Goal: Task Accomplishment & Management: Use online tool/utility

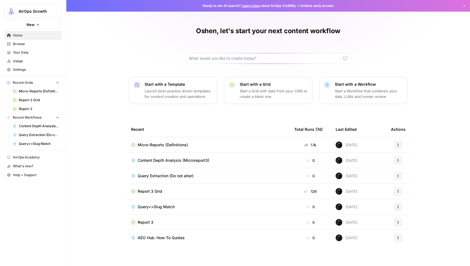
click at [104, 34] on div "Oshen, let's start your next content workflow Start with a Template Launch best…" at bounding box center [268, 133] width 404 height 266
click at [39, 14] on span "AirOps Growth" at bounding box center [35, 12] width 33 height 6
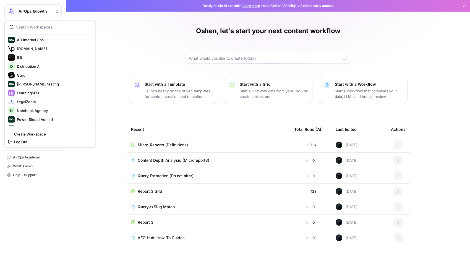
scroll to position [88, 0]
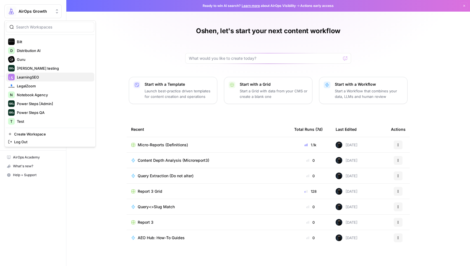
click at [58, 79] on div "LearningSEO" at bounding box center [50, 77] width 84 height 7
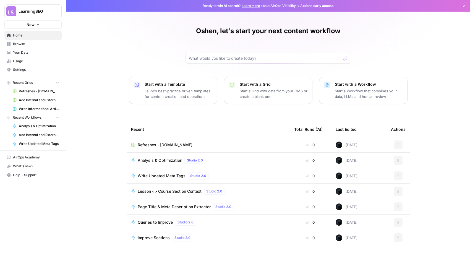
click at [162, 142] on span "Refreshes - [DOMAIN_NAME]" at bounding box center [165, 145] width 55 height 6
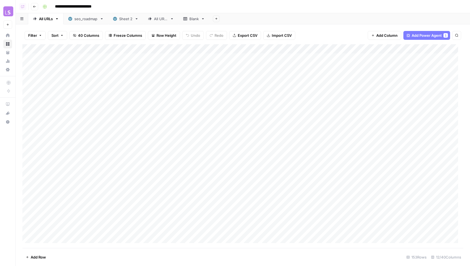
click at [188, 20] on div "Blank" at bounding box center [190, 19] width 15 height 6
click at [156, 19] on div "All URLs" at bounding box center [161, 19] width 14 height 6
click at [87, 35] on span "36 Columns" at bounding box center [88, 36] width 21 height 6
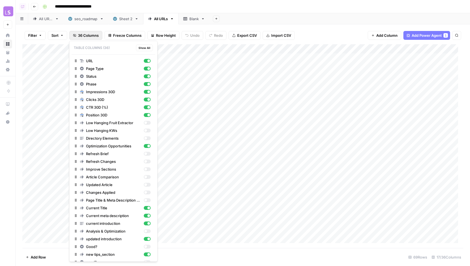
click at [336, 21] on div "Add Sheet" at bounding box center [340, 18] width 261 height 11
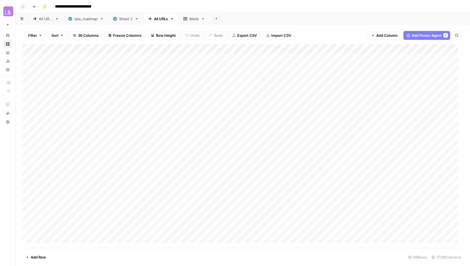
click at [444, 36] on div "1" at bounding box center [446, 35] width 4 height 4
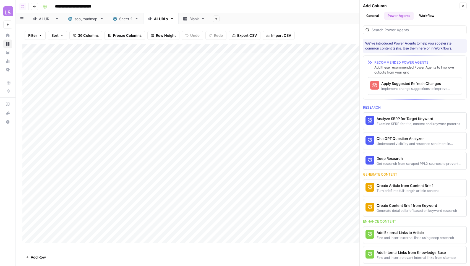
click at [463, 6] on icon "button" at bounding box center [463, 5] width 3 height 3
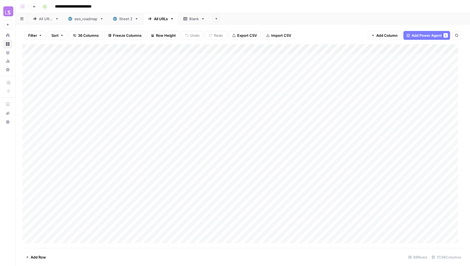
click at [188, 19] on div "Blank" at bounding box center [190, 19] width 15 height 6
click at [283, 13] on header "**********" at bounding box center [243, 6] width 455 height 13
click at [203, 20] on icon "button" at bounding box center [203, 19] width 4 height 4
click at [256, 17] on div "Add Sheet" at bounding box center [340, 18] width 261 height 11
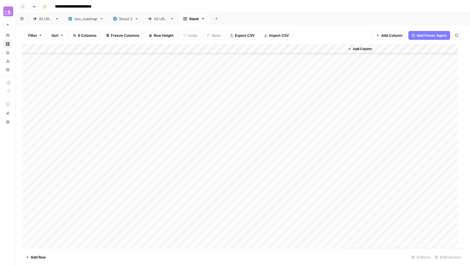
click at [204, 19] on icon "button" at bounding box center [203, 19] width 4 height 4
click at [213, 29] on span "Rename Sheet" at bounding box center [226, 30] width 27 height 6
type input "*"
type input "********"
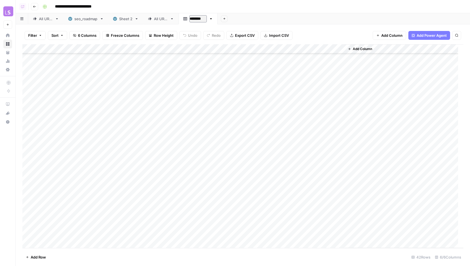
click at [250, 17] on div "Add Sheet" at bounding box center [344, 18] width 253 height 11
click at [211, 19] on icon "button" at bounding box center [210, 19] width 4 height 4
click at [220, 37] on span "Duplicate Sheet" at bounding box center [232, 37] width 27 height 6
click at [249, 19] on icon "button" at bounding box center [249, 19] width 4 height 4
drag, startPoint x: 259, startPoint y: 30, endPoint x: 252, endPoint y: 26, distance: 8.3
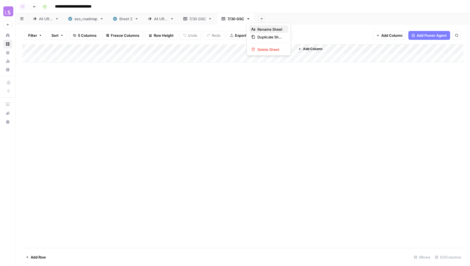
click at [259, 30] on span "Rename Sheet" at bounding box center [271, 30] width 27 height 6
click at [233, 20] on input "********" at bounding box center [236, 18] width 17 height 7
type input "********"
click at [283, 19] on div "Add Sheet" at bounding box center [363, 18] width 216 height 11
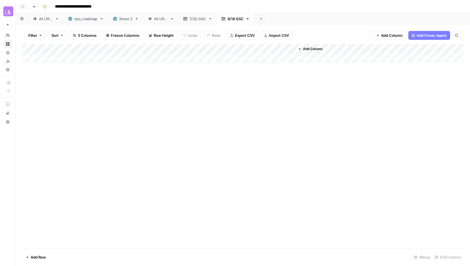
click at [317, 47] on span "Add Column" at bounding box center [312, 48] width 19 height 5
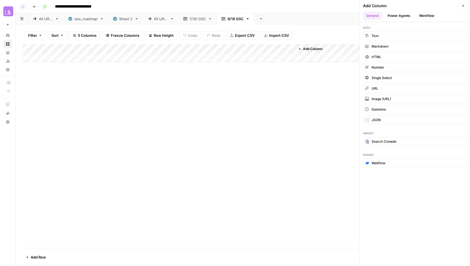
click at [398, 15] on button "Power Agents" at bounding box center [399, 16] width 29 height 8
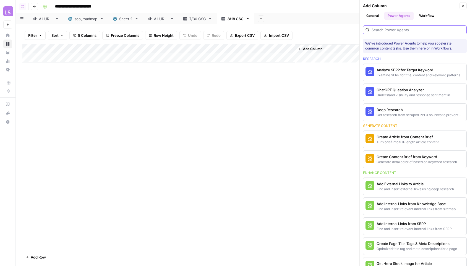
click at [390, 30] on input "search" at bounding box center [418, 30] width 93 height 6
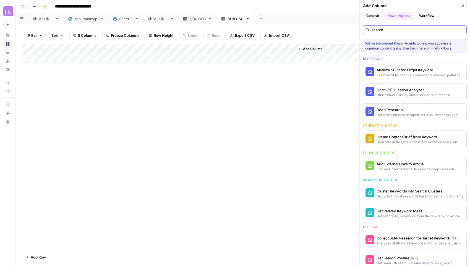
type input "search"
click at [376, 15] on button "General" at bounding box center [372, 16] width 19 height 8
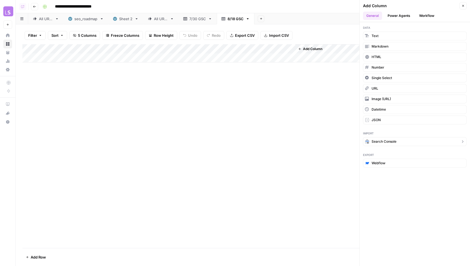
click at [384, 139] on span "Search Console" at bounding box center [384, 141] width 25 height 5
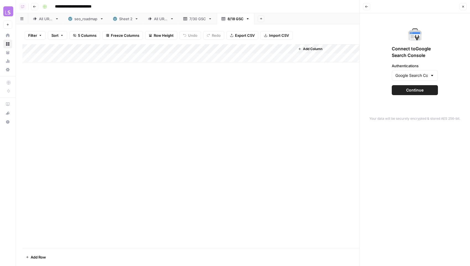
click at [408, 89] on span "Continue" at bounding box center [415, 90] width 17 height 6
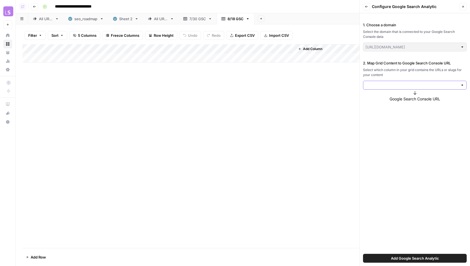
click at [373, 85] on input "2. Map Grid Content to Google Search Console URL" at bounding box center [412, 85] width 93 height 6
click at [371, 96] on span "Title" at bounding box center [414, 98] width 92 height 6
type input "Title"
click at [402, 144] on div "Full URL" at bounding box center [415, 144] width 94 height 6
click at [402, 256] on span "Add Google Search Analytic" at bounding box center [415, 259] width 48 height 6
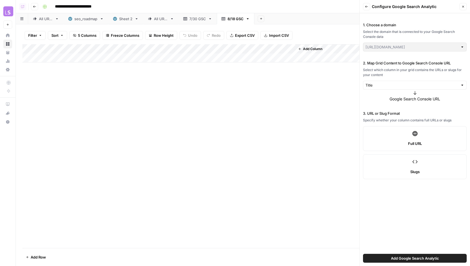
click at [432, 256] on span "Add Google Search Analytic" at bounding box center [415, 259] width 48 height 6
click at [374, 87] on input "2. Map Grid Content to Google Search Console URL" at bounding box center [412, 85] width 93 height 6
click at [375, 98] on span "Title" at bounding box center [411, 98] width 87 height 6
type input "Title"
click at [386, 133] on label "Full URL" at bounding box center [415, 138] width 104 height 25
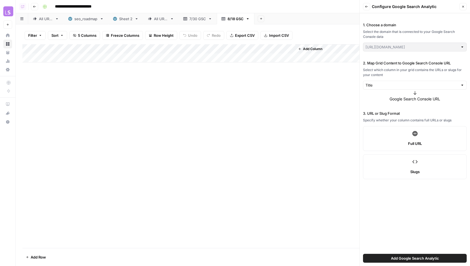
click at [450, 259] on button "Add Google Search Analytic" at bounding box center [415, 258] width 104 height 9
click at [463, 7] on icon "button" at bounding box center [464, 7] width 2 height 2
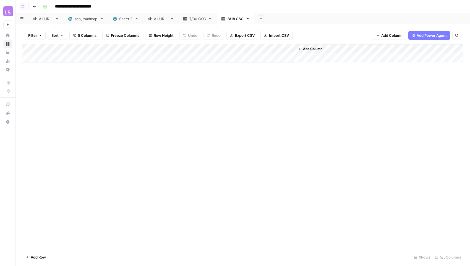
click at [195, 20] on div "7/30 GSC" at bounding box center [198, 19] width 17 height 6
click at [245, 36] on span "Export CSV" at bounding box center [245, 36] width 20 height 6
click at [75, 64] on div "Add Column" at bounding box center [242, 146] width 441 height 204
click at [74, 224] on div "Add Column" at bounding box center [242, 146] width 441 height 204
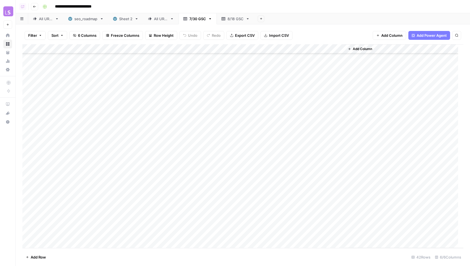
click at [234, 17] on div "8/18 GSC" at bounding box center [236, 19] width 16 height 6
click at [71, 58] on div "Add Column" at bounding box center [242, 53] width 441 height 18
click at [119, 121] on div "Add Column" at bounding box center [242, 146] width 441 height 204
click at [82, 61] on div "Add Column" at bounding box center [242, 65] width 441 height 43
click at [94, 104] on div "Add Column" at bounding box center [242, 146] width 441 height 204
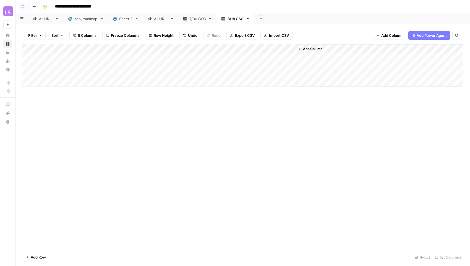
click at [56, 82] on div "Add Column" at bounding box center [242, 65] width 441 height 43
click at [109, 70] on div "Add Column" at bounding box center [242, 77] width 441 height 67
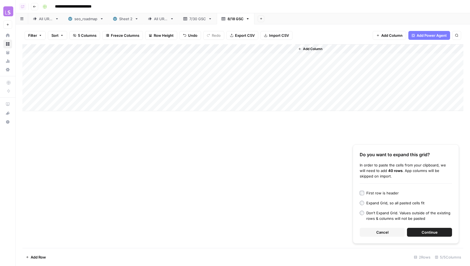
click at [393, 193] on div "First row is header" at bounding box center [383, 193] width 32 height 6
click at [424, 232] on span "Continue" at bounding box center [430, 233] width 16 height 6
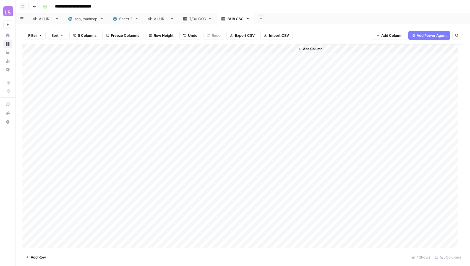
click at [391, 38] on span "Add Column" at bounding box center [392, 36] width 21 height 6
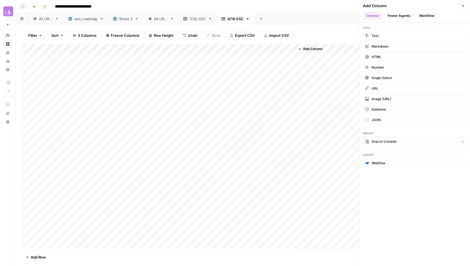
click at [397, 141] on button "Search Console" at bounding box center [415, 141] width 104 height 9
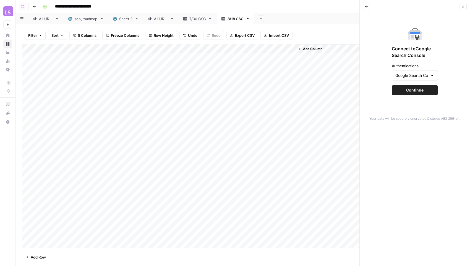
click at [405, 90] on button "Continue" at bounding box center [415, 90] width 46 height 10
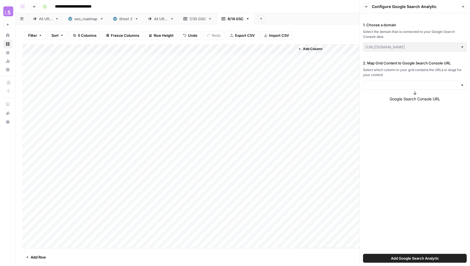
type input "https://learningseo.io/"
click at [397, 84] on input "2. Map Grid Content to Google Search Console URL" at bounding box center [412, 85] width 93 height 6
click at [389, 98] on span "Title" at bounding box center [414, 98] width 92 height 6
type input "Title"
click at [399, 143] on div "Full URL" at bounding box center [415, 144] width 94 height 6
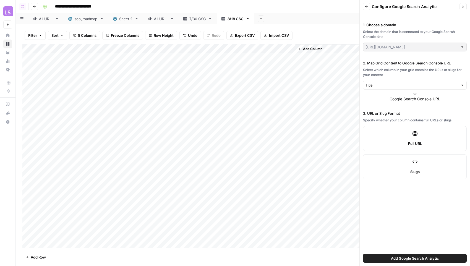
click at [428, 260] on span "Add Google Search Analytic" at bounding box center [415, 259] width 48 height 6
click at [427, 255] on button "Add Google Search Analytic" at bounding box center [415, 258] width 104 height 9
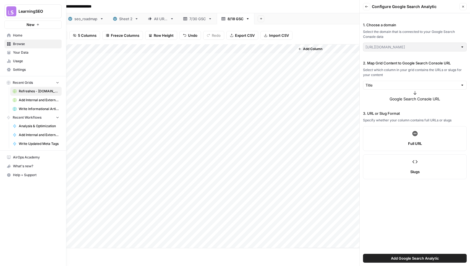
click at [9, 45] on icon at bounding box center [9, 44] width 4 height 4
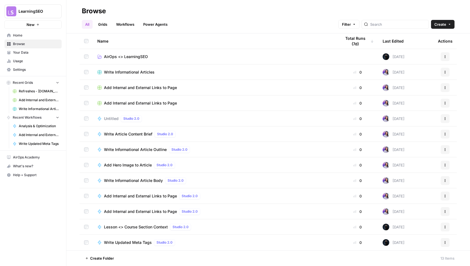
click at [112, 58] on span "AirOps <> LearningSEO" at bounding box center [126, 57] width 44 height 6
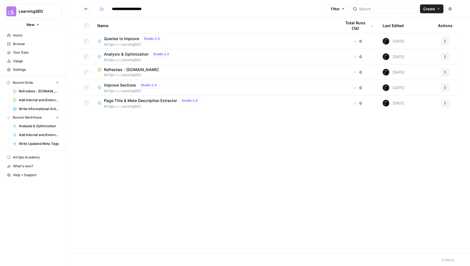
click at [437, 11] on button "Create" at bounding box center [432, 8] width 24 height 9
click at [428, 23] on span "Grid" at bounding box center [421, 22] width 31 height 6
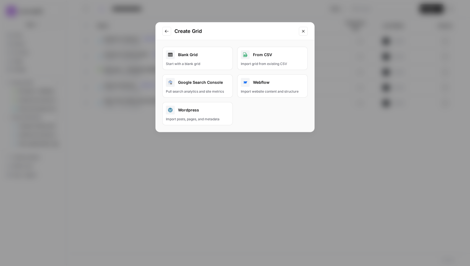
click at [204, 61] on div "Start with a blank grid" at bounding box center [197, 63] width 63 height 5
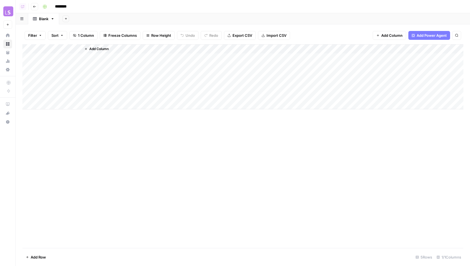
click at [49, 58] on div "Add Column" at bounding box center [242, 76] width 441 height 65
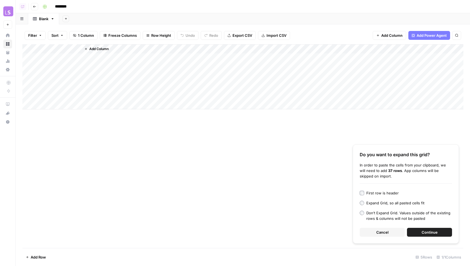
click at [393, 193] on div "First row is header" at bounding box center [383, 193] width 32 height 6
click at [423, 232] on span "Continue" at bounding box center [430, 233] width 16 height 6
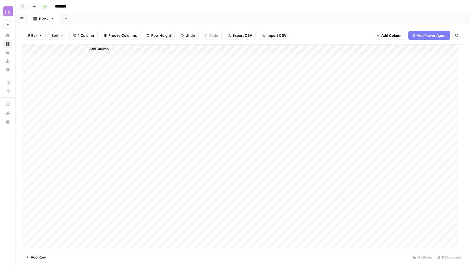
click at [97, 47] on span "Add Column" at bounding box center [98, 48] width 19 height 5
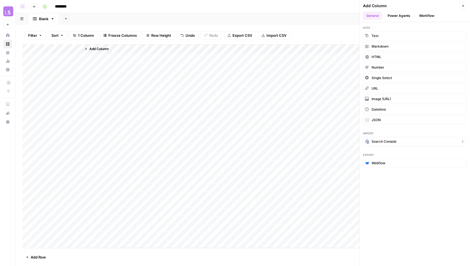
click at [369, 139] on icon "button" at bounding box center [367, 141] width 4 height 4
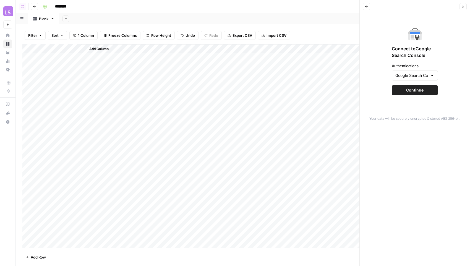
click at [401, 91] on button "Continue" at bounding box center [415, 90] width 46 height 10
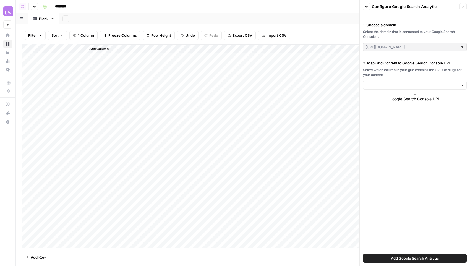
type input "https://learningseo.io/"
click at [382, 87] on input "2. Map Grid Content to Google Search Console URL" at bounding box center [412, 85] width 93 height 6
click at [375, 97] on span "Title" at bounding box center [414, 98] width 92 height 6
type input "Title"
click at [428, 257] on span "Add Google Search Analytic" at bounding box center [415, 259] width 48 height 6
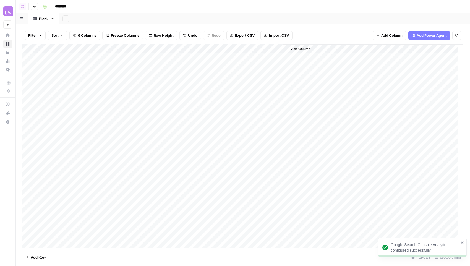
click at [126, 49] on div "Add Column" at bounding box center [242, 146] width 441 height 204
click at [136, 63] on span "All Rows" at bounding box center [145, 62] width 35 height 6
click at [53, 19] on icon "button" at bounding box center [53, 19] width 4 height 4
click at [63, 27] on span "Rename Sheet" at bounding box center [74, 30] width 27 height 6
type input "*"
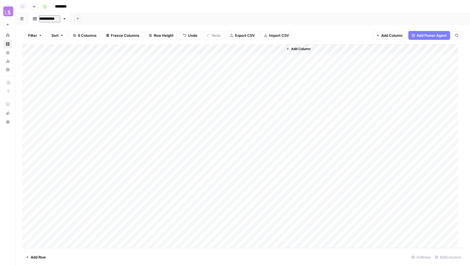
type input "**********"
click at [68, 6] on input "********" at bounding box center [68, 6] width 31 height 9
click at [67, 6] on input "********" at bounding box center [68, 6] width 31 height 9
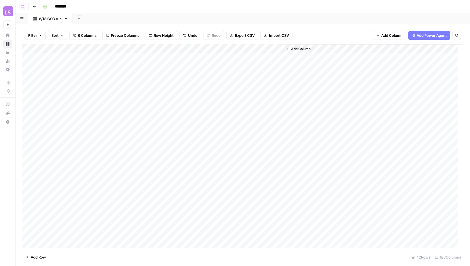
type input "********"
click at [110, 8] on div "********" at bounding box center [252, 6] width 424 height 9
drag, startPoint x: 81, startPoint y: 49, endPoint x: 162, endPoint y: 53, distance: 80.4
click at [162, 53] on div "Add Column" at bounding box center [242, 146] width 441 height 204
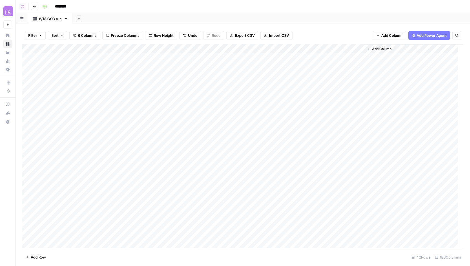
click at [147, 36] on button "Row Height" at bounding box center [161, 35] width 32 height 9
click at [153, 59] on div "Medium" at bounding box center [173, 62] width 48 height 6
drag, startPoint x: 162, startPoint y: 47, endPoint x: 143, endPoint y: 48, distance: 18.6
click at [143, 48] on div "Add Column" at bounding box center [242, 146] width 441 height 204
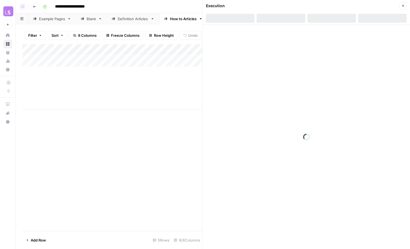
scroll to position [5, 0]
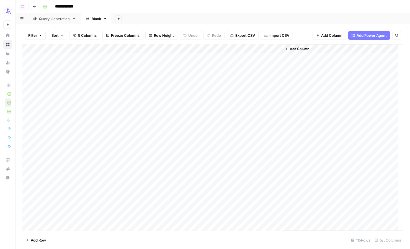
click at [90, 19] on div "Blank" at bounding box center [93, 19] width 15 height 6
click at [54, 20] on div "Query Generation" at bounding box center [54, 19] width 31 height 6
click at [95, 19] on div "Blank" at bounding box center [96, 19] width 9 height 6
click at [33, 7] on icon "button" at bounding box center [34, 6] width 3 height 3
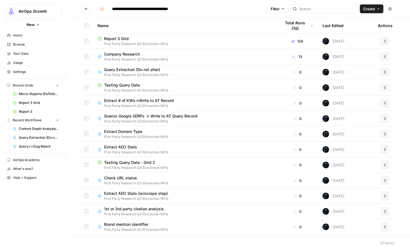
click at [110, 39] on span "Report 3 Grid" at bounding box center [116, 39] width 25 height 6
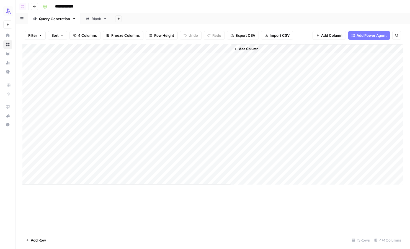
click at [92, 19] on div "Blank" at bounding box center [96, 19] width 9 height 6
click at [33, 7] on icon "button" at bounding box center [34, 6] width 3 height 3
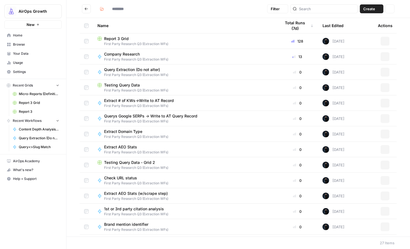
type input "**********"
click at [114, 88] on span "First Party Research Q3 (Extraction WFs)" at bounding box center [184, 90] width 175 height 5
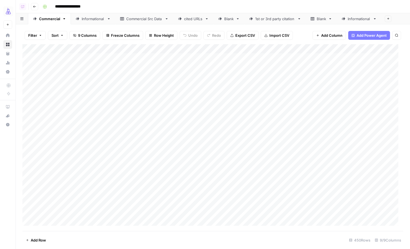
click at [31, 6] on button "Go back" at bounding box center [34, 6] width 7 height 7
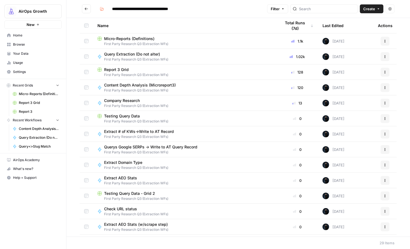
click at [84, 9] on button "Go back" at bounding box center [86, 8] width 9 height 9
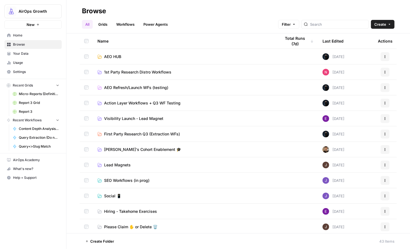
click at [169, 134] on span "First Party Research Q3 (Extraction WFs)" at bounding box center [142, 134] width 76 height 6
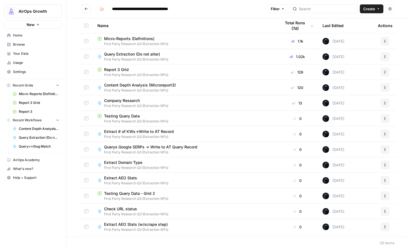
click at [128, 43] on span "First Party Research Q3 (Extraction WFs)" at bounding box center [184, 44] width 175 height 5
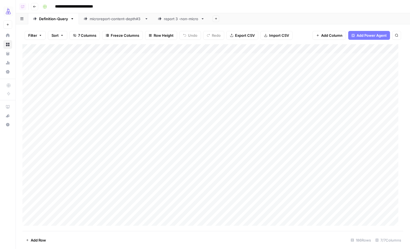
click at [171, 19] on div "report 3 -non-micro" at bounding box center [181, 19] width 35 height 6
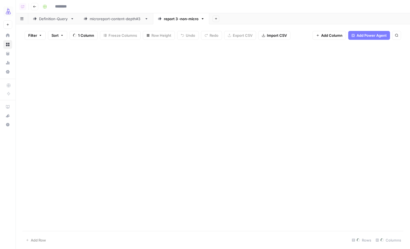
type input "**********"
click at [32, 7] on button "Go back" at bounding box center [34, 6] width 7 height 7
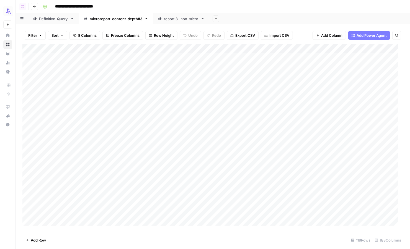
click at [35, 6] on icon "button" at bounding box center [34, 6] width 3 height 3
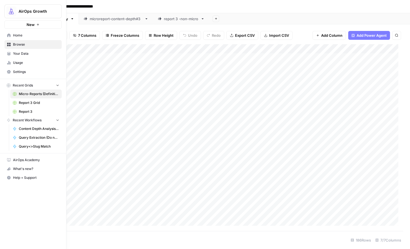
click at [12, 43] on link "Browse" at bounding box center [32, 44] width 57 height 9
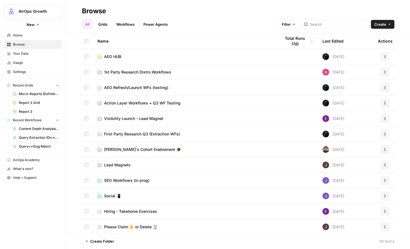
click at [169, 134] on span "First Party Research Q3 (Extraction WFs)" at bounding box center [142, 134] width 76 height 6
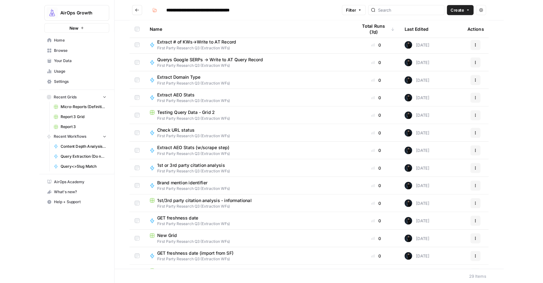
scroll to position [96, 0]
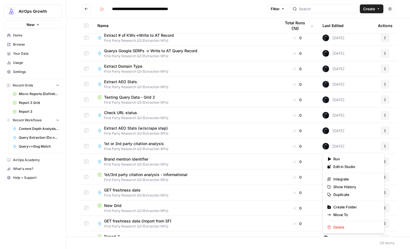
click at [385, 146] on icon "button" at bounding box center [385, 146] width 1 height 1
click at [346, 195] on span "Duplicate" at bounding box center [355, 195] width 44 height 6
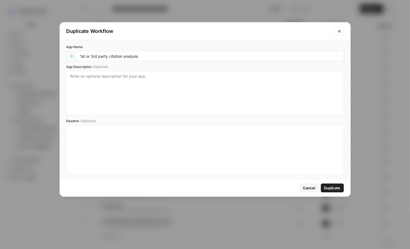
drag, startPoint x: 114, startPoint y: 56, endPoint x: 145, endPoint y: 53, distance: 31.1
click at [118, 55] on input "1st or 3rd party citation analysis" at bounding box center [210, 56] width 260 height 5
click at [153, 54] on input "1st or 3rd party citation analysis" at bounding box center [210, 56] width 260 height 5
type input "1st or 3rd party citation analysis (microreport v2)"
drag, startPoint x: 326, startPoint y: 190, endPoint x: 308, endPoint y: 153, distance: 41.2
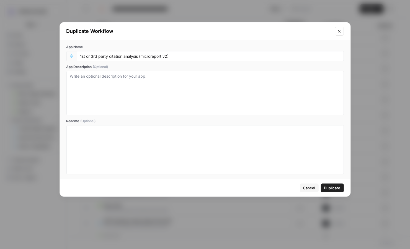
click at [326, 190] on span "Duplicate" at bounding box center [332, 188] width 16 height 6
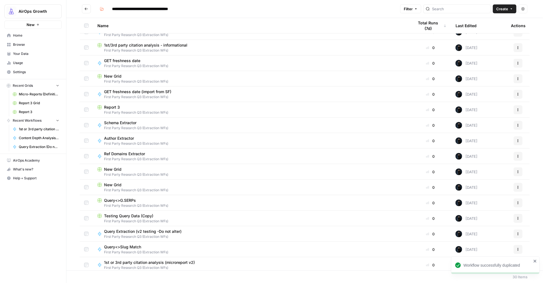
scroll to position [228, 0]
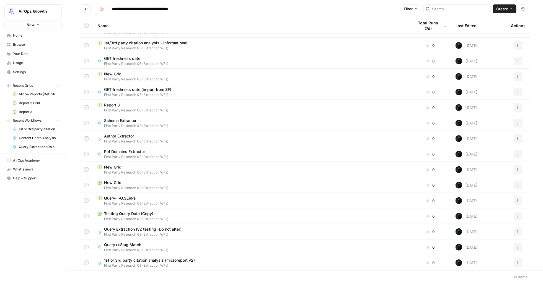
click at [185, 249] on span "1st or 3rd party citation analysis (microreport v2)" at bounding box center [149, 260] width 91 height 6
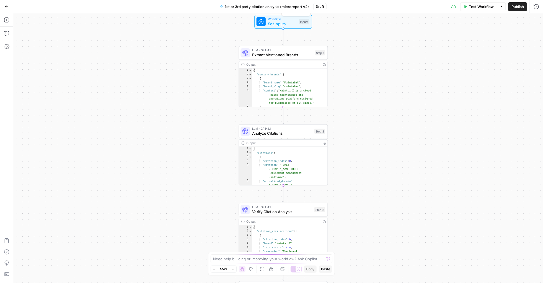
click at [270, 24] on span "Set Inputs" at bounding box center [282, 24] width 29 height 6
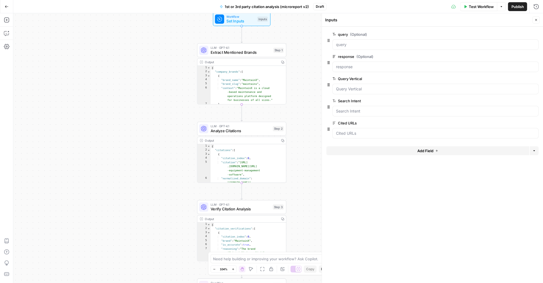
click at [410, 100] on icon "button" at bounding box center [535, 100] width 3 height 3
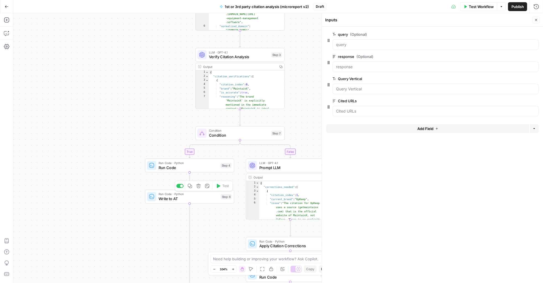
click at [168, 197] on span "Write to AT" at bounding box center [189, 198] width 60 height 6
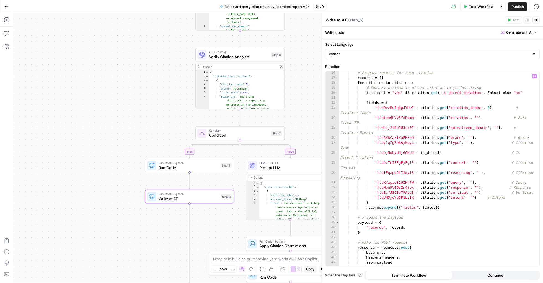
scroll to position [76, 0]
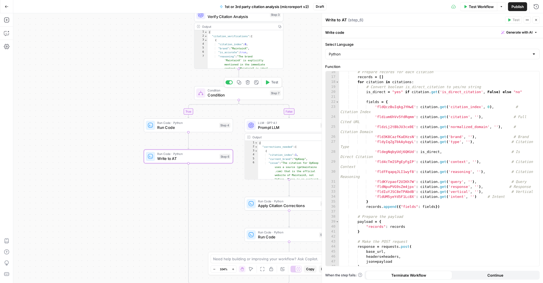
click at [255, 91] on span "Condition" at bounding box center [238, 90] width 60 height 5
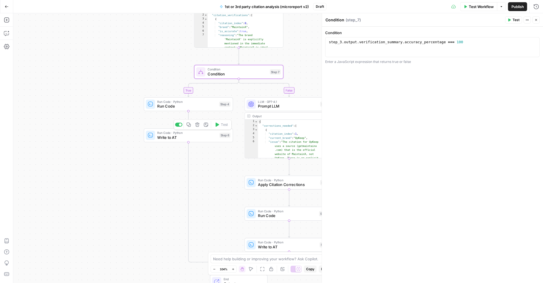
click at [206, 135] on span "Write to AT" at bounding box center [187, 137] width 60 height 6
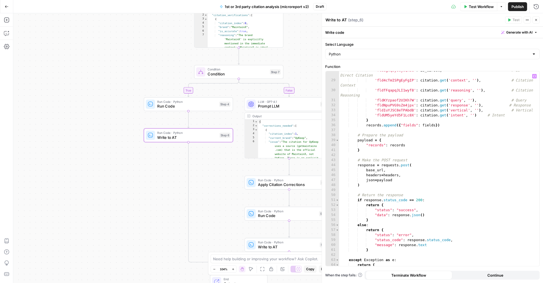
scroll to position [152, 0]
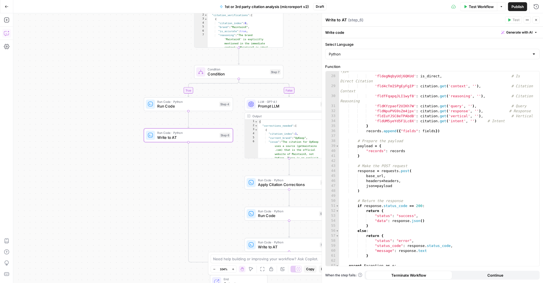
click at [6, 34] on icon "button" at bounding box center [6, 34] width 1 height 0
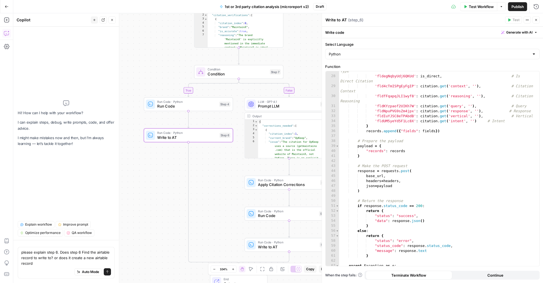
type textarea "please explain step 6. Does step 6 Find the airtable record to write to? or doe…"
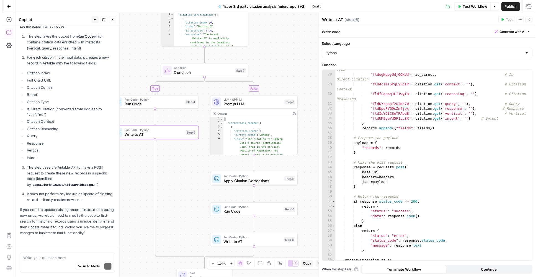
scroll to position [90, 0]
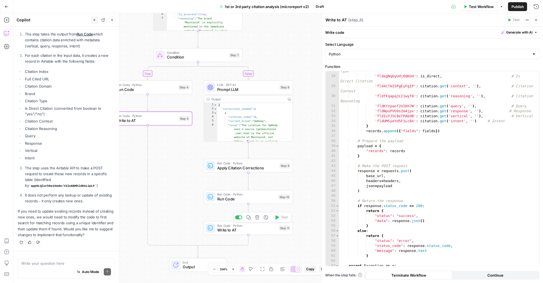
click at [230, 229] on span "Write to AT" at bounding box center [246, 230] width 59 height 6
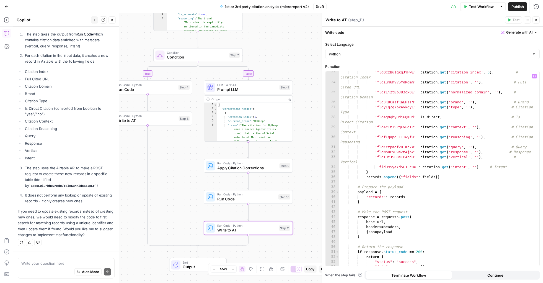
scroll to position [106, 0]
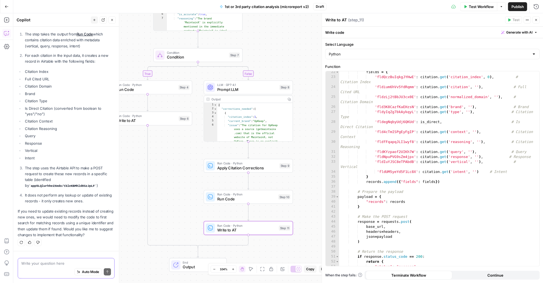
click at [28, 249] on textarea at bounding box center [66, 263] width 90 height 6
type textarea "what about step 11?"
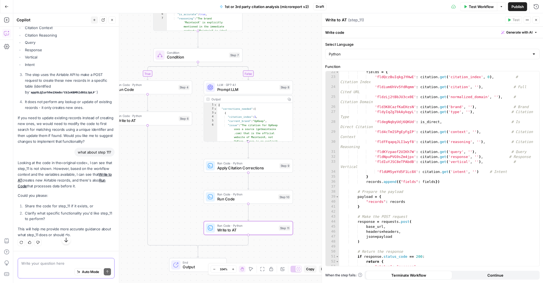
scroll to position [183, 0]
click at [5, 5] on icon "button" at bounding box center [7, 7] width 4 height 4
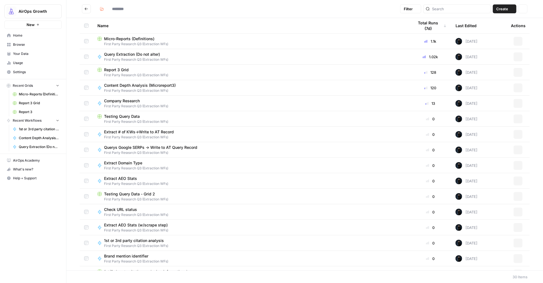
type input "**********"
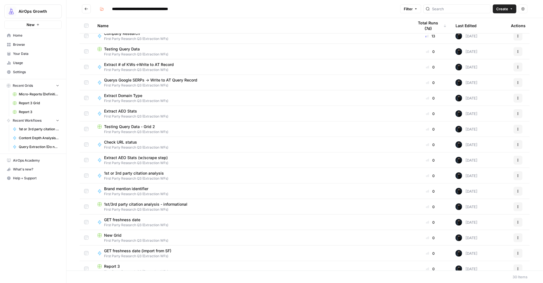
scroll to position [57, 0]
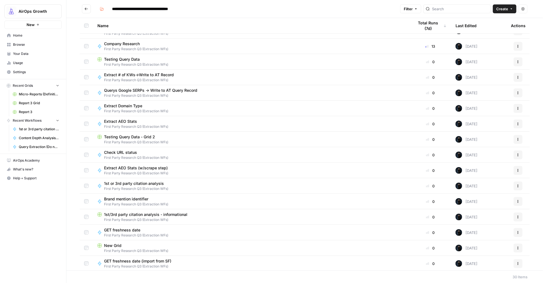
click at [139, 76] on span "Extract # of KWs->Write to AT Record" at bounding box center [139, 75] width 70 height 6
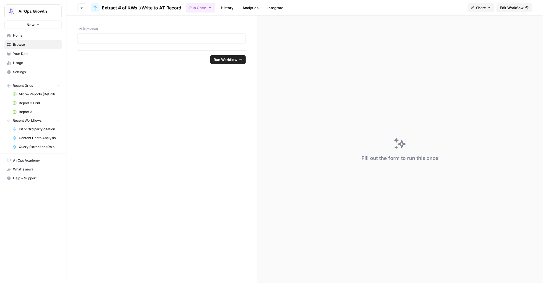
click at [410, 8] on span "Edit Workflow" at bounding box center [512, 8] width 24 height 6
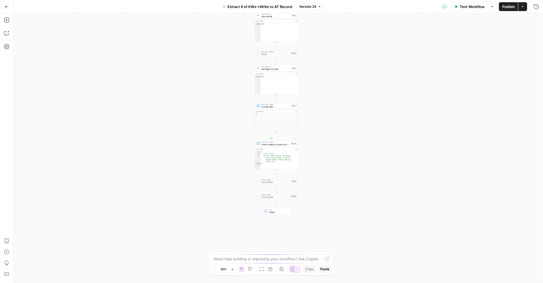
click at [227, 142] on div "Workflow Set Inputs Inputs Moz Moz DA Step 3 Output Copy 1 2 3 4 { "site_query"…" at bounding box center [278, 147] width 530 height 269
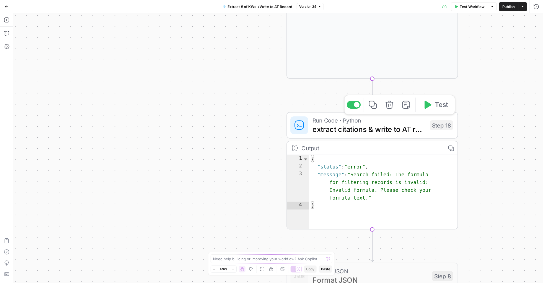
click at [351, 129] on span "extract citations & write to AT record" at bounding box center [368, 128] width 113 height 11
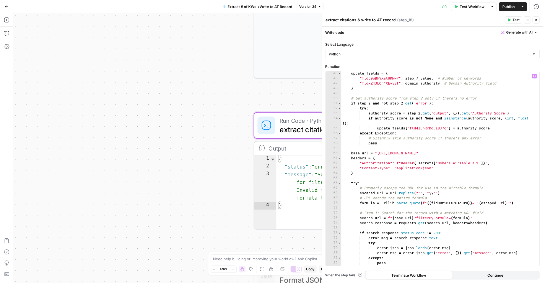
scroll to position [226, 0]
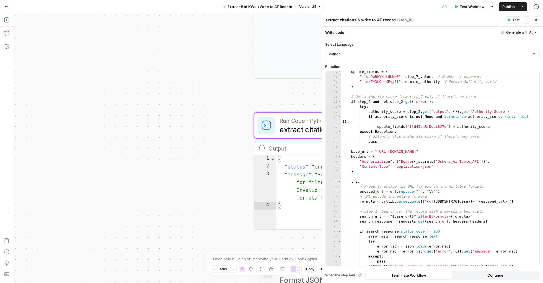
click at [7, 34] on icon "button" at bounding box center [7, 33] width 6 height 6
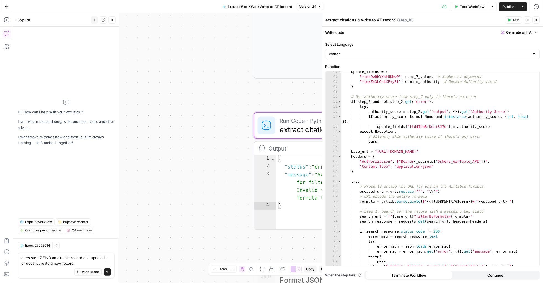
type textarea "does step 7 FIND an airtable record and update it, or does it create a new reco…"
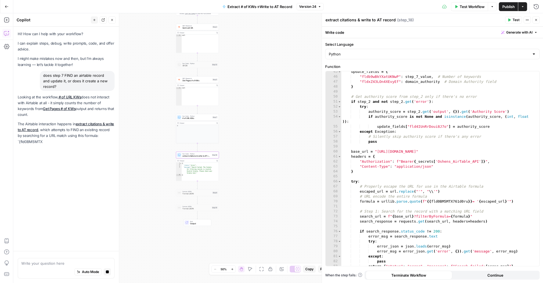
click at [62, 249] on textarea at bounding box center [66, 263] width 90 height 6
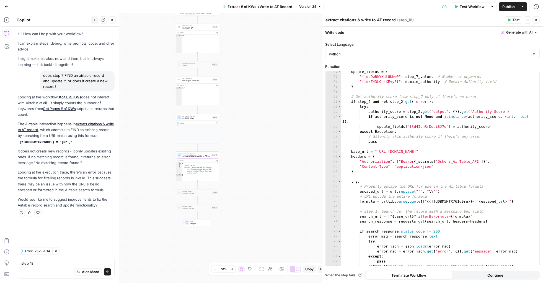
type textarea "step 18"
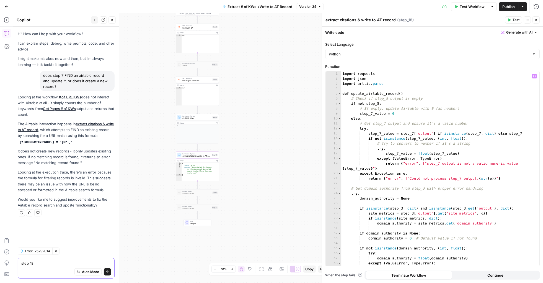
scroll to position [0, 0]
drag, startPoint x: 407, startPoint y: 93, endPoint x: 339, endPoint y: 92, distance: 68.1
click at [339, 92] on div "**********" at bounding box center [433, 168] width 214 height 195
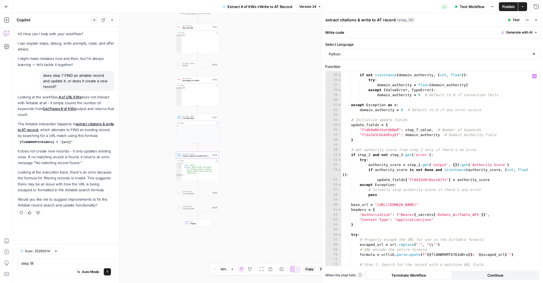
scroll to position [178, 0]
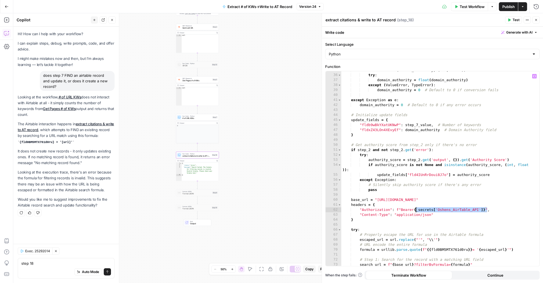
drag, startPoint x: 486, startPoint y: 209, endPoint x: 416, endPoint y: 208, distance: 70.9
click at [410, 208] on div "if not isinstance ( domain_authority , ( int , float )) : try : domain_authorit…" at bounding box center [437, 170] width 193 height 204
type textarea "**********"
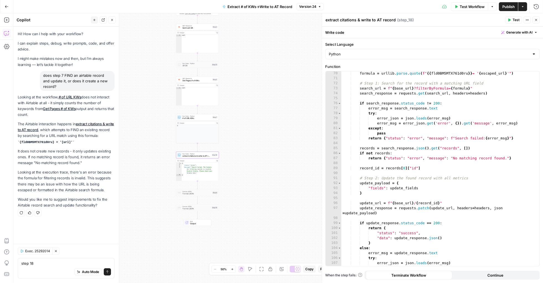
scroll to position [357, 0]
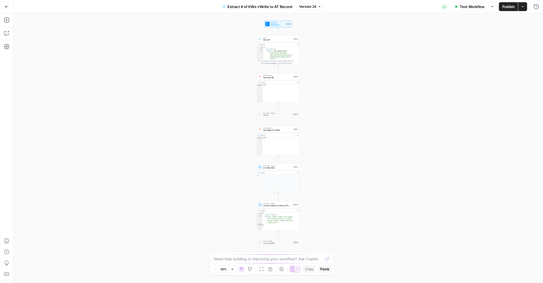
click at [8, 5] on icon "button" at bounding box center [7, 7] width 4 height 4
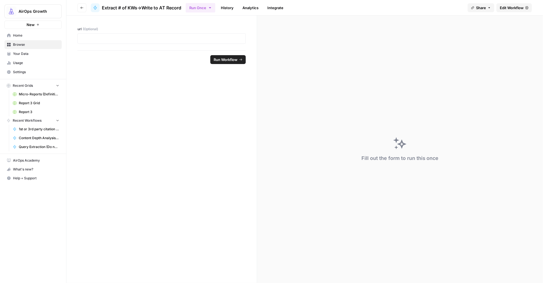
click at [78, 9] on button "Go back" at bounding box center [81, 7] width 9 height 9
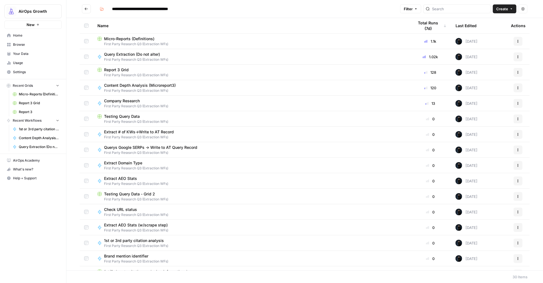
click at [516, 57] on icon "button" at bounding box center [517, 56] width 3 height 3
click at [478, 106] on span "Duplicate" at bounding box center [488, 106] width 44 height 6
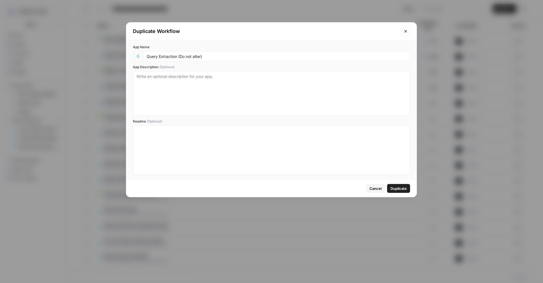
click at [191, 60] on div "Query Extraction (Do not alter)" at bounding box center [276, 56] width 267 height 10
click at [179, 57] on input "Query Extraction (Do not alter)" at bounding box center [277, 56] width 260 height 5
click at [213, 58] on input "Query Extraction (UPDATES EXISTING RECORD - Do not alter)" at bounding box center [277, 56] width 260 height 5
drag, startPoint x: 269, startPoint y: 56, endPoint x: 263, endPoint y: 63, distance: 9.2
click at [269, 56] on input "Query Extraction (UPDATES EXISTING RECORD - Do not alter)" at bounding box center [277, 56] width 260 height 5
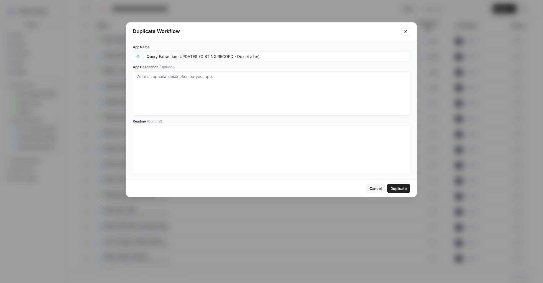
type input "Query Extraction (UPDATES EXISTING RECORD - Do not alter)"
click at [231, 86] on textarea "App Description (Optional)" at bounding box center [271, 93] width 270 height 39
type textarea "This is for tracking fluctuations in query responses - do not use"
click at [391, 188] on span "Duplicate" at bounding box center [398, 188] width 16 height 6
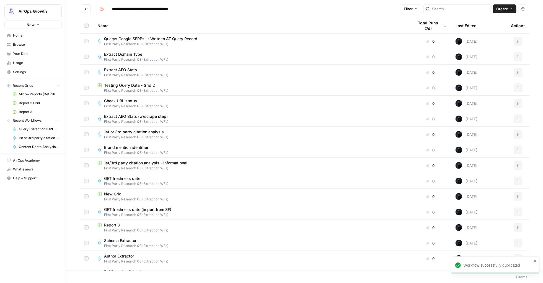
scroll to position [244, 0]
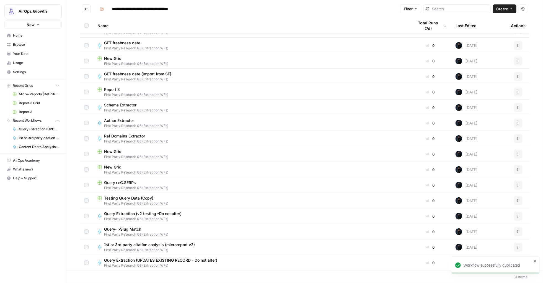
click at [251, 260] on div "Query Extraction (UPDATES EXISTING RECORD - Do not alter) First Party Research …" at bounding box center [251, 262] width 308 height 11
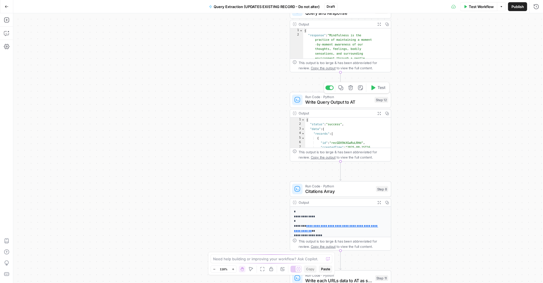
click at [335, 102] on span "Write Query Output to AT" at bounding box center [338, 102] width 67 height 7
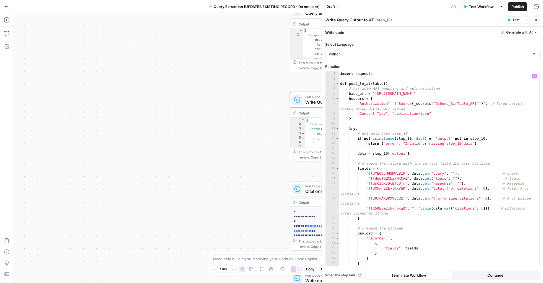
type textarea "**********"
drag, startPoint x: 485, startPoint y: 102, endPoint x: 414, endPoint y: 102, distance: 71.4
click at [414, 102] on div "import requests def post_to_airtable ( ) : # Airtable API endpoint and authenti…" at bounding box center [436, 173] width 195 height 204
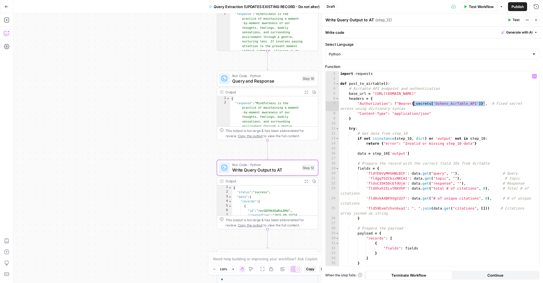
click at [6, 34] on icon "button" at bounding box center [7, 33] width 6 height 6
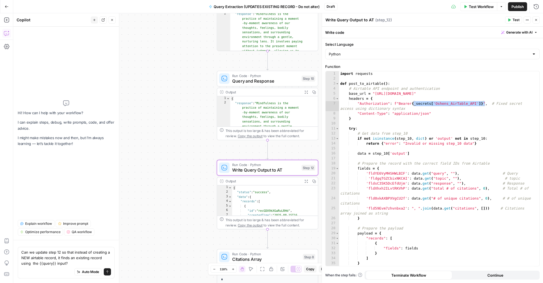
click at [75, 258] on textarea "Can we update step 12 so that instead of creating a NEW airtable record, it fin…" at bounding box center [66, 257] width 90 height 17
type textarea "Can we update step 12 so that instead of creating a NEW airtable record, it fin…"
click at [108, 272] on icon "submit" at bounding box center [107, 271] width 3 height 3
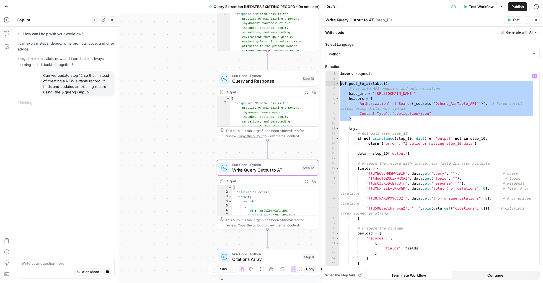
drag, startPoint x: 353, startPoint y: 118, endPoint x: 334, endPoint y: 84, distance: 39.5
click at [334, 84] on div "* 1 2 3 4 5 6 7 8 9 10 11 12 13 14 15 16 17 18 19 20 21 22 23 24 25 26 27 28 29…" at bounding box center [433, 168] width 214 height 195
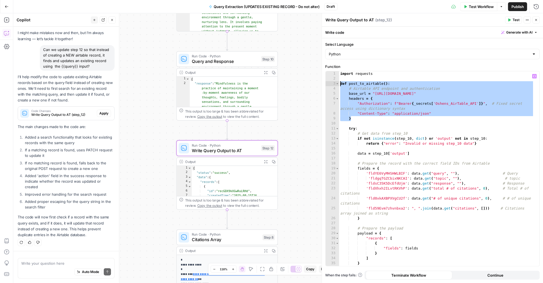
scroll to position [32, 0]
click at [99, 113] on span "Apply" at bounding box center [103, 113] width 9 height 5
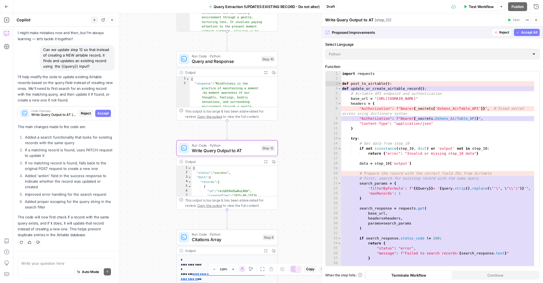
click at [99, 113] on span "Accept" at bounding box center [102, 113] width 11 height 5
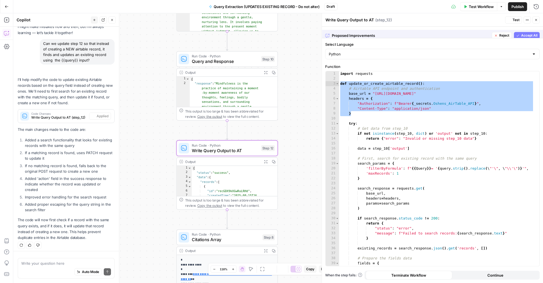
scroll to position [40, 0]
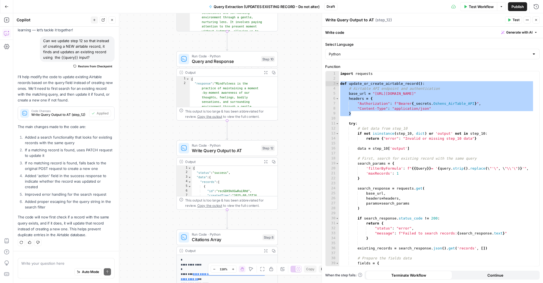
click at [403, 87] on div "import requests def update_or_create_airtable_record ( ) : # Airtable API endpo…" at bounding box center [436, 173] width 195 height 204
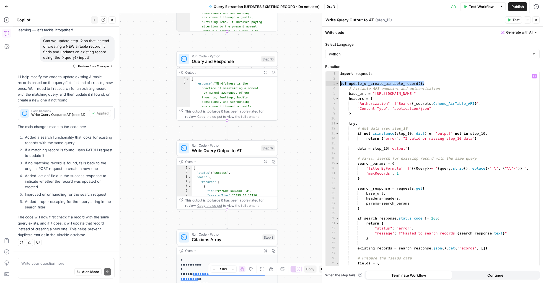
drag, startPoint x: 426, startPoint y: 84, endPoint x: 332, endPoint y: 84, distance: 94.4
click at [332, 84] on div "**********" at bounding box center [433, 168] width 214 height 195
paste textarea
drag, startPoint x: 475, startPoint y: 103, endPoint x: 415, endPoint y: 103, distance: 60.0
click at [413, 102] on div "import requests def update_airtable_record ( ) : # Airtable API endpoint and au…" at bounding box center [436, 173] width 195 height 204
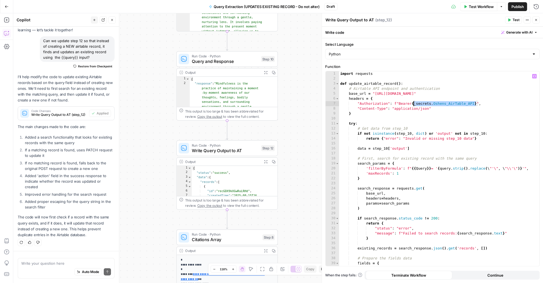
paste textarea "****"
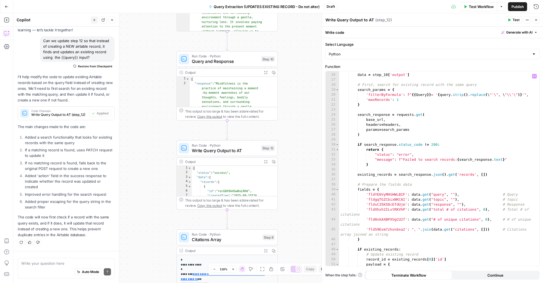
scroll to position [74, 0]
click at [387, 203] on div "data = step_10 [ 'output' ] # First, search for existing record with the same q…" at bounding box center [436, 169] width 195 height 204
paste textarea
drag, startPoint x: 478, startPoint y: 201, endPoint x: 342, endPoint y: 199, distance: 135.6
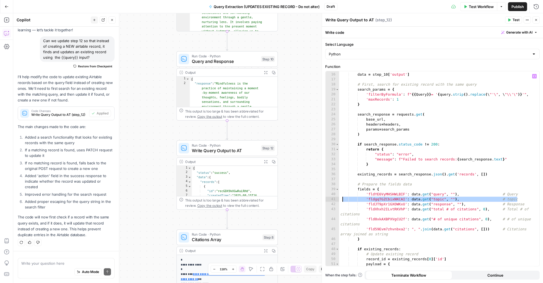
click at [342, 199] on div "data = step_10 [ 'output' ] # First, search for existing record with the same q…" at bounding box center [436, 169] width 195 height 204
click at [418, 197] on div "data = step_10 [ 'output' ] # First, search for existing record with the same q…" at bounding box center [436, 169] width 195 height 204
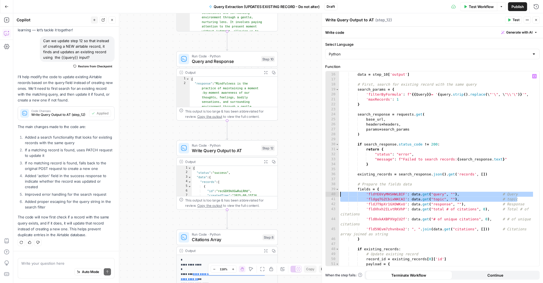
drag, startPoint x: 524, startPoint y: 198, endPoint x: 340, endPoint y: 196, distance: 184.9
click at [340, 196] on div "data = step_10 [ 'output' ] # First, search for existing record with the same q…" at bounding box center [436, 169] width 195 height 204
type textarea "**********"
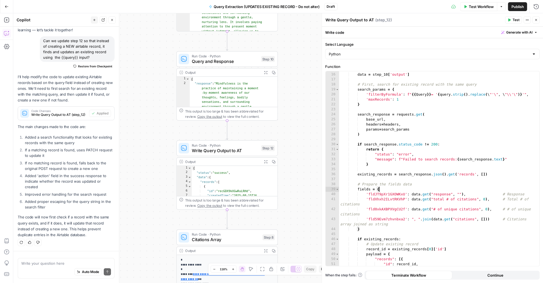
click at [382, 198] on div "data = step_10 [ 'output' ] # First, search for existing record with the same q…" at bounding box center [436, 169] width 195 height 204
paste textarea
click at [389, 209] on div "data = step_10 [ 'output' ] # First, search for existing record with the same q…" at bounding box center [436, 169] width 195 height 204
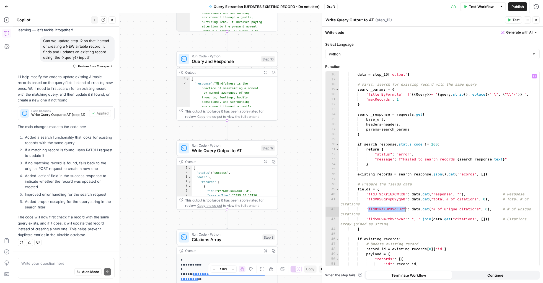
paste textarea
click at [394, 219] on div "data = step_10 [ 'output' ] # First, search for existing record with the same q…" at bounding box center [436, 169] width 195 height 204
paste textarea
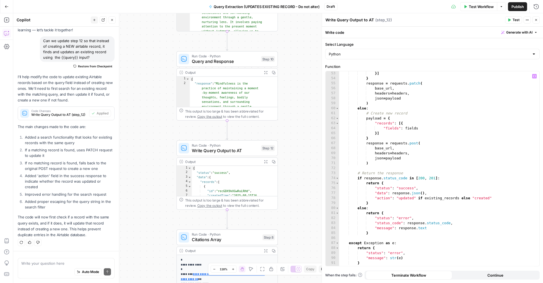
scroll to position [277, 0]
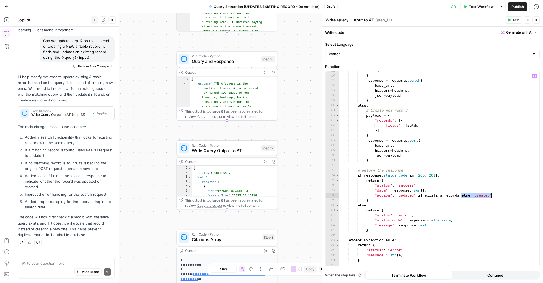
drag, startPoint x: 461, startPoint y: 195, endPoint x: 511, endPoint y: 196, distance: 50.6
click at [511, 196] on div "}] } response = requests . patch ( base_url , headers = headers , json = payloa…" at bounding box center [436, 170] width 195 height 204
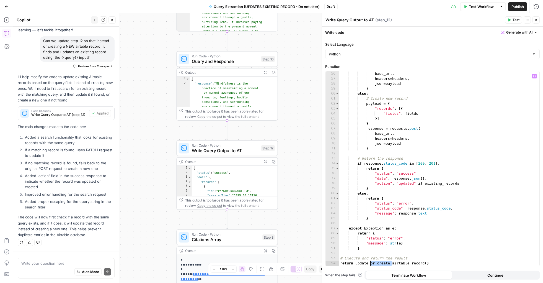
drag, startPoint x: 392, startPoint y: 263, endPoint x: 371, endPoint y: 263, distance: 20.8
click at [371, 263] on div "base_url , headers = headers , json = payload ) else : # Create new record payl…" at bounding box center [436, 173] width 195 height 204
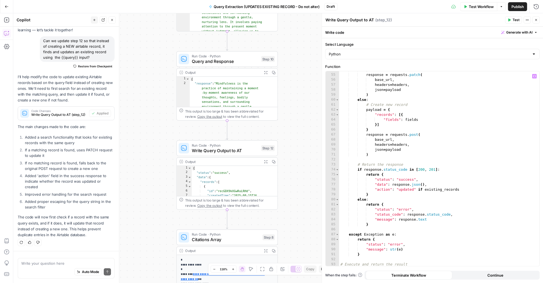
scroll to position [268, 0]
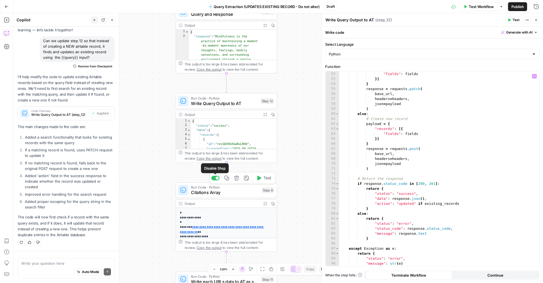
click at [216, 177] on div at bounding box center [217, 177] width 3 height 3
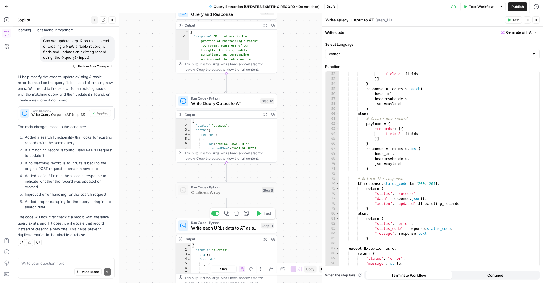
click at [216, 214] on div at bounding box center [217, 212] width 3 height 3
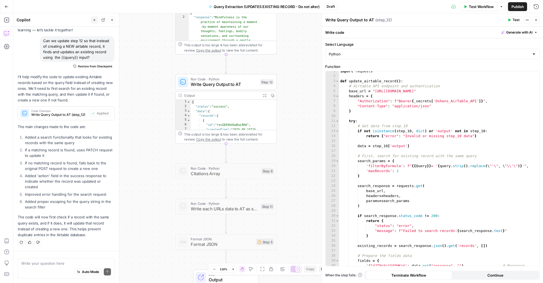
scroll to position [2, 0]
click at [376, 161] on div "import requests def update_airtable_record ( ) : # Airtable API endpoint and au…" at bounding box center [436, 171] width 195 height 204
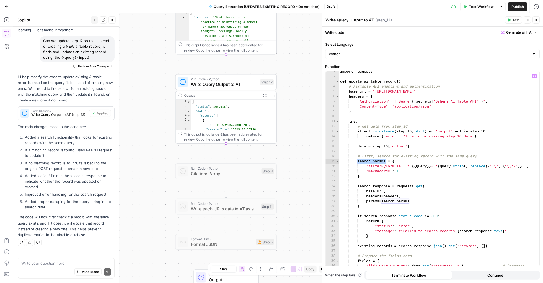
click at [376, 161] on div "import requests def update_airtable_record ( ) : # Airtable API endpoint and au…" at bounding box center [436, 171] width 195 height 204
drag, startPoint x: 384, startPoint y: 161, endPoint x: 387, endPoint y: 161, distance: 3.1
click at [374, 160] on div "import requests def update_airtable_record ( ) : # Airtable API endpoint and au…" at bounding box center [436, 171] width 195 height 204
drag, startPoint x: 384, startPoint y: 161, endPoint x: 373, endPoint y: 161, distance: 11.1
click at [373, 161] on div "import requests def update_airtable_record ( ) : # Airtable API endpoint and au…" at bounding box center [436, 171] width 195 height 204
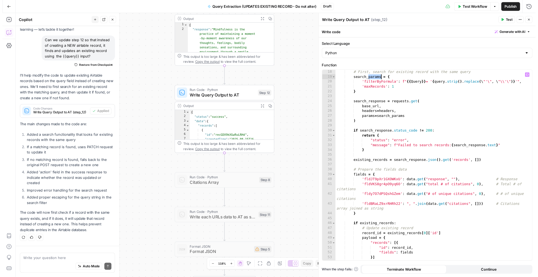
scroll to position [82, 0]
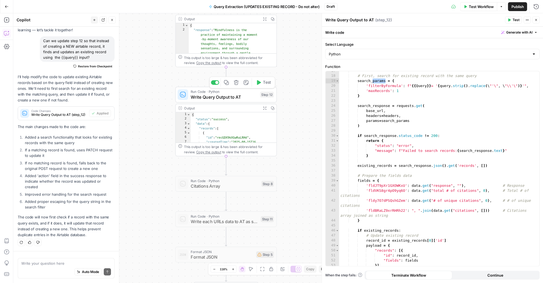
click at [260, 82] on icon "button" at bounding box center [259, 82] width 4 height 5
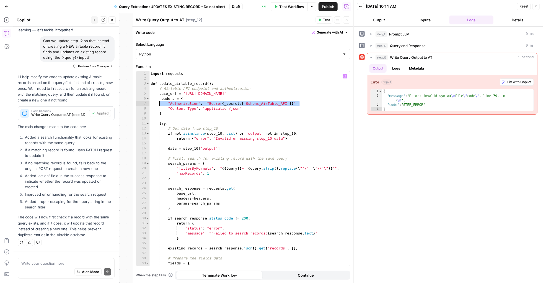
drag, startPoint x: 292, startPoint y: 103, endPoint x: 159, endPoint y: 101, distance: 133.4
click at [159, 101] on div "import requests def update_airtable_record ( ) : # Airtable API endpoint and au…" at bounding box center [246, 173] width 195 height 204
click at [528, 82] on span "Fix with Copilot" at bounding box center [519, 81] width 24 height 5
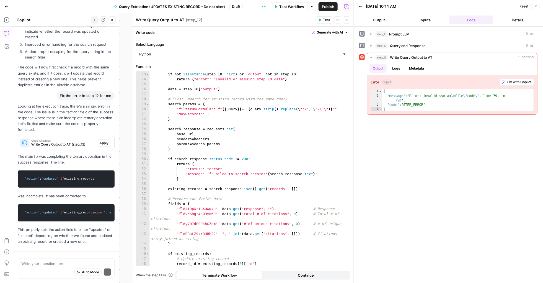
scroll to position [202, 0]
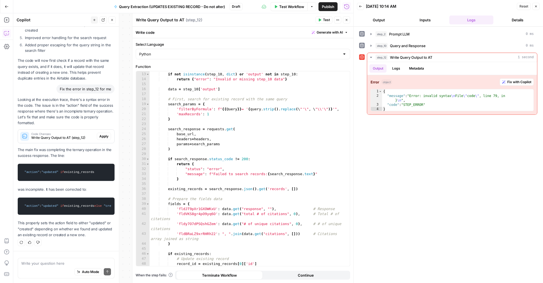
click at [99, 134] on span "Apply" at bounding box center [103, 136] width 9 height 5
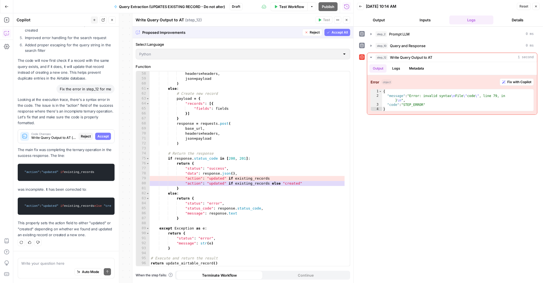
scroll to position [299, 0]
click at [100, 134] on span "Accept" at bounding box center [102, 136] width 11 height 5
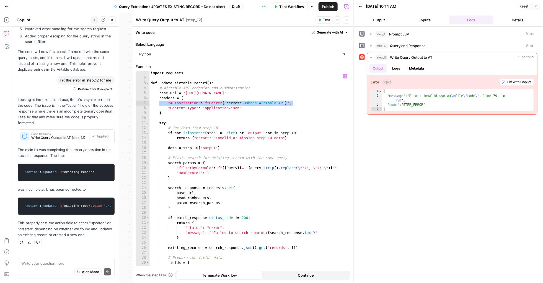
scroll to position [1, 0]
click at [278, 102] on div "import requests def update_airtable_record ( ) : # Airtable API endpoint and au…" at bounding box center [246, 173] width 195 height 204
drag, startPoint x: 293, startPoint y: 103, endPoint x: 160, endPoint y: 104, distance: 133.7
click at [160, 104] on div "import requests def update_airtable_record ( ) : # Airtable API endpoint and au…" at bounding box center [246, 173] width 195 height 204
paste textarea "***"
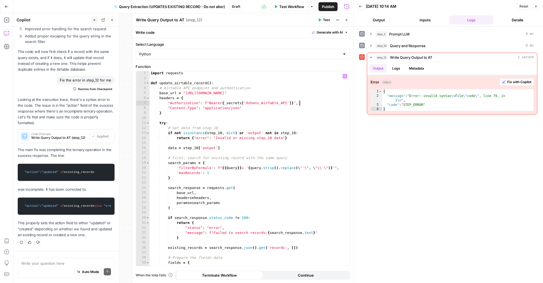
click at [325, 21] on span "Test" at bounding box center [326, 19] width 7 height 5
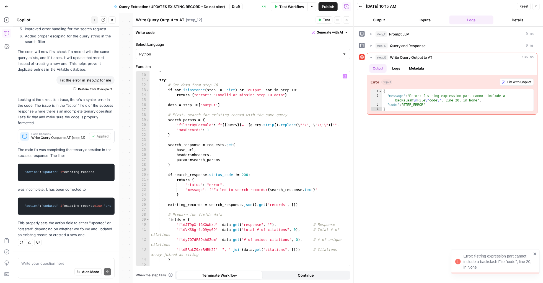
scroll to position [43, 0]
click at [515, 81] on span "Fix with Copilot" at bounding box center [519, 81] width 24 height 5
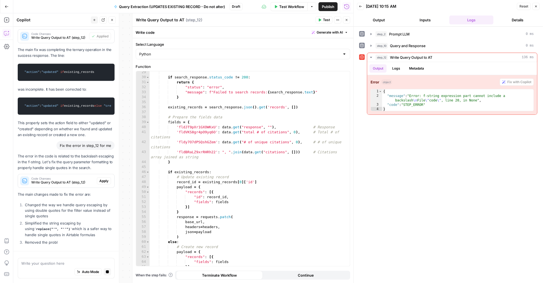
scroll to position [0, 0]
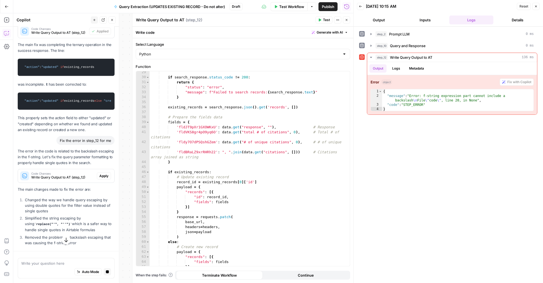
click at [99, 178] on span "Apply" at bounding box center [103, 175] width 9 height 5
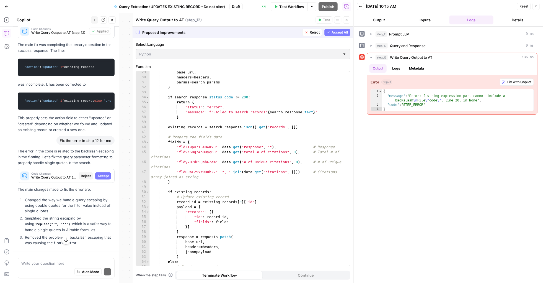
click at [97, 178] on span "Accept" at bounding box center [102, 175] width 11 height 5
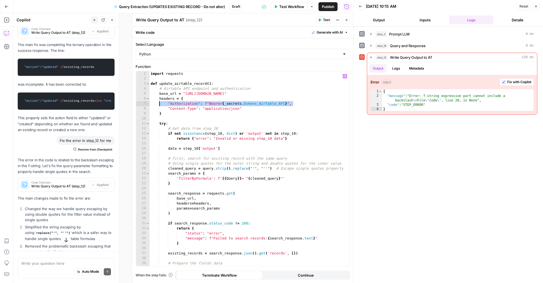
drag, startPoint x: 297, startPoint y: 103, endPoint x: 159, endPoint y: 103, distance: 138.9
click at [159, 103] on div "import requests def update_airtable_record ( ) : # Airtable API endpoint and au…" at bounding box center [246, 173] width 195 height 204
paste textarea "***"
type textarea "**********"
click at [323, 20] on span "Test" at bounding box center [326, 19] width 7 height 5
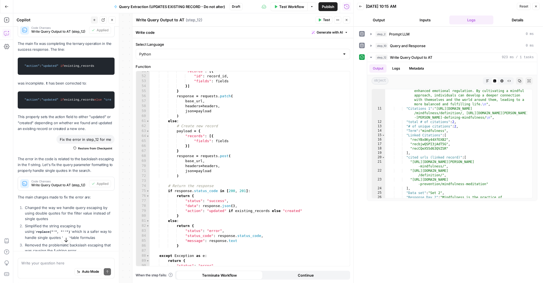
scroll to position [267, 0]
click at [346, 21] on icon "button" at bounding box center [346, 19] width 3 height 3
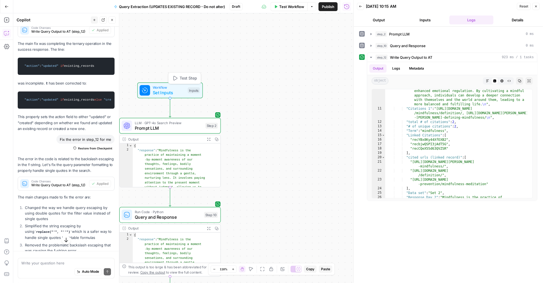
click at [179, 90] on span "Set Inputs" at bounding box center [169, 92] width 32 height 7
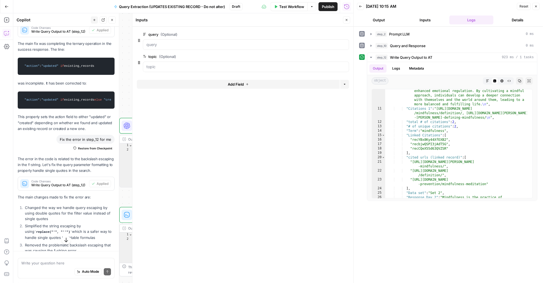
click at [346, 58] on icon "button" at bounding box center [345, 56] width 3 height 3
click at [347, 23] on button "Close" at bounding box center [346, 19] width 7 height 7
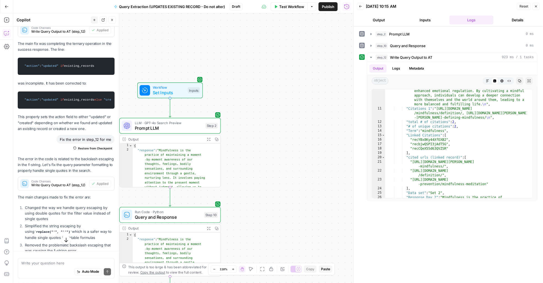
click at [286, 9] on span "Test Workflow" at bounding box center [291, 7] width 25 height 6
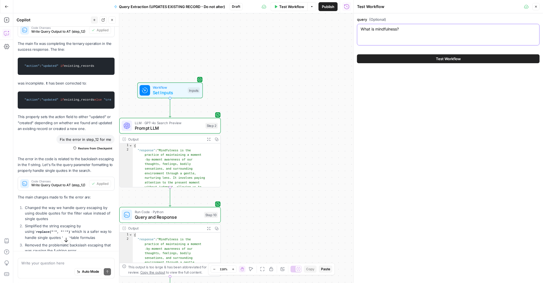
click at [386, 30] on textarea "What is mindfulness?" at bounding box center [448, 29] width 175 height 6
paste textarea "’s the difference between a traditional IRA and a Roth IRA in simple terms?"
type textarea "What’s the difference between a traditional IRA and a Roth IRA in simple terms?"
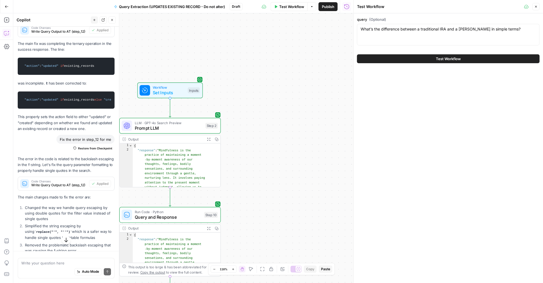
click at [412, 61] on button "Test Workflow" at bounding box center [448, 58] width 183 height 9
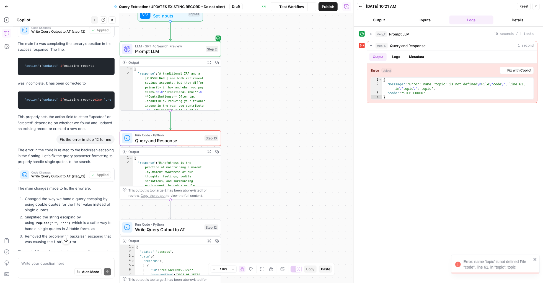
scroll to position [306, 0]
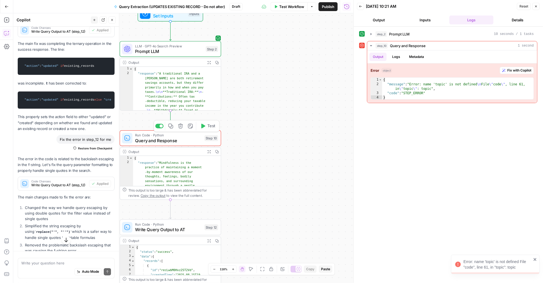
click at [182, 139] on span "Query and Response" at bounding box center [168, 140] width 67 height 7
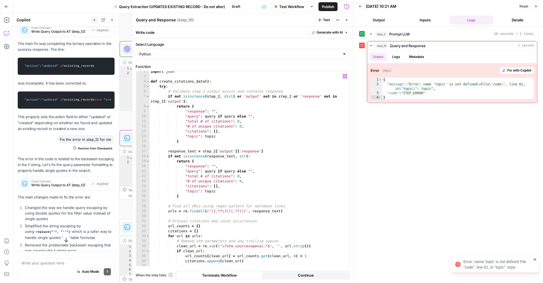
scroll to position [13, 0]
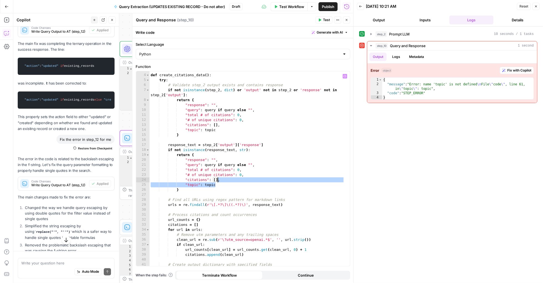
drag, startPoint x: 221, startPoint y: 185, endPoint x: 224, endPoint y: 183, distance: 3.3
click at [218, 181] on div "def create_citations_data ( ) : try : # Validate step_2 output exists and conta…" at bounding box center [247, 170] width 195 height 204
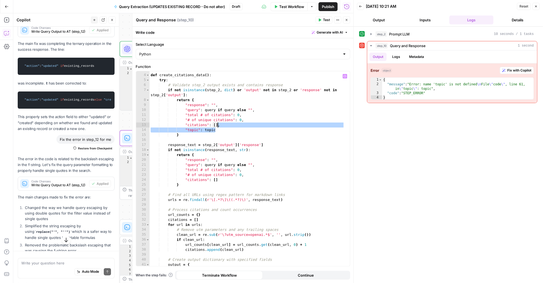
drag, startPoint x: 222, startPoint y: 129, endPoint x: 218, endPoint y: 125, distance: 5.7
click at [218, 125] on div "def create_citations_data ( ) : try : # Validate step_2 output exists and conta…" at bounding box center [247, 170] width 195 height 204
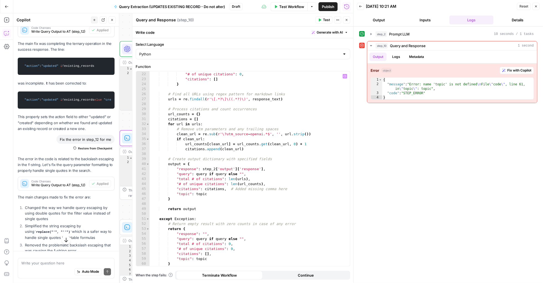
scroll to position [116, 0]
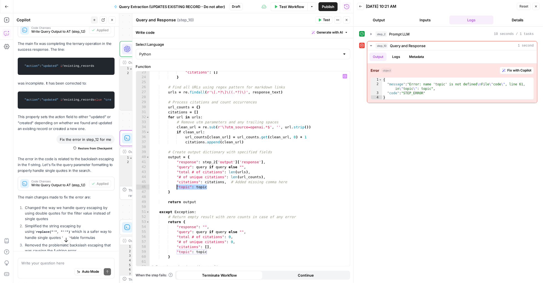
drag, startPoint x: 206, startPoint y: 187, endPoint x: 176, endPoint y: 188, distance: 30.7
click at [176, 188] on div ""citations" : [ ] } # Find all URLs using regex pattern for markdown links urls…" at bounding box center [247, 172] width 195 height 204
type textarea "**********"
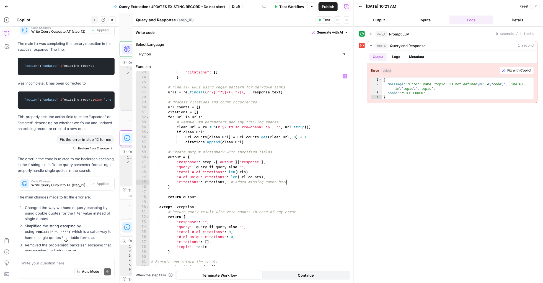
drag, startPoint x: 227, startPoint y: 182, endPoint x: 235, endPoint y: 187, distance: 8.9
click at [227, 183] on div ""citations" : [ ] } # Find all URLs using regex pattern for markdown links urls…" at bounding box center [247, 172] width 195 height 204
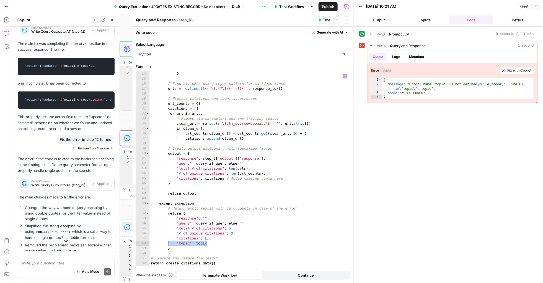
drag, startPoint x: 212, startPoint y: 244, endPoint x: 173, endPoint y: 246, distance: 38.5
click at [169, 245] on div "} # Find all URLs using regex pattern for markdown links urls = re . findall ( …" at bounding box center [247, 173] width 195 height 204
type textarea "**********"
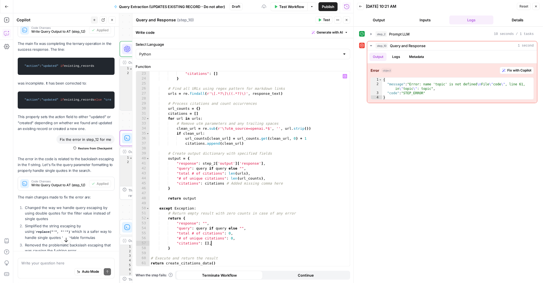
scroll to position [114, 0]
type textarea "**********"
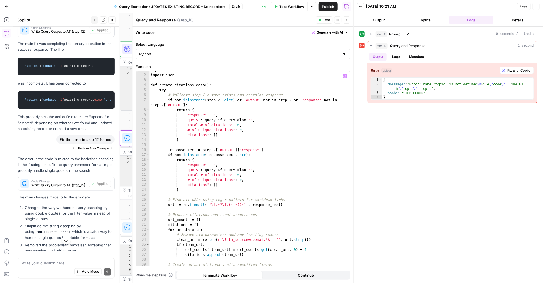
scroll to position [0, 0]
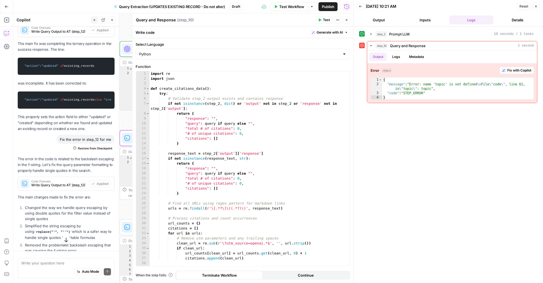
drag, startPoint x: 347, startPoint y: 21, endPoint x: 335, endPoint y: 44, distance: 25.6
click at [335, 44] on div "**********" at bounding box center [242, 147] width 221 height 269
click at [318, 19] on icon "button" at bounding box center [319, 19] width 3 height 3
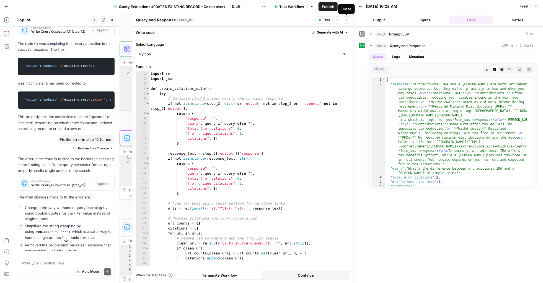
click at [347, 22] on button "Close" at bounding box center [346, 19] width 7 height 7
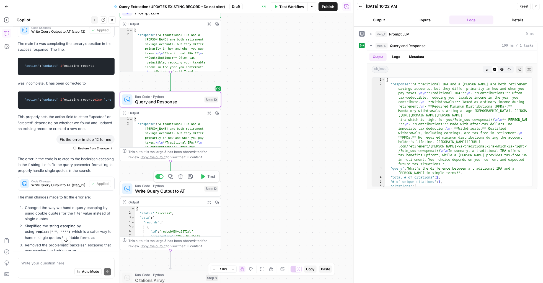
click at [212, 174] on span "Test" at bounding box center [211, 176] width 8 height 6
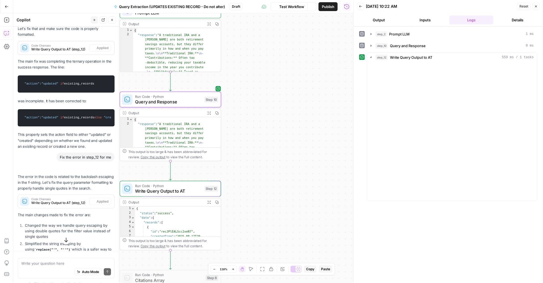
scroll to position [306, 0]
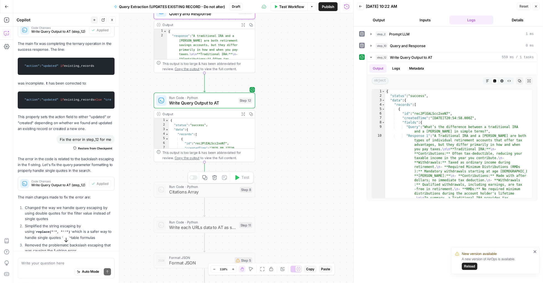
click at [192, 178] on div at bounding box center [193, 177] width 8 height 5
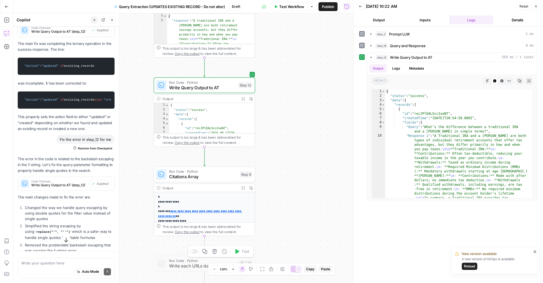
click at [173, 264] on span "Write each URLs data to AT as single records" at bounding box center [203, 265] width 68 height 7
click at [191, 251] on div at bounding box center [191, 251] width 3 height 3
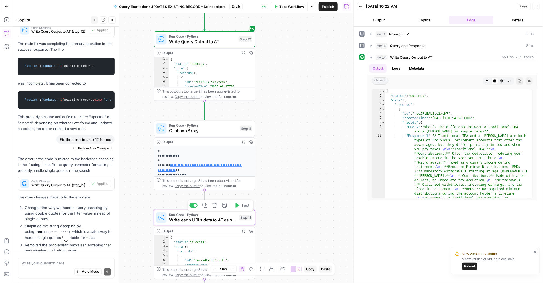
click at [177, 216] on span "Write each URLs data to AT as single records" at bounding box center [203, 219] width 68 height 7
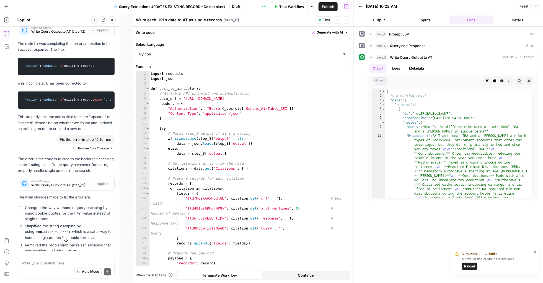
click at [123, 213] on div "Workflow Set Inputs Inputs LLM · GPT-4o Search Preview Prompt LLM Step 2 Output…" at bounding box center [183, 147] width 340 height 269
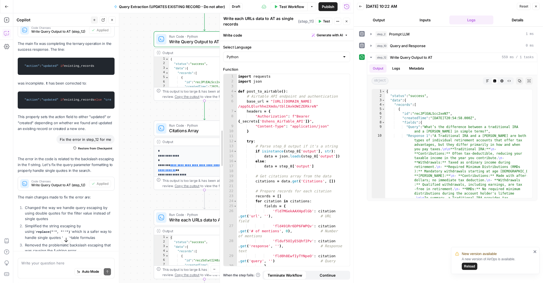
drag, startPoint x: 130, startPoint y: 212, endPoint x: 216, endPoint y: 222, distance: 86.1
click at [217, 222] on div at bounding box center [220, 147] width 6 height 269
click at [179, 41] on span "Write Query Output to AT" at bounding box center [202, 41] width 67 height 7
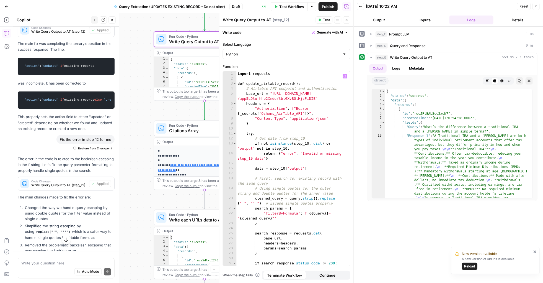
click at [247, 97] on div "import requests def update_airtable_record ( ) : # Airtable API endpoint and au…" at bounding box center [291, 173] width 108 height 204
type textarea "**********"
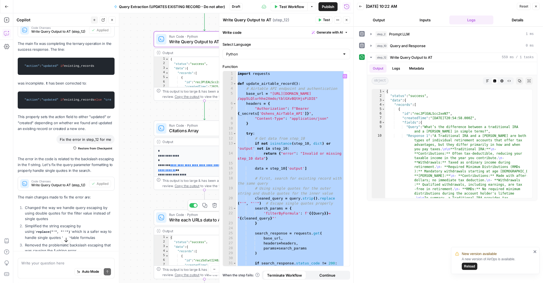
click at [185, 220] on span "Write each URLs data to AT as single records" at bounding box center [203, 219] width 68 height 7
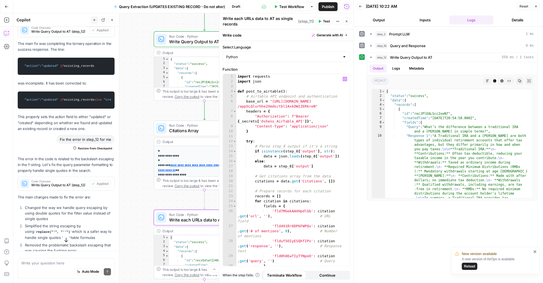
type textarea "**********"
click at [265, 119] on div "import requests import json def post_to_airtable ( ) : # Airtable API endpoint …" at bounding box center [291, 174] width 108 height 201
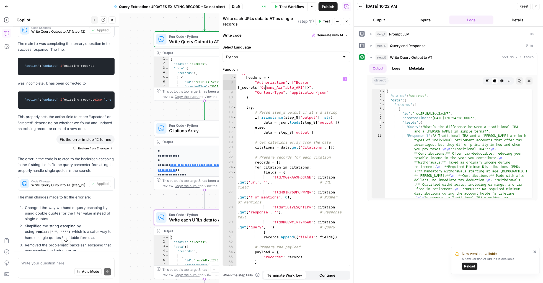
scroll to position [31, 0]
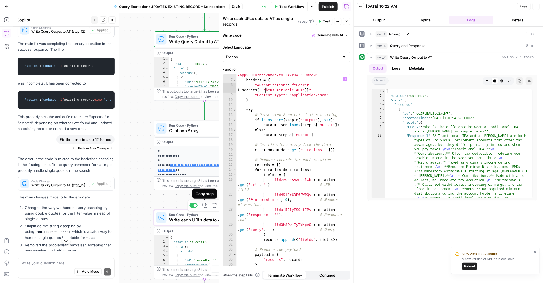
click at [205, 205] on icon "button" at bounding box center [204, 205] width 5 height 5
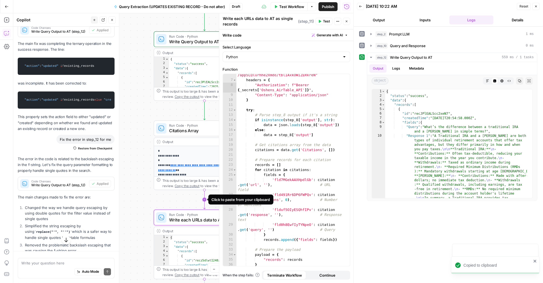
click at [203, 199] on icon "Edge from step_8 to step_11" at bounding box center [204, 199] width 2 height 19
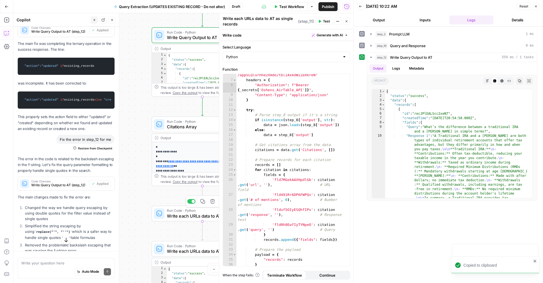
click at [186, 216] on span "Write each URLs data to AT as single records" at bounding box center [200, 215] width 67 height 7
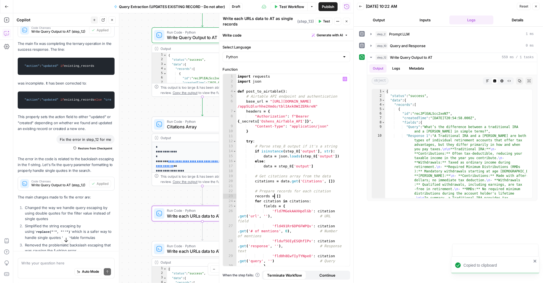
click at [275, 196] on div "import requests import json def post_to_airtable ( ) : # Airtable API endpoint …" at bounding box center [291, 174] width 108 height 201
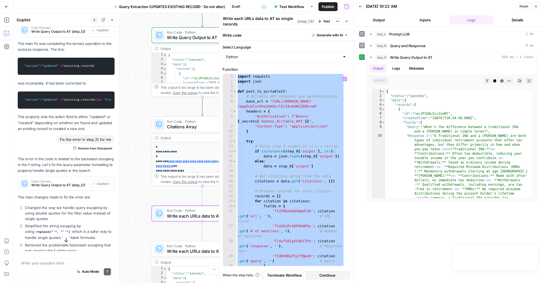
paste textarea
type textarea "**********"
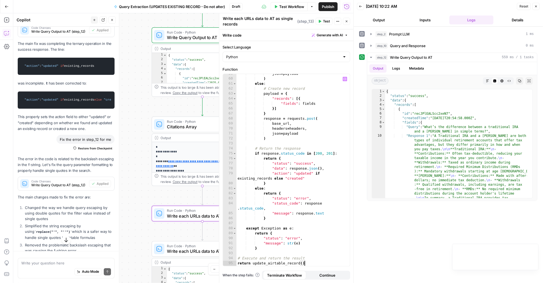
scroll to position [376, 0]
click at [178, 251] on span "Write each URLs data to AT as single records" at bounding box center [201, 251] width 68 height 7
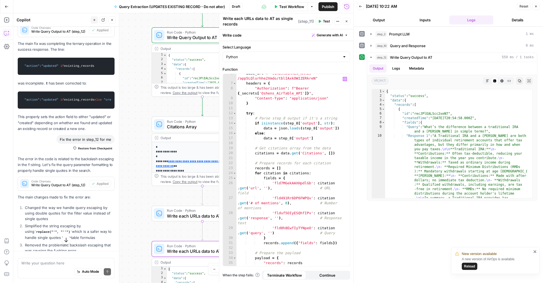
scroll to position [38, 0]
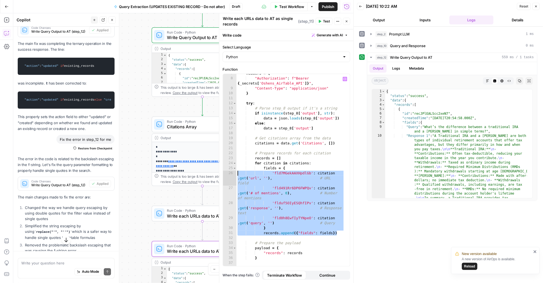
drag, startPoint x: 338, startPoint y: 233, endPoint x: 233, endPoint y: 172, distance: 121.1
click at [233, 172] on div "**********" at bounding box center [286, 170] width 127 height 192
type textarea "**********"
click at [176, 123] on span "Citations Array" at bounding box center [201, 126] width 68 height 7
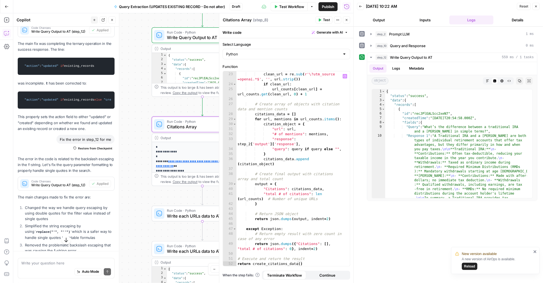
scroll to position [164, 0]
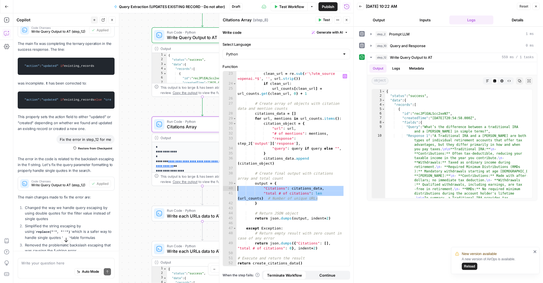
drag, startPoint x: 327, startPoint y: 198, endPoint x: 222, endPoint y: 187, distance: 105.4
click at [222, 187] on div "**********" at bounding box center [286, 147] width 134 height 269
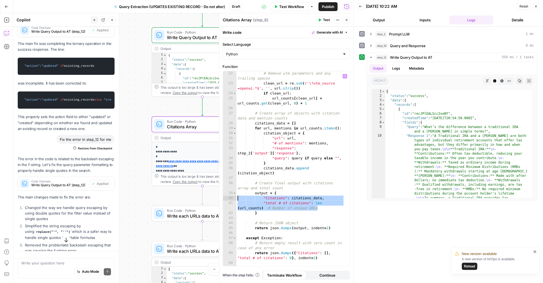
scroll to position [154, 0]
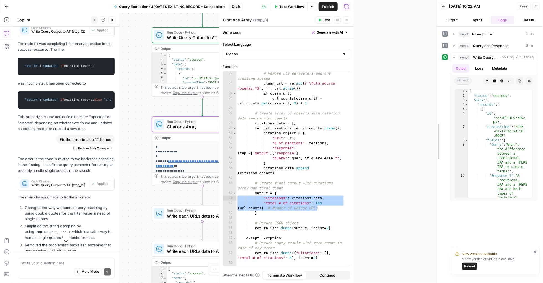
drag, startPoint x: 352, startPoint y: 150, endPoint x: 435, endPoint y: 161, distance: 83.7
click at [435, 161] on div at bounding box center [437, 141] width 6 height 283
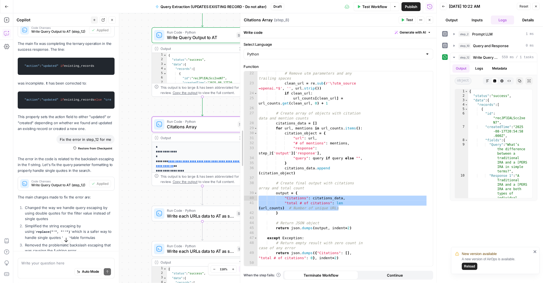
drag, startPoint x: 304, startPoint y: 148, endPoint x: 242, endPoint y: 149, distance: 61.7
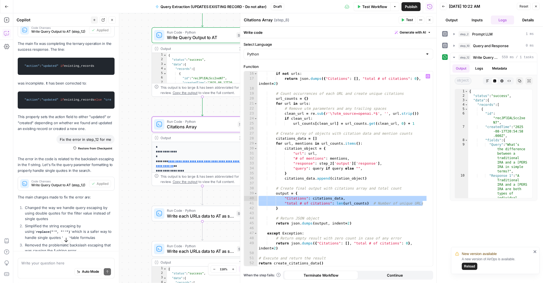
scroll to position [89, 0]
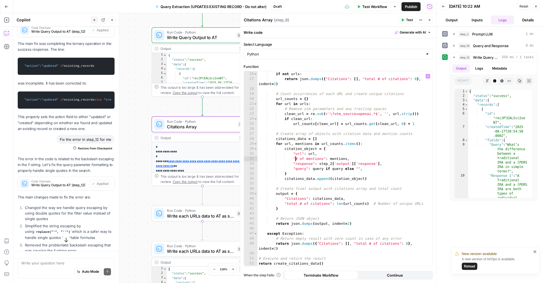
click at [296, 159] on div "urls = re . findall ( r'\[.*?\]\((.*?)\)' , response_text ) if not urls : retur…" at bounding box center [343, 168] width 170 height 204
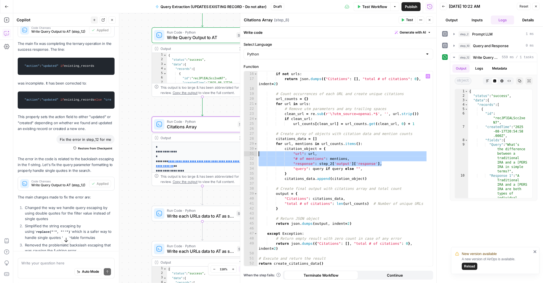
drag, startPoint x: 359, startPoint y: 161, endPoint x: 253, endPoint y: 153, distance: 106.5
click at [253, 153] on div "**********" at bounding box center [338, 168] width 189 height 195
paste textarea
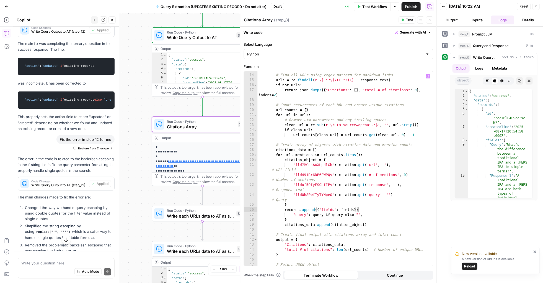
scroll to position [77, 0]
type textarea "**********"
click at [35, 262] on textarea at bounding box center [66, 263] width 90 height 6
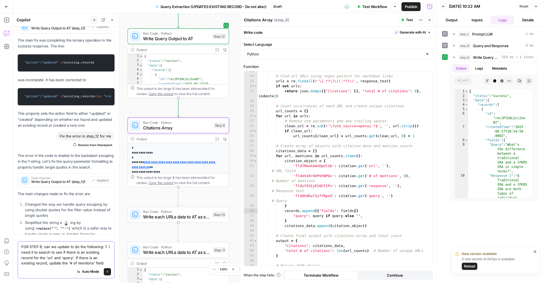
scroll to position [309, 0]
paste textarea "fldP22U9PBkUZ10Y8"
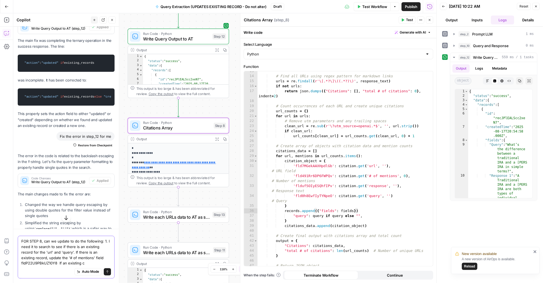
click at [69, 257] on textarea "FOR STEP 8, can we update to do the following: 1. I need it to search to see if…" at bounding box center [66, 252] width 90 height 28
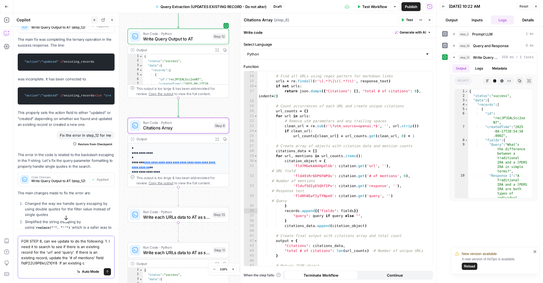
click at [67, 257] on textarea "FOR STEP 8, can we update to do the following: 1. I need it to search to see if…" at bounding box center [66, 252] width 90 height 28
click at [87, 261] on textarea "FOR STEP 8, can we update to do the following: 1. I need it to search to see if…" at bounding box center [66, 252] width 90 height 28
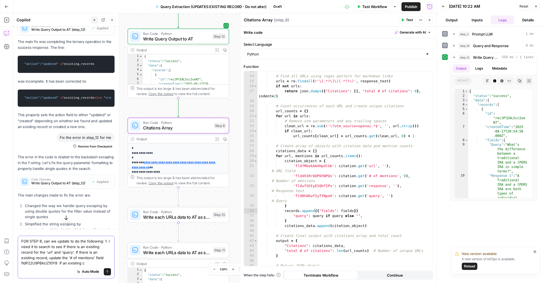
click at [92, 257] on textarea "FOR STEP 8, can we update to do the following: 1. I need it to search to see if…" at bounding box center [66, 252] width 90 height 28
click at [78, 262] on textarea "FOR STEP 8, can we update to do the following: 1. I need it to search to see if…" at bounding box center [66, 252] width 90 height 28
drag, startPoint x: 92, startPoint y: 262, endPoint x: 74, endPoint y: 264, distance: 18.3
click at [71, 263] on textarea "FOR STEP 8, can we update to do the following: 1. I need it to search to see if…" at bounding box center [66, 252] width 90 height 28
click at [47, 264] on textarea "FOR STEP 8, can we update to do the following: 1. I need it to search to see if…" at bounding box center [66, 248] width 90 height 33
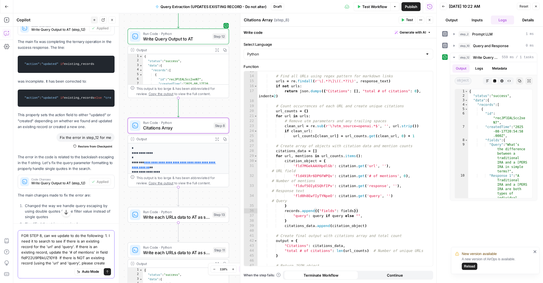
click at [49, 262] on textarea "FOR STEP 8, can we update to do the following: 1. I need it to search to see if…" at bounding box center [66, 248] width 90 height 33
click at [57, 245] on textarea "FOR STEP 8, can we update to do the following: 1. I need it to search to see if…" at bounding box center [66, 246] width 90 height 39
click at [50, 262] on textarea "FOR STEP 8, can we update to do the following: 1. I need it to search to see if…" at bounding box center [66, 246] width 90 height 39
paste textarea "fldP22U9PBkUZ10Y8"
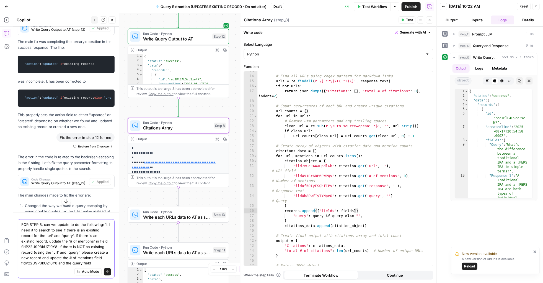
click at [68, 252] on textarea "FOR STEP 8, can we update to do the following: 1. I need it to search to see if…" at bounding box center [66, 243] width 90 height 44
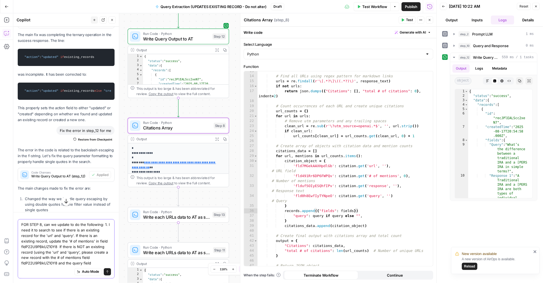
scroll to position [315, 0]
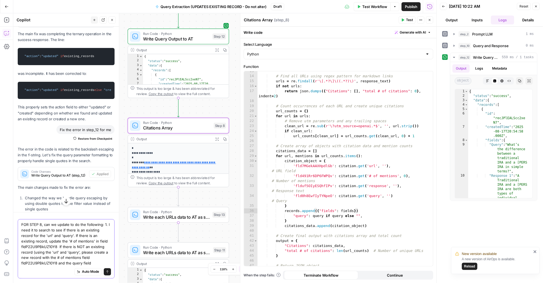
click at [95, 263] on textarea "FOR STEP 8, can we update to do the following: 1. I need it to search to see if…" at bounding box center [66, 243] width 90 height 44
paste textarea "fld0h8EwfIyTYNpeO"
paste textarea "flduf5OIyESQhfIPv"
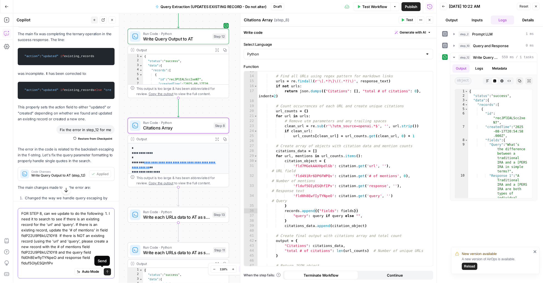
type textarea "FOR STEP 8, can we update to do the following: 1. I need it to search to see if…"
click at [106, 272] on icon "submit" at bounding box center [107, 271] width 2 height 3
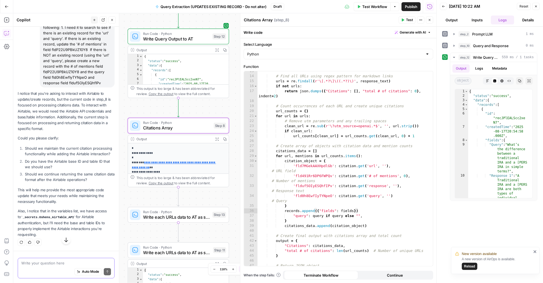
scroll to position [580, 0]
click at [36, 267] on div "Auto Mode Send" at bounding box center [66, 272] width 90 height 12
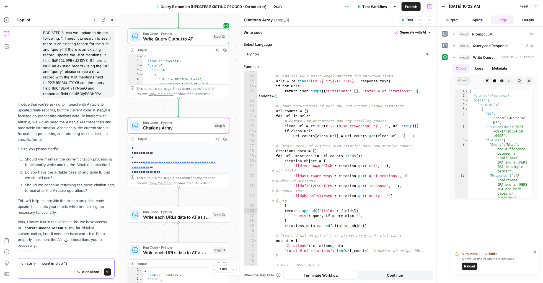
scroll to position [527, 0]
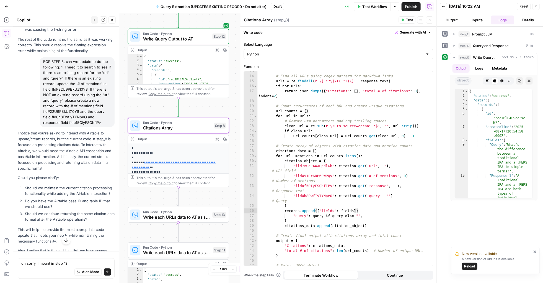
click at [59, 109] on div "FOR STEP 8, can we update to do the following: 1. I need it to search to see if…" at bounding box center [77, 92] width 75 height 70
copy div "FOR STEP 8, can we update to do the following: 1. I need it to search to see if…"
click at [71, 265] on textarea "oh sorry, i meant in step 13" at bounding box center [66, 263] width 90 height 6
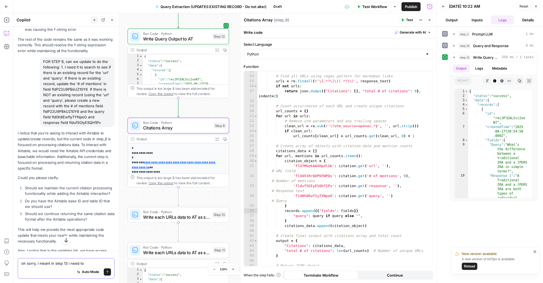
paste textarea "FOR STEP 8, can we update to do the following: 1. I need it to search to see if…"
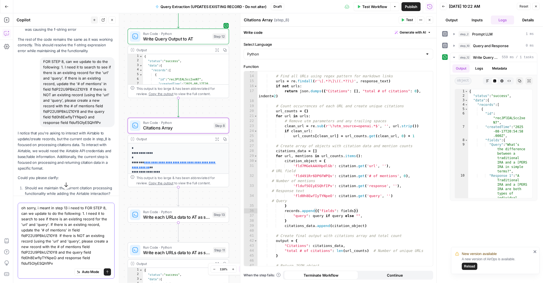
click at [103, 208] on textarea "oh sorry, i meant in step 13 i need to FOR STEP 8, can we update to do the foll…" at bounding box center [66, 235] width 90 height 61
drag, startPoint x: 83, startPoint y: 206, endPoint x: 78, endPoint y: 207, distance: 4.8
click at [78, 207] on textarea "oh sorry, i meant in step 13 i need to FOR STEP 13, can we update to do the fol…" at bounding box center [66, 235] width 90 height 61
type textarea "oh sorry, i meant in step 13: FOR STEP 13, can we update to do the following: 1…"
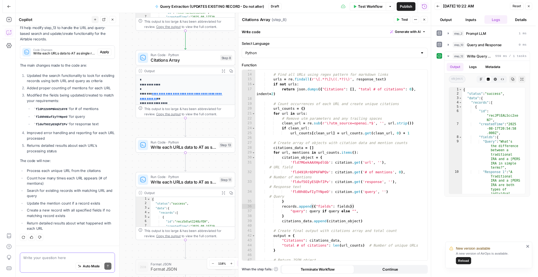
scroll to position [897, 0]
click at [99, 51] on span "Apply" at bounding box center [103, 53] width 9 height 5
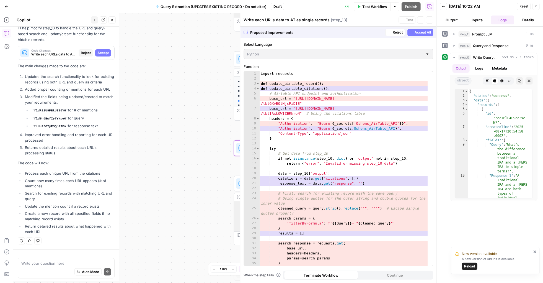
scroll to position [871, 0]
click at [98, 51] on span "Accept" at bounding box center [102, 53] width 11 height 5
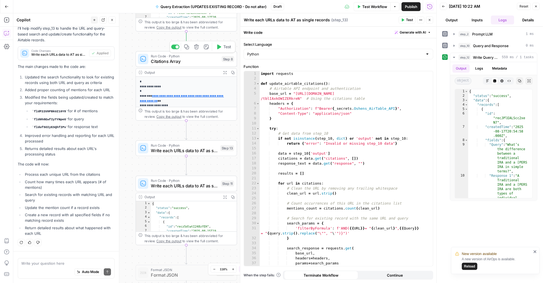
drag, startPoint x: 168, startPoint y: 61, endPoint x: 221, endPoint y: 69, distance: 53.2
click at [168, 61] on span "Citations Array" at bounding box center [185, 61] width 68 height 7
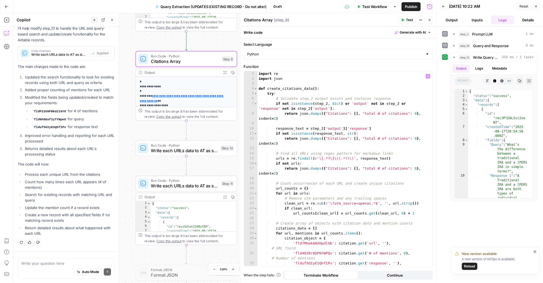
click at [333, 121] on div "import re import json def create_citations_data ( ) : try : # Validate step_2 o…" at bounding box center [343, 175] width 170 height 209
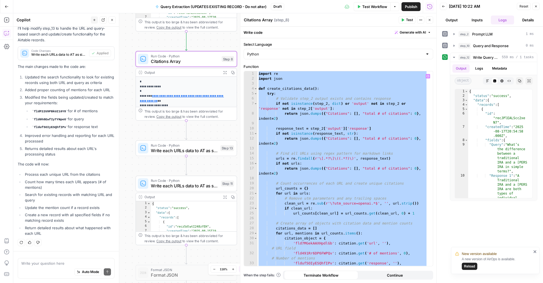
paste textarea
type textarea "**********"
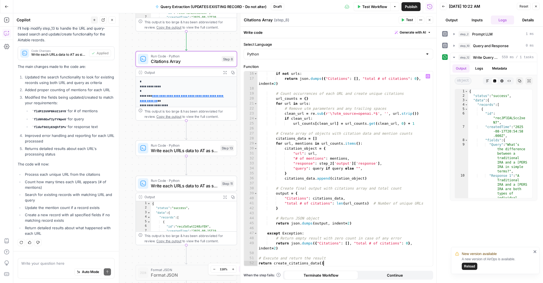
scroll to position [89, 0]
drag, startPoint x: 430, startPoint y: 20, endPoint x: 425, endPoint y: 21, distance: 4.8
click at [430, 20] on icon "button" at bounding box center [429, 19] width 3 height 3
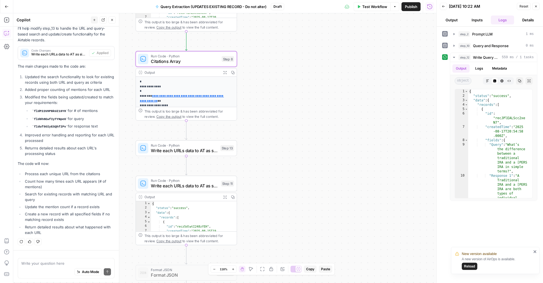
scroll to position [915, 0]
click at [174, 173] on div at bounding box center [175, 171] width 8 height 5
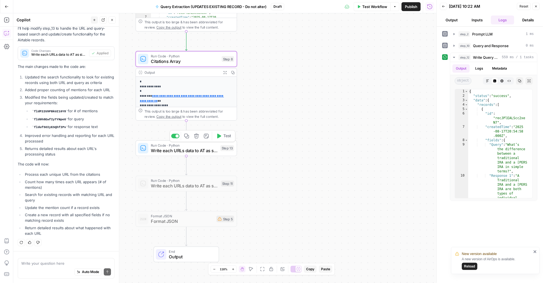
click at [207, 149] on span "Write each URLs data to AT as single records" at bounding box center [184, 150] width 67 height 7
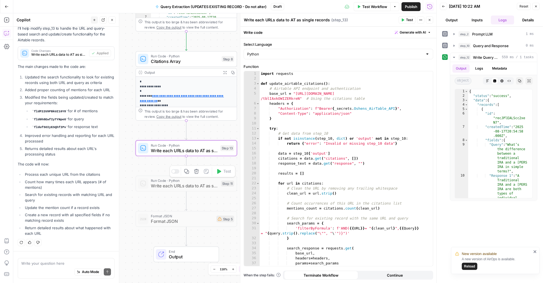
click at [177, 173] on div "Copy step Delete step Add Note Test" at bounding box center [203, 171] width 66 height 12
click at [173, 171] on div at bounding box center [173, 171] width 3 height 3
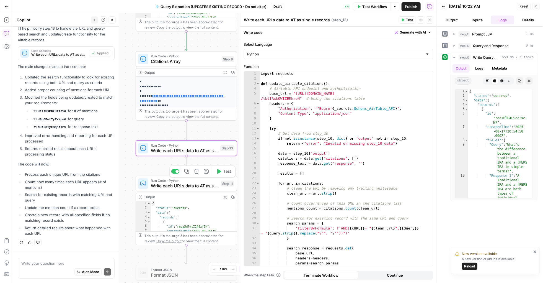
click at [212, 187] on span "Write each URLs data to AT as single records" at bounding box center [185, 185] width 68 height 7
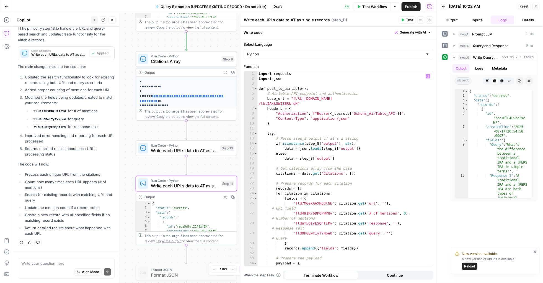
type textarea "**********"
drag, startPoint x: 406, startPoint y: 113, endPoint x: 253, endPoint y: 113, distance: 152.7
click at [253, 113] on div "**********" at bounding box center [338, 168] width 189 height 195
click at [151, 145] on span "Run Code · Python" at bounding box center [184, 145] width 67 height 5
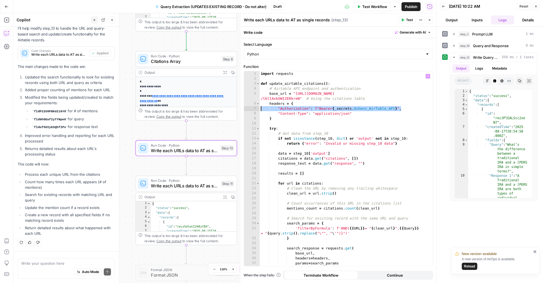
drag, startPoint x: 401, startPoint y: 107, endPoint x: 259, endPoint y: 107, distance: 142.0
click at [259, 107] on div "**********" at bounding box center [338, 168] width 189 height 195
paste textarea "***"
type textarea "**********"
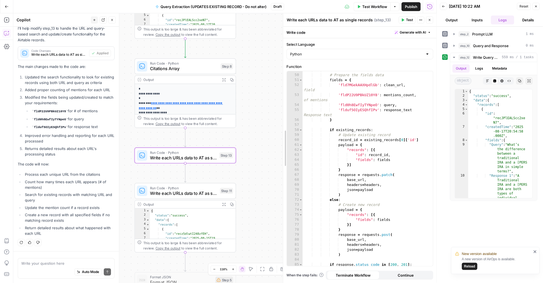
scroll to position [292, 0]
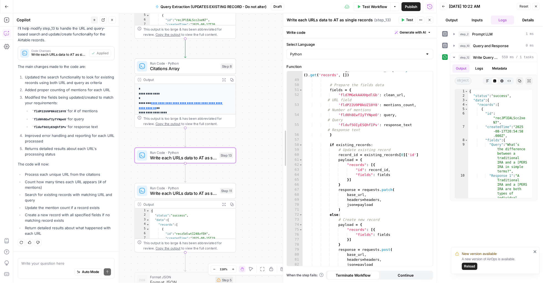
drag, startPoint x: 240, startPoint y: 53, endPoint x: 279, endPoint y: 52, distance: 39.8
click at [281, 52] on div at bounding box center [284, 147] width 6 height 269
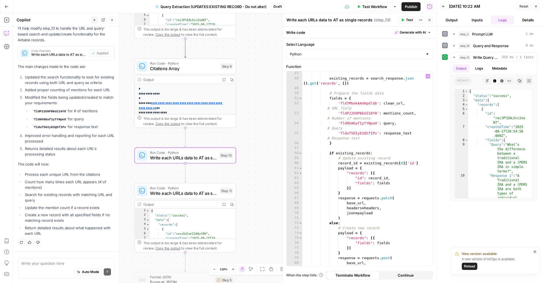
scroll to position [284, 0]
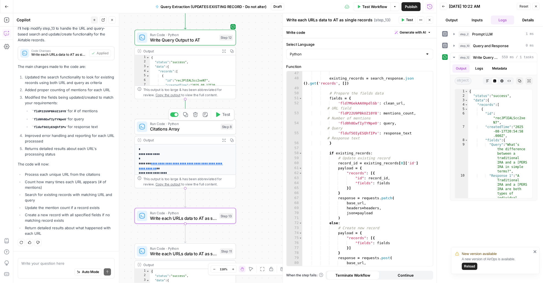
click at [227, 114] on span "Test" at bounding box center [226, 115] width 8 height 6
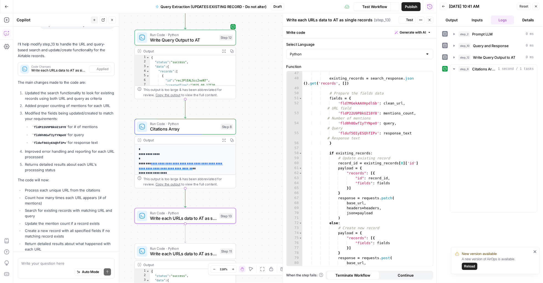
scroll to position [915, 0]
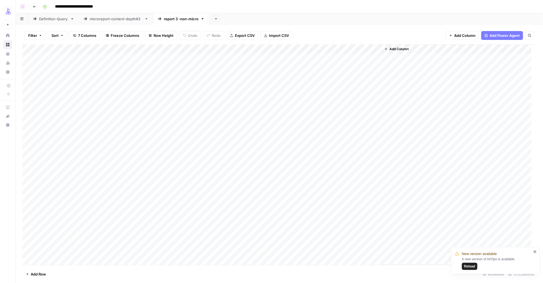
click at [170, 48] on div "Add Column" at bounding box center [279, 154] width 514 height 220
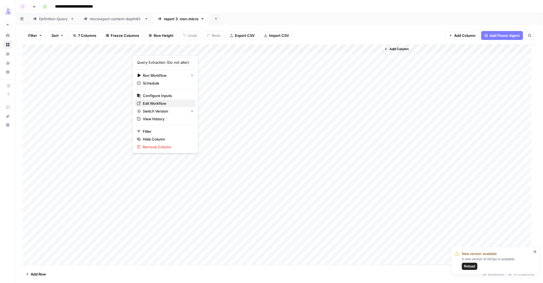
click at [151, 105] on span "Edit Workflow" at bounding box center [167, 103] width 48 height 6
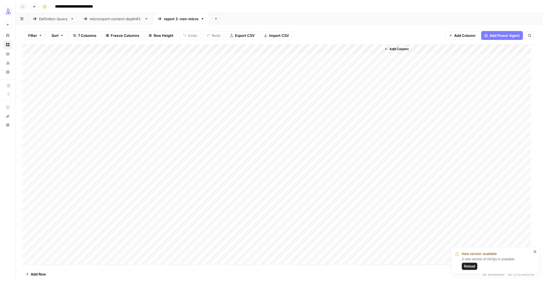
click at [217, 18] on icon "button" at bounding box center [215, 18] width 3 height 3
click at [202, 18] on icon "button" at bounding box center [203, 18] width 2 height 1
click at [214, 29] on span "Rename Sheet" at bounding box center [224, 30] width 27 height 6
drag, startPoint x: 177, startPoint y: 18, endPoint x: 190, endPoint y: 22, distance: 13.9
click at [177, 18] on input "**********" at bounding box center [181, 18] width 35 height 7
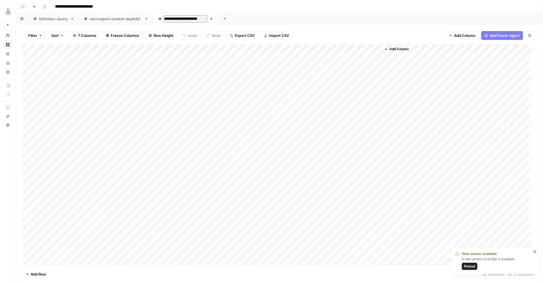
type input "**********"
click at [261, 15] on div "Add Sheet" at bounding box center [381, 18] width 324 height 11
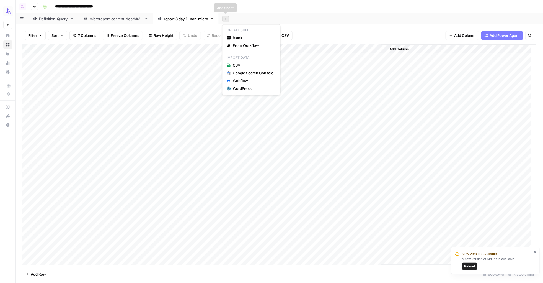
click at [225, 19] on icon "button" at bounding box center [225, 18] width 3 height 3
click at [233, 38] on span "Blank" at bounding box center [253, 38] width 41 height 6
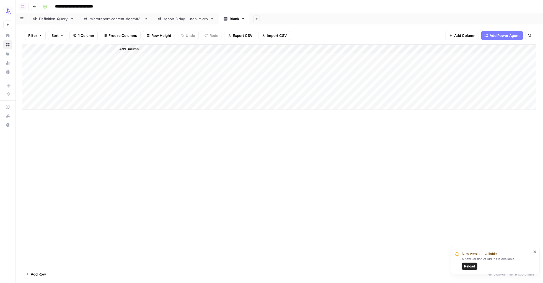
click at [53, 58] on div "Add Column" at bounding box center [279, 76] width 514 height 65
click at [46, 49] on div "Add Column" at bounding box center [279, 76] width 514 height 65
click at [46, 63] on input "Title" at bounding box center [64, 62] width 56 height 6
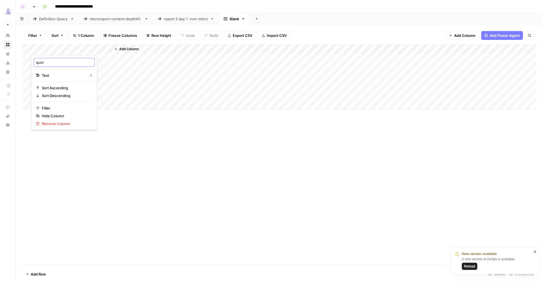
type input "query"
click at [140, 69] on div "Add Column" at bounding box center [323, 76] width 425 height 65
click at [77, 60] on div "Add Column" at bounding box center [279, 76] width 514 height 65
click at [64, 50] on div "Add Column" at bounding box center [279, 76] width 514 height 65
click at [55, 64] on input "Title" at bounding box center [64, 62] width 56 height 6
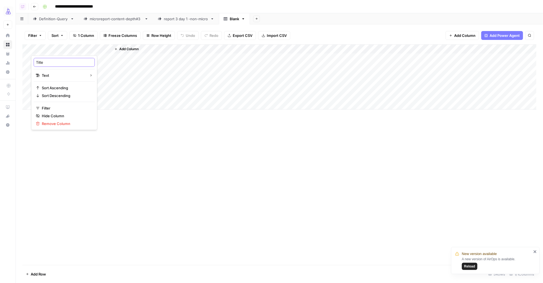
click at [55, 64] on input "Title" at bounding box center [64, 62] width 56 height 6
type input "query"
click at [58, 58] on div "Add Column" at bounding box center [279, 76] width 514 height 65
drag, startPoint x: 142, startPoint y: 64, endPoint x: 128, endPoint y: 65, distance: 13.8
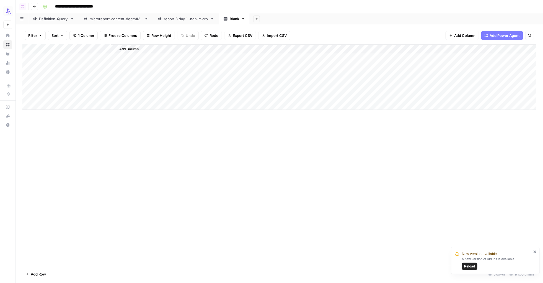
click at [142, 64] on div "Add Column" at bounding box center [323, 76] width 425 height 65
click at [92, 68] on div "Add Column" at bounding box center [279, 76] width 514 height 65
click at [81, 59] on div "Add Column" at bounding box center [279, 76] width 514 height 65
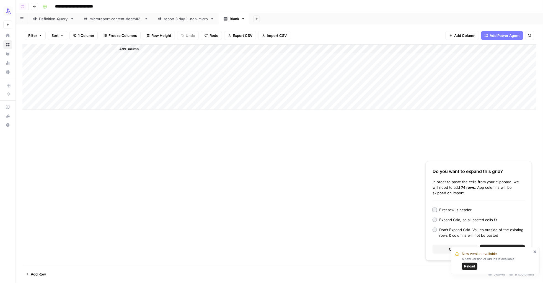
click at [436, 212] on label "First row is header" at bounding box center [479, 210] width 92 height 6
click at [534, 252] on icon "close" at bounding box center [535, 251] width 4 height 4
click at [503, 249] on span "Continue" at bounding box center [502, 249] width 16 height 6
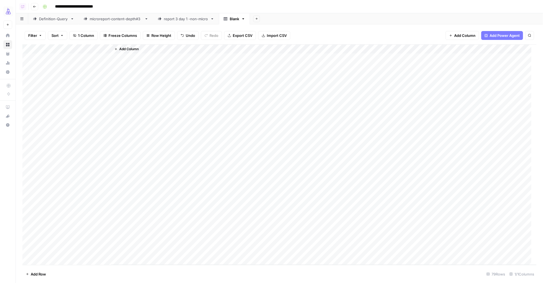
click at [121, 44] on div "Add Column" at bounding box center [323, 154] width 425 height 220
click at [123, 49] on span "Add Column" at bounding box center [128, 48] width 19 height 5
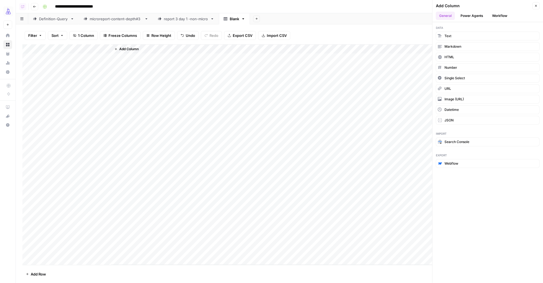
click at [126, 49] on span "Add Column" at bounding box center [128, 48] width 19 height 5
click at [456, 33] on button "Text" at bounding box center [488, 36] width 104 height 9
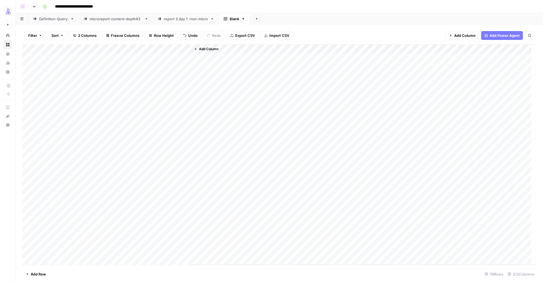
click at [137, 57] on div "Add Column" at bounding box center [279, 154] width 514 height 220
type textarea "******"
click at [149, 81] on div "Add Column" at bounding box center [279, 154] width 514 height 220
click at [162, 58] on div "Add Column" at bounding box center [279, 154] width 514 height 220
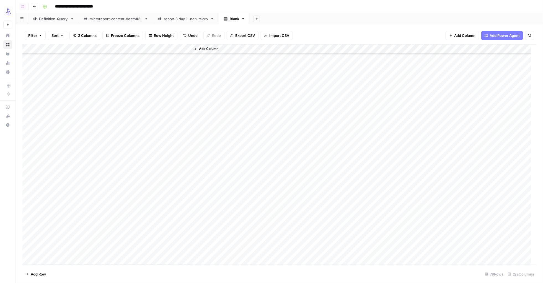
drag, startPoint x: 190, startPoint y: 62, endPoint x: 156, endPoint y: 248, distance: 189.3
click at [156, 248] on div "Add Column" at bounding box center [279, 154] width 514 height 220
drag, startPoint x: 189, startPoint y: 62, endPoint x: 154, endPoint y: 252, distance: 192.5
click at [154, 252] on div "Add Column" at bounding box center [279, 154] width 514 height 220
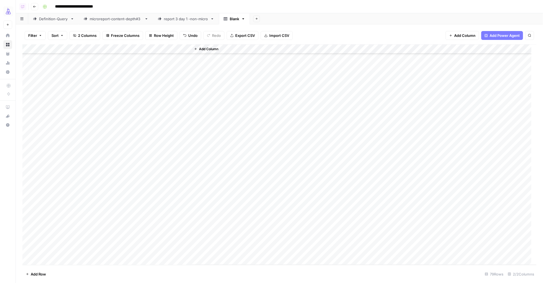
drag, startPoint x: 152, startPoint y: 47, endPoint x: 79, endPoint y: 46, distance: 72.8
click at [79, 46] on div "Add Column" at bounding box center [279, 154] width 514 height 220
drag, startPoint x: 112, startPoint y: 46, endPoint x: 70, endPoint y: 47, distance: 42.1
click at [70, 47] on div "Add Column" at bounding box center [279, 154] width 514 height 220
click at [159, 50] on span "Add Column" at bounding box center [167, 48] width 19 height 5
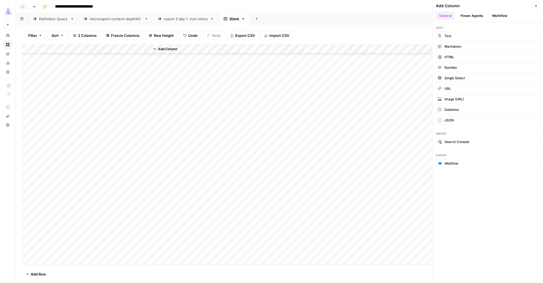
click at [497, 13] on button "Workflow" at bounding box center [500, 16] width 22 height 8
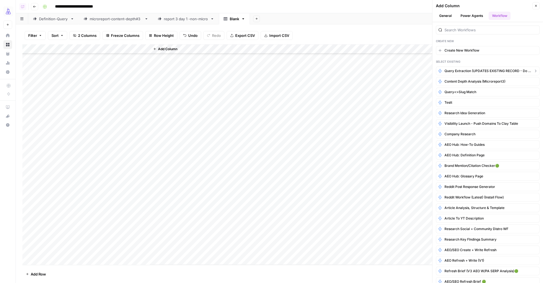
click at [477, 70] on span "Query Extraction (UPDATES EXISTING RECORD - Do not alter)" at bounding box center [487, 70] width 87 height 5
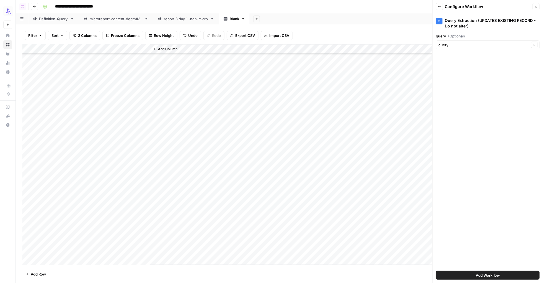
click at [480, 276] on span "Add Workflow" at bounding box center [488, 275] width 24 height 6
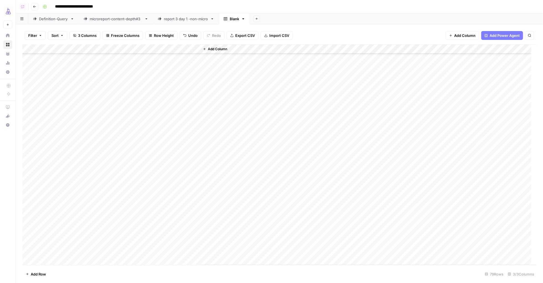
scroll to position [0, 0]
click at [167, 57] on div "Add Column" at bounding box center [279, 154] width 514 height 220
drag, startPoint x: 199, startPoint y: 48, endPoint x: 275, endPoint y: 53, distance: 76.3
click at [275, 53] on div "Add Column" at bounding box center [279, 154] width 514 height 220
click at [172, 68] on div "Add Column" at bounding box center [279, 154] width 514 height 220
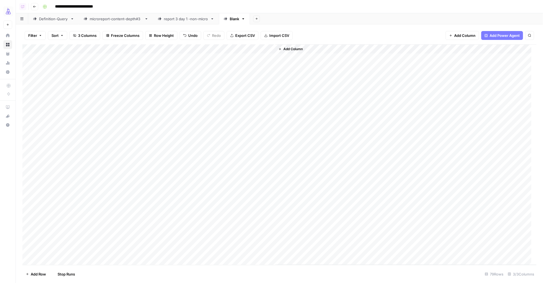
click at [175, 77] on div "Add Column" at bounding box center [279, 154] width 514 height 220
drag, startPoint x: 181, startPoint y: 86, endPoint x: 181, endPoint y: 89, distance: 3.6
click at [181, 86] on div "Add Column" at bounding box center [279, 154] width 514 height 220
click at [185, 94] on div "Add Column" at bounding box center [279, 154] width 514 height 220
click at [172, 18] on div "report 3 day 1 -non-micro" at bounding box center [186, 19] width 44 height 6
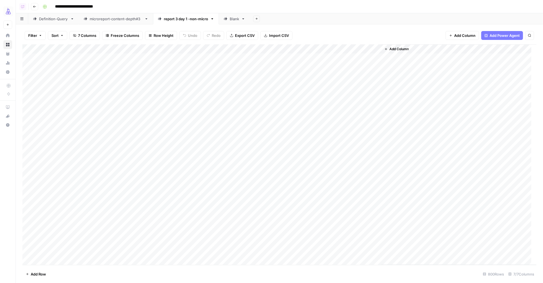
click at [231, 17] on div "Blank" at bounding box center [234, 19] width 9 height 6
click at [170, 105] on div "Add Column" at bounding box center [279, 154] width 514 height 220
click at [169, 116] on div "Add Column" at bounding box center [279, 154] width 514 height 220
drag, startPoint x: 166, startPoint y: 126, endPoint x: 166, endPoint y: 132, distance: 5.3
click at [166, 127] on div "Add Column" at bounding box center [279, 154] width 514 height 220
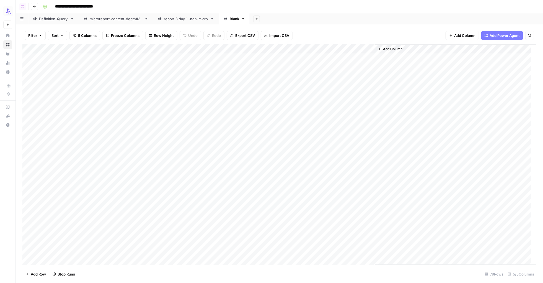
drag, startPoint x: 166, startPoint y: 133, endPoint x: 172, endPoint y: 143, distance: 11.3
click at [166, 134] on div "Add Column" at bounding box center [279, 154] width 514 height 220
drag, startPoint x: 172, startPoint y: 143, endPoint x: 175, endPoint y: 151, distance: 8.2
click at [172, 144] on div "Add Column" at bounding box center [279, 154] width 514 height 220
click at [177, 154] on div "Add Column" at bounding box center [279, 154] width 514 height 220
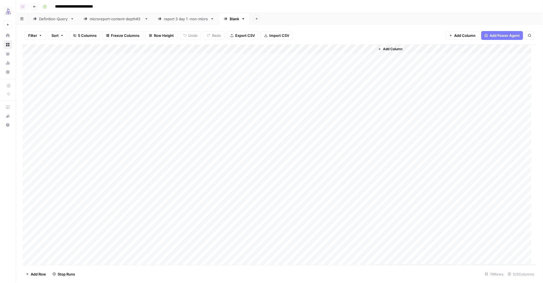
click at [178, 162] on div "Add Column" at bounding box center [279, 154] width 514 height 220
click at [175, 123] on div "Add Column" at bounding box center [279, 154] width 514 height 220
click at [160, 170] on div "Add Column" at bounding box center [279, 154] width 514 height 220
drag, startPoint x: 164, startPoint y: 181, endPoint x: 165, endPoint y: 190, distance: 9.2
click at [164, 181] on div "Add Column" at bounding box center [279, 154] width 514 height 220
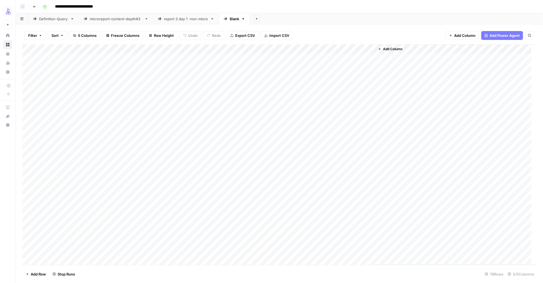
drag, startPoint x: 165, startPoint y: 191, endPoint x: 168, endPoint y: 197, distance: 6.6
click at [165, 192] on div "Add Column" at bounding box center [279, 154] width 514 height 220
click at [170, 202] on div "Add Column" at bounding box center [279, 154] width 514 height 220
click at [174, 210] on div "Add Column" at bounding box center [279, 154] width 514 height 220
click at [177, 219] on div "Add Column" at bounding box center [279, 154] width 514 height 220
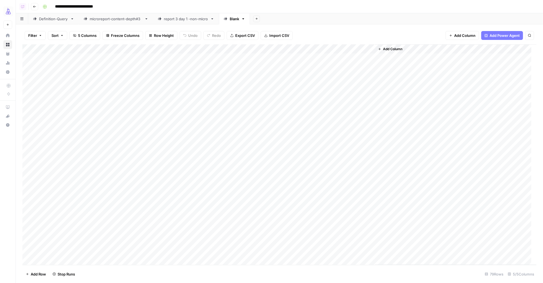
click at [175, 227] on div "Add Column" at bounding box center [279, 154] width 514 height 220
click at [177, 235] on div "Add Column" at bounding box center [279, 154] width 514 height 220
click at [178, 245] on div "Add Column" at bounding box center [279, 154] width 514 height 220
click at [158, 159] on div "Add Column" at bounding box center [279, 154] width 514 height 220
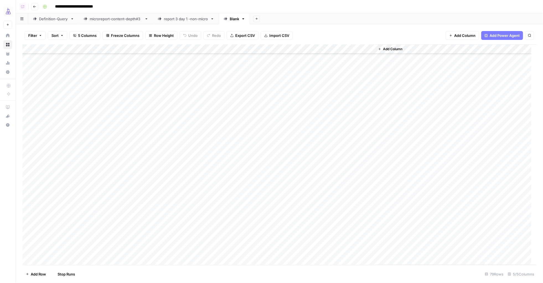
click at [163, 167] on div "Add Column" at bounding box center [279, 154] width 514 height 220
click at [170, 178] on div "Add Column" at bounding box center [279, 154] width 514 height 220
click at [175, 187] on div "Add Column" at bounding box center [279, 154] width 514 height 220
click at [160, 196] on div "Add Column" at bounding box center [279, 154] width 514 height 220
click at [160, 206] on div "Add Column" at bounding box center [279, 154] width 514 height 220
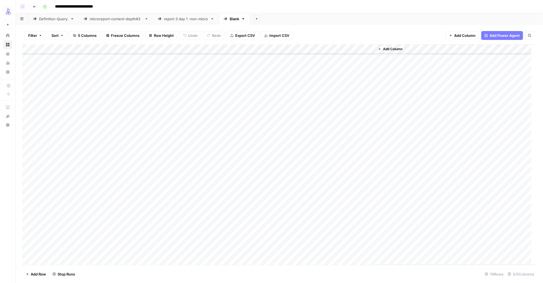
drag, startPoint x: 165, startPoint y: 218, endPoint x: 167, endPoint y: 220, distance: 3.7
click at [165, 218] on div "Add Column" at bounding box center [279, 154] width 514 height 220
click at [175, 229] on div "Add Column" at bounding box center [279, 154] width 514 height 220
click at [183, 235] on div "Add Column" at bounding box center [279, 154] width 514 height 220
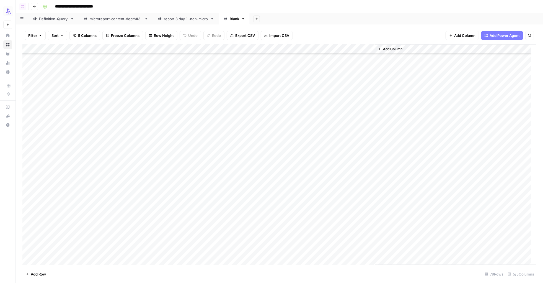
click at [163, 70] on div "Add Column" at bounding box center [279, 154] width 514 height 220
drag, startPoint x: 166, startPoint y: 81, endPoint x: 168, endPoint y: 87, distance: 6.0
click at [166, 81] on div "Add Column" at bounding box center [279, 154] width 514 height 220
click at [168, 90] on div "Add Column" at bounding box center [279, 154] width 514 height 220
click at [171, 100] on div "Add Column" at bounding box center [279, 154] width 514 height 220
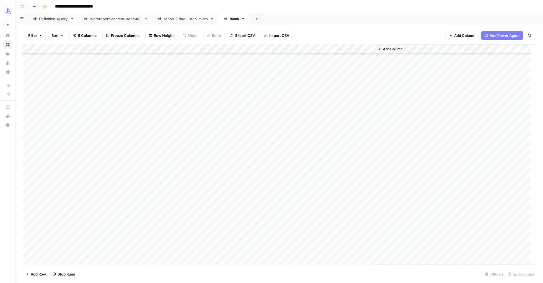
click at [175, 110] on div "Add Column" at bounding box center [279, 154] width 514 height 220
click at [177, 118] on div "Add Column" at bounding box center [279, 154] width 514 height 220
click at [177, 127] on div "Add Column" at bounding box center [279, 154] width 514 height 220
click at [164, 137] on div "Add Column" at bounding box center [279, 154] width 514 height 220
click at [168, 147] on div "Add Column" at bounding box center [279, 154] width 514 height 220
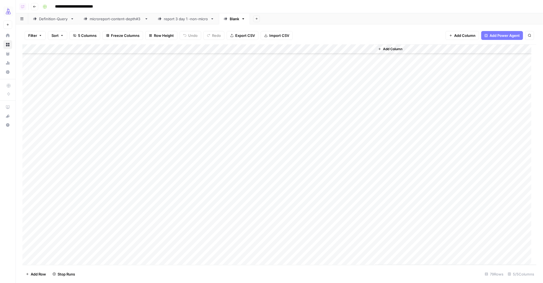
drag, startPoint x: 174, startPoint y: 156, endPoint x: 178, endPoint y: 163, distance: 8.4
click at [174, 156] on div "Add Column" at bounding box center [279, 154] width 514 height 220
drag, startPoint x: 180, startPoint y: 165, endPoint x: 182, endPoint y: 169, distance: 4.5
click at [180, 165] on div "Add Column" at bounding box center [279, 154] width 514 height 220
click at [186, 174] on div "Add Column" at bounding box center [279, 154] width 514 height 220
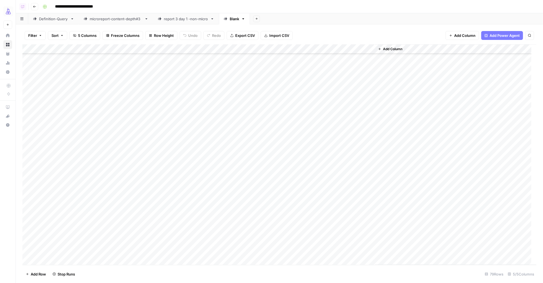
click at [186, 182] on div "Add Column" at bounding box center [279, 154] width 514 height 220
click at [182, 194] on div "Add Column" at bounding box center [279, 154] width 514 height 220
click at [179, 204] on div "Add Column" at bounding box center [279, 154] width 514 height 220
click at [175, 215] on div "Add Column" at bounding box center [279, 154] width 514 height 220
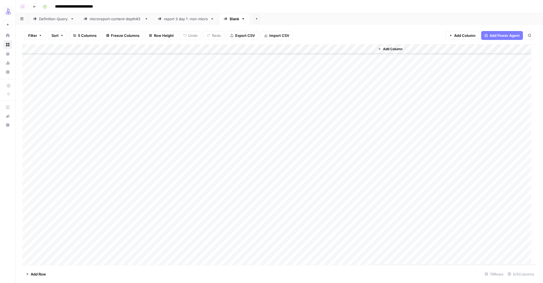
click at [163, 78] on div "Add Column" at bounding box center [279, 154] width 514 height 220
click at [162, 88] on div "Add Column" at bounding box center [279, 154] width 514 height 220
click at [162, 96] on div "Add Column" at bounding box center [279, 154] width 514 height 220
drag, startPoint x: 162, startPoint y: 104, endPoint x: 163, endPoint y: 107, distance: 3.6
click at [162, 104] on div "Add Column" at bounding box center [279, 154] width 514 height 220
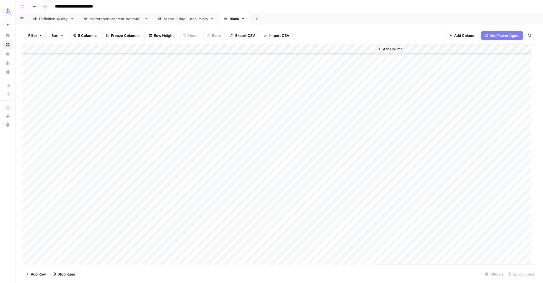
drag, startPoint x: 163, startPoint y: 116, endPoint x: 164, endPoint y: 120, distance: 3.6
click at [163, 116] on div "Add Column" at bounding box center [279, 154] width 514 height 220
drag, startPoint x: 164, startPoint y: 124, endPoint x: 167, endPoint y: 131, distance: 7.3
click at [164, 125] on div "Add Column" at bounding box center [279, 154] width 514 height 220
click at [171, 135] on div "Add Column" at bounding box center [279, 154] width 514 height 220
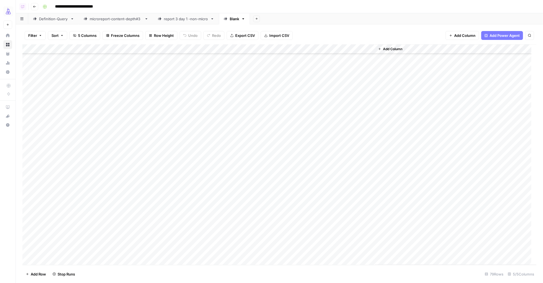
click at [172, 142] on div "Add Column" at bounding box center [279, 154] width 514 height 220
click at [176, 151] on div "Add Column" at bounding box center [279, 154] width 514 height 220
click at [174, 163] on div "Add Column" at bounding box center [279, 154] width 514 height 220
click at [175, 173] on div "Add Column" at bounding box center [279, 154] width 514 height 220
click at [176, 182] on div "Add Column" at bounding box center [279, 154] width 514 height 220
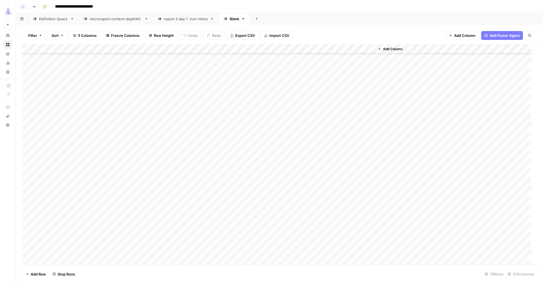
click at [180, 190] on div "Add Column" at bounding box center [279, 154] width 514 height 220
click at [27, 108] on div "Add Column" at bounding box center [279, 154] width 514 height 220
click at [27, 252] on div "Add Column" at bounding box center [279, 154] width 514 height 220
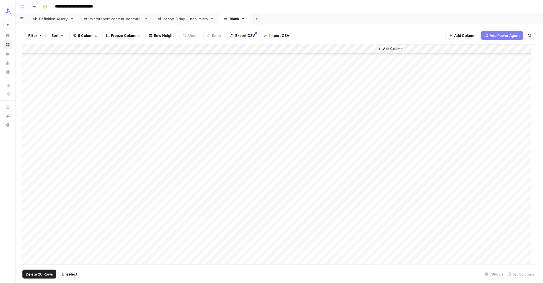
click at [263, 49] on div "Add Column" at bounding box center [279, 154] width 514 height 220
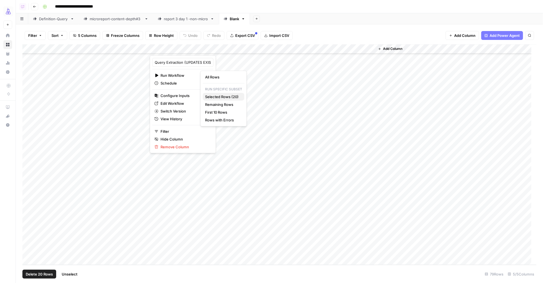
click at [214, 95] on span "Selected Rows (20)" at bounding box center [222, 97] width 35 height 6
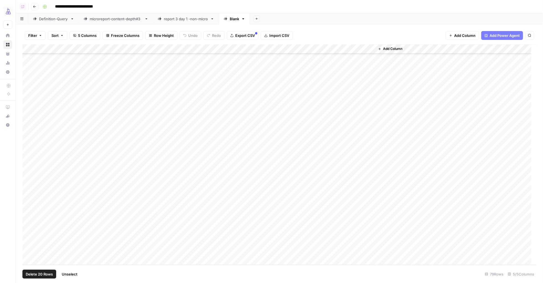
click at [369, 81] on div "Add Column" at bounding box center [279, 154] width 514 height 220
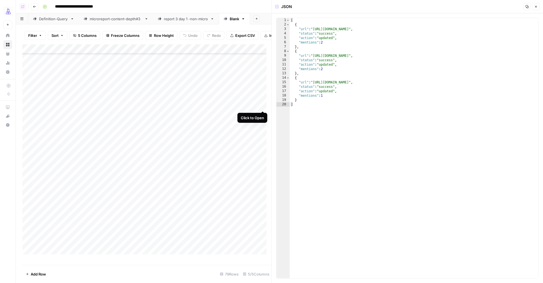
click at [262, 105] on div "Add Column" at bounding box center [146, 151] width 249 height 215
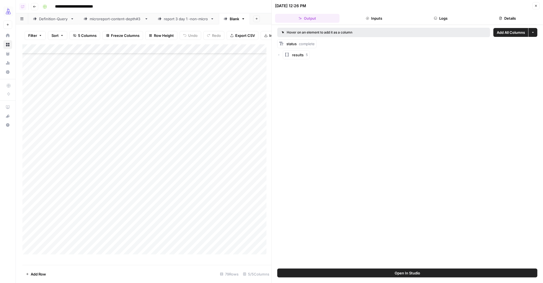
click at [447, 20] on button "Logs" at bounding box center [440, 18] width 64 height 9
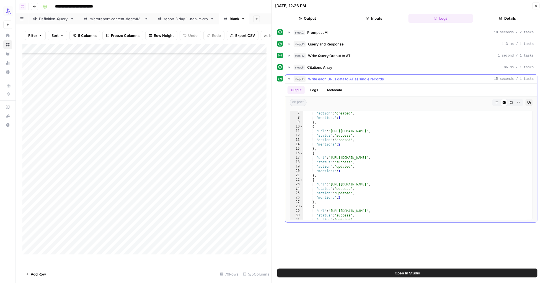
scroll to position [46, 0]
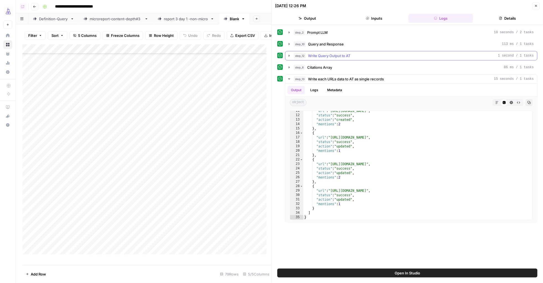
click at [288, 56] on icon "button" at bounding box center [289, 55] width 4 height 4
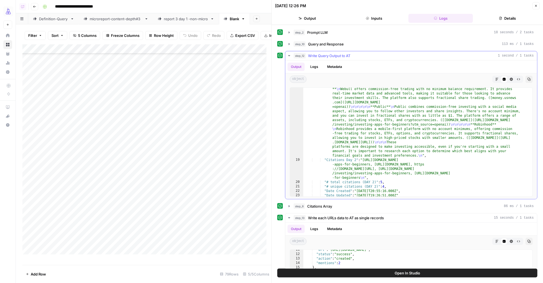
scroll to position [222, 0]
click at [538, 7] on button "Close" at bounding box center [535, 5] width 7 height 7
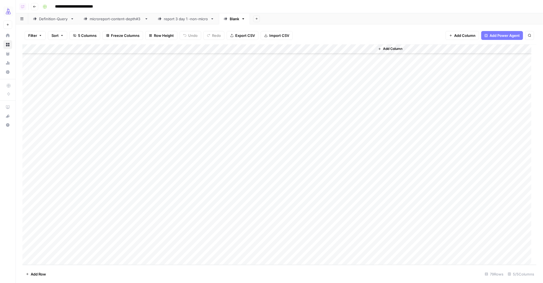
click at [30, 274] on button "Add Row" at bounding box center [35, 273] width 27 height 9
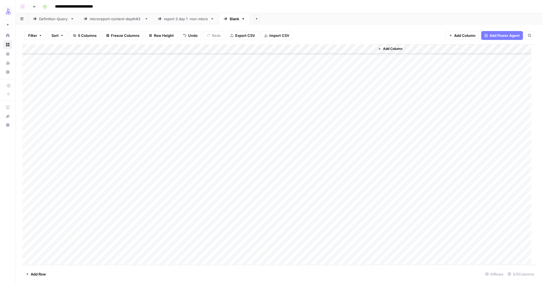
click at [80, 240] on div "Add Column" at bounding box center [279, 154] width 514 height 220
click at [54, 240] on div "Add Column" at bounding box center [279, 154] width 514 height 220
type textarea "******"
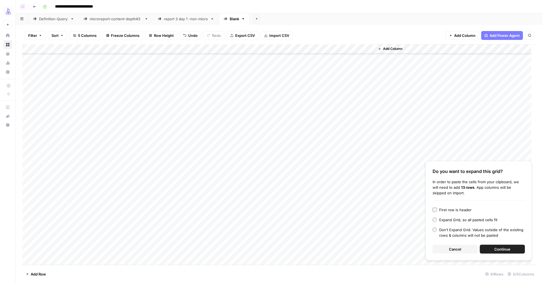
drag, startPoint x: 446, startPoint y: 209, endPoint x: 474, endPoint y: 223, distance: 31.3
click at [446, 209] on div "First row is header" at bounding box center [455, 210] width 32 height 6
click at [491, 248] on button "Continue" at bounding box center [502, 248] width 45 height 9
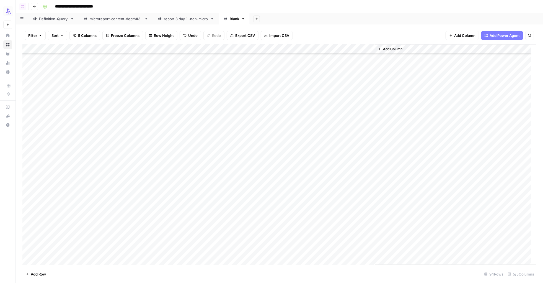
click at [53, 118] on div "Add Column" at bounding box center [279, 154] width 514 height 220
drag, startPoint x: 70, startPoint y: 123, endPoint x: 73, endPoint y: 288, distance: 165.2
click at [73, 282] on html "**********" at bounding box center [271, 141] width 543 height 283
click at [35, 273] on span "Add Row" at bounding box center [38, 274] width 15 height 6
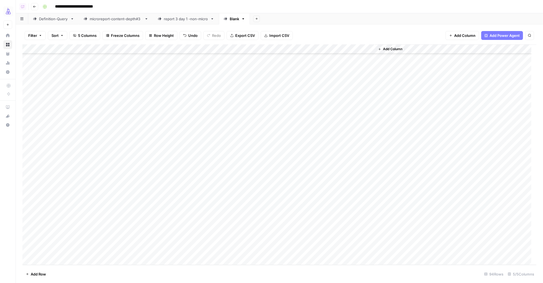
scroll to position [692, 0]
click at [40, 273] on span "Add Row" at bounding box center [38, 274] width 15 height 6
click at [82, 240] on div "Add Column" at bounding box center [279, 154] width 514 height 220
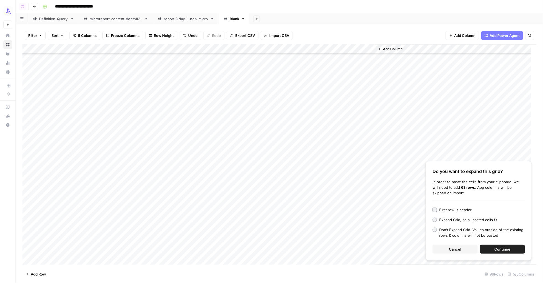
click at [499, 250] on span "Continue" at bounding box center [502, 249] width 16 height 6
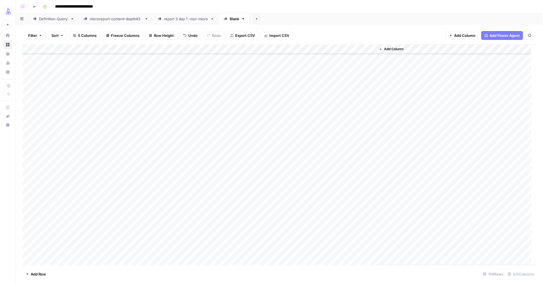
scroll to position [642, 0]
click at [93, 159] on div "Add Column" at bounding box center [279, 154] width 514 height 220
click at [55, 130] on div "Add Column" at bounding box center [279, 154] width 514 height 220
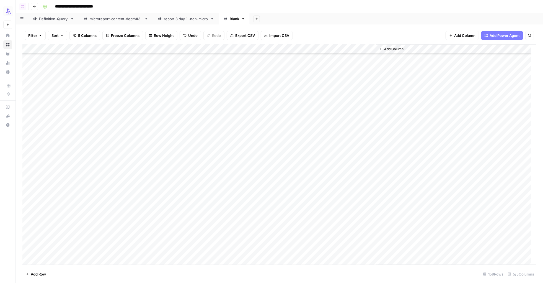
drag, startPoint x: 70, startPoint y: 133, endPoint x: 58, endPoint y: 250, distance: 118.5
click at [58, 250] on div "Add Column" at bounding box center [279, 154] width 514 height 220
click at [26, 155] on div "Add Column" at bounding box center [279, 154] width 514 height 220
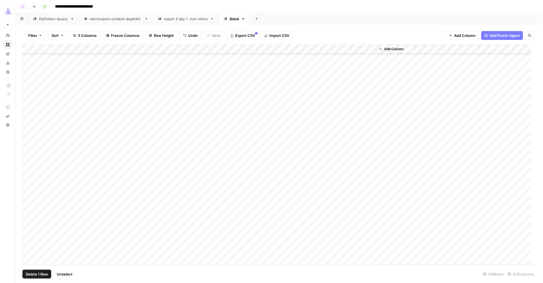
click at [28, 239] on div "Add Column" at bounding box center [279, 154] width 514 height 220
click at [265, 51] on div "Add Column" at bounding box center [279, 154] width 514 height 220
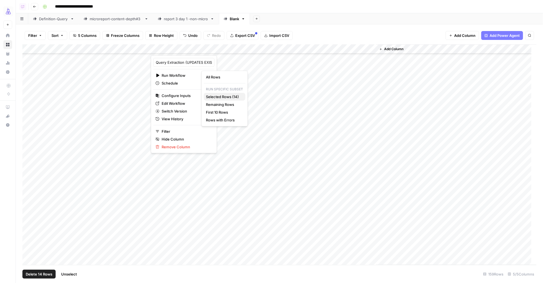
click at [214, 97] on span "Selected Rows (14)" at bounding box center [223, 97] width 35 height 6
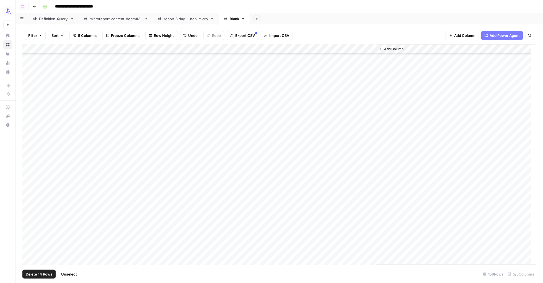
scroll to position [759, 0]
drag, startPoint x: 68, startPoint y: 273, endPoint x: 64, endPoint y: 260, distance: 13.4
click at [68, 273] on span "Unselect" at bounding box center [69, 274] width 16 height 6
click at [27, 174] on div "Add Column" at bounding box center [279, 154] width 514 height 220
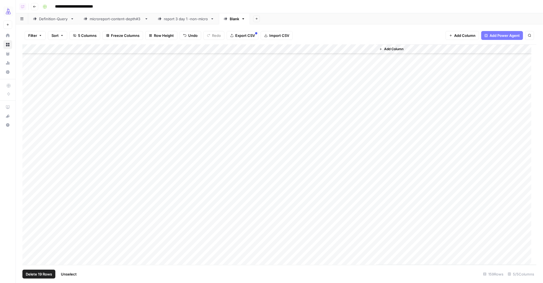
click at [28, 185] on div "Add Column" at bounding box center [279, 154] width 514 height 220
click at [265, 50] on div "Add Column" at bounding box center [279, 154] width 514 height 220
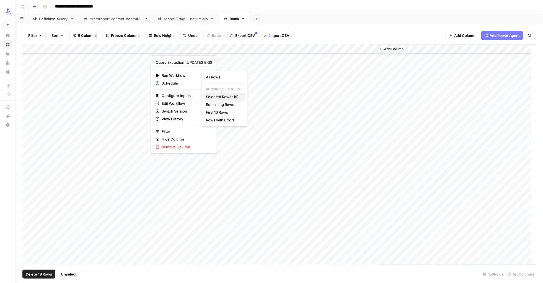
click at [215, 97] on span "Selected Rows (19)" at bounding box center [223, 97] width 35 height 6
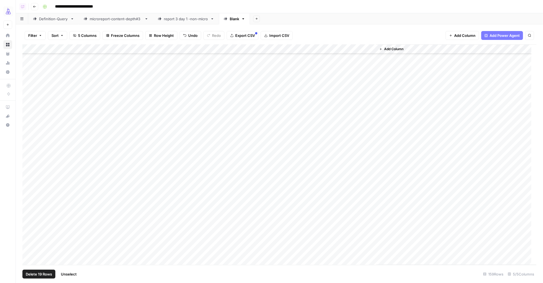
scroll to position [995, 0]
click at [61, 273] on span "Unselect" at bounding box center [69, 274] width 16 height 6
drag, startPoint x: 26, startPoint y: 117, endPoint x: 28, endPoint y: 126, distance: 9.1
click at [26, 117] on div "Add Column" at bounding box center [279, 154] width 514 height 220
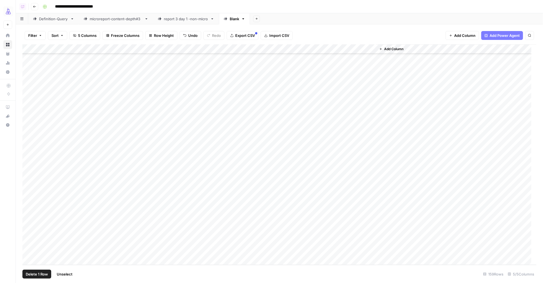
click at [29, 250] on div "Add Column" at bounding box center [279, 154] width 514 height 220
click at [71, 273] on span "Unselect" at bounding box center [67, 274] width 16 height 6
drag, startPoint x: 28, startPoint y: 251, endPoint x: 41, endPoint y: 222, distance: 31.4
click at [29, 251] on div "Add Column" at bounding box center [279, 154] width 514 height 220
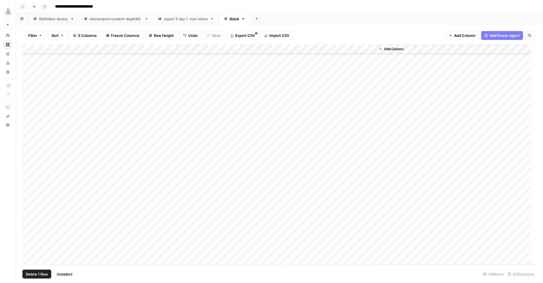
click at [28, 132] on div "Add Column" at bounding box center [279, 154] width 514 height 220
click at [265, 50] on div "Add Column" at bounding box center [279, 154] width 514 height 220
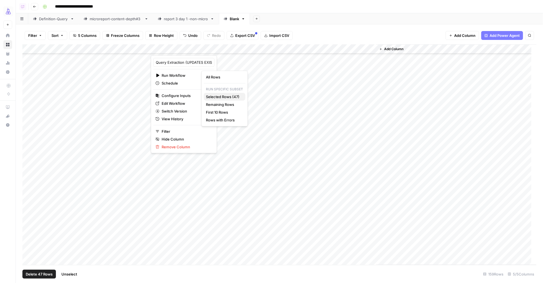
click at [212, 97] on span "Selected Rows (47)" at bounding box center [223, 97] width 35 height 6
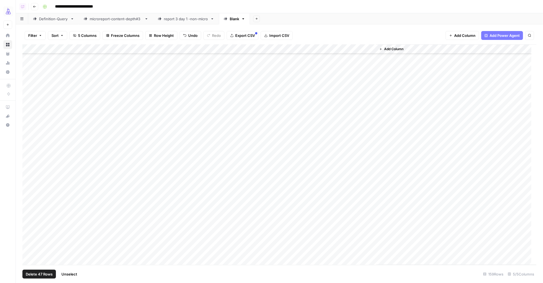
scroll to position [995, 0]
click at [173, 219] on div "Add Column" at bounding box center [279, 154] width 514 height 220
click at [263, 221] on div "Add Column" at bounding box center [279, 154] width 514 height 220
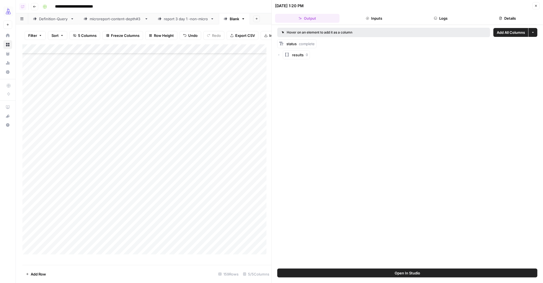
click at [431, 18] on button "Logs" at bounding box center [440, 18] width 64 height 9
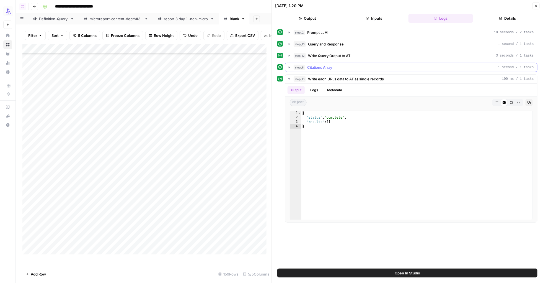
click at [287, 69] on icon "button" at bounding box center [289, 67] width 4 height 4
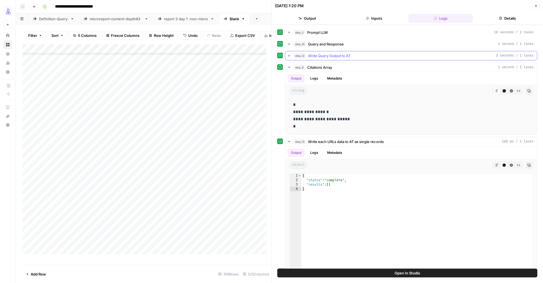
click at [288, 58] on icon "button" at bounding box center [289, 55] width 4 height 4
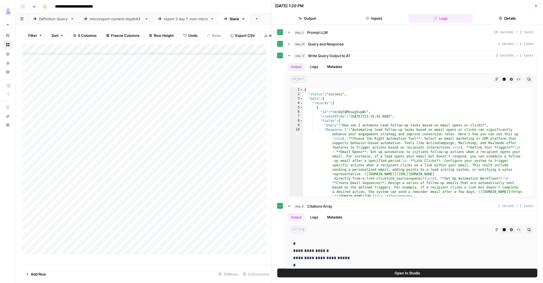
click at [537, 7] on button "Close" at bounding box center [535, 5] width 7 height 7
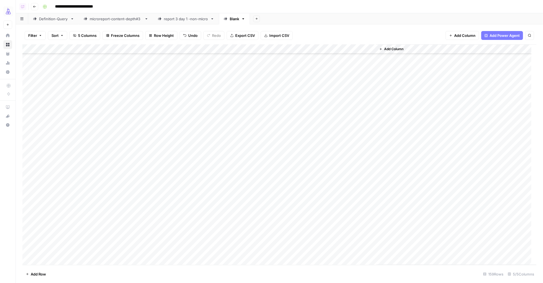
scroll to position [1294, 0]
click at [31, 273] on span "Add Row" at bounding box center [38, 274] width 15 height 6
click at [35, 274] on span "Add Row" at bounding box center [38, 274] width 15 height 6
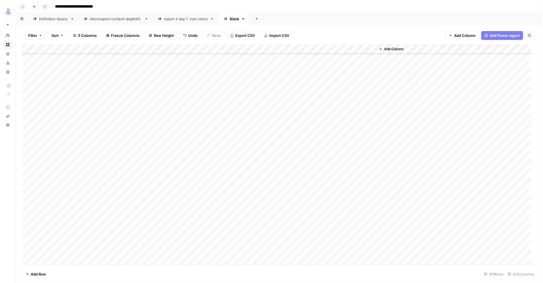
click at [56, 241] on div "Add Column" at bounding box center [279, 154] width 514 height 220
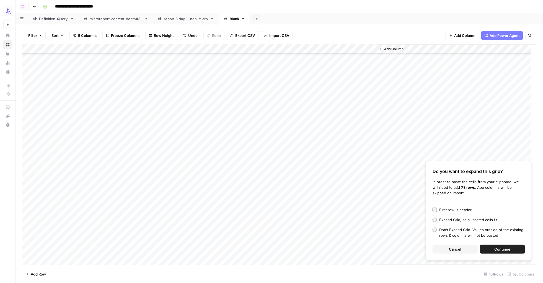
click at [486, 248] on button "Continue" at bounding box center [502, 248] width 45 height 9
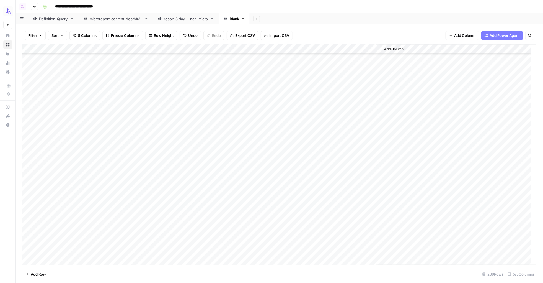
scroll to position [1474, 0]
click at [98, 79] on div "Add Column" at bounding box center [279, 154] width 514 height 220
click at [52, 80] on div "Add Column" at bounding box center [279, 154] width 514 height 220
type textarea "*******"
click at [47, 98] on div "Add Column" at bounding box center [279, 154] width 514 height 220
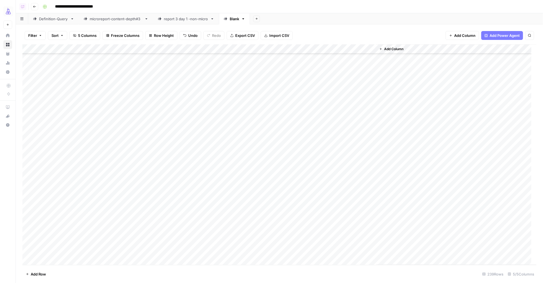
click at [54, 80] on div "Add Column" at bounding box center [279, 154] width 514 height 220
drag, startPoint x: 71, startPoint y: 85, endPoint x: 66, endPoint y: 283, distance: 198.5
click at [66, 282] on html "**********" at bounding box center [271, 141] width 543 height 283
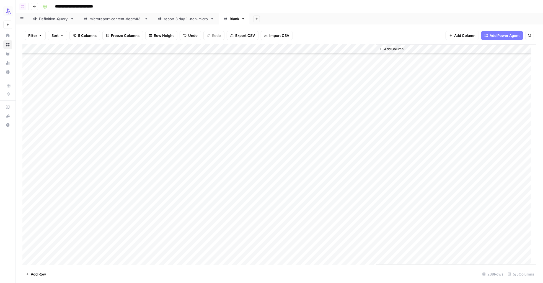
drag, startPoint x: 71, startPoint y: 60, endPoint x: 49, endPoint y: 256, distance: 197.1
click at [49, 255] on div "Add Column" at bounding box center [279, 154] width 514 height 220
drag, startPoint x: 29, startPoint y: 177, endPoint x: 29, endPoint y: 182, distance: 5.5
click at [29, 177] on div "Add Column" at bounding box center [279, 154] width 514 height 220
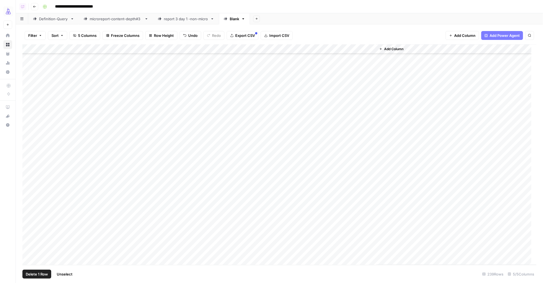
scroll to position [1604, 0]
click at [28, 195] on div "Add Column" at bounding box center [279, 154] width 514 height 220
click at [264, 49] on div "Add Column" at bounding box center [279, 154] width 514 height 220
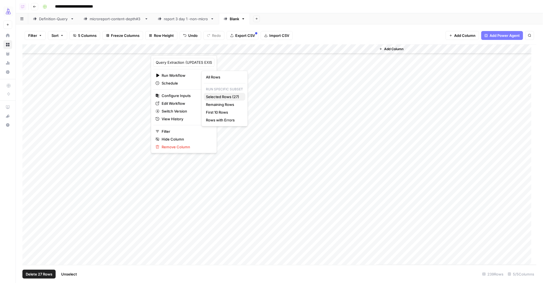
click at [218, 98] on span "Selected Rows (27)" at bounding box center [223, 97] width 35 height 6
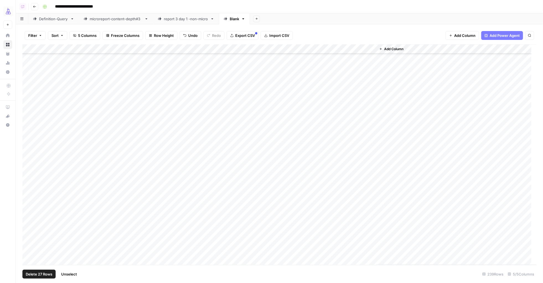
click at [65, 274] on span "Unselect" at bounding box center [69, 274] width 16 height 6
click at [27, 204] on div "Add Column" at bounding box center [279, 154] width 514 height 220
click at [28, 250] on div "Add Column" at bounding box center [279, 154] width 514 height 220
click at [265, 49] on div "Add Column" at bounding box center [279, 154] width 514 height 220
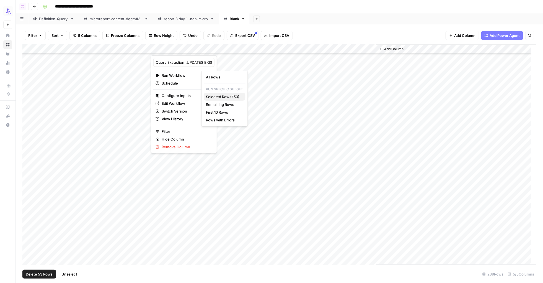
click at [222, 97] on span "Selected Rows (53)" at bounding box center [223, 97] width 35 height 6
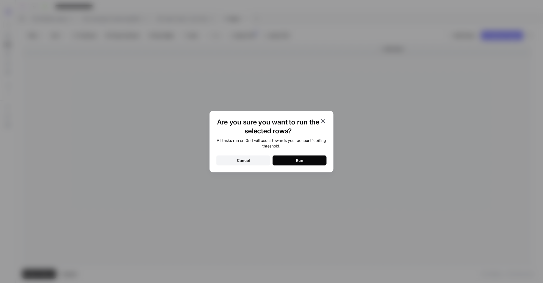
click at [299, 157] on div "Run" at bounding box center [299, 160] width 7 height 6
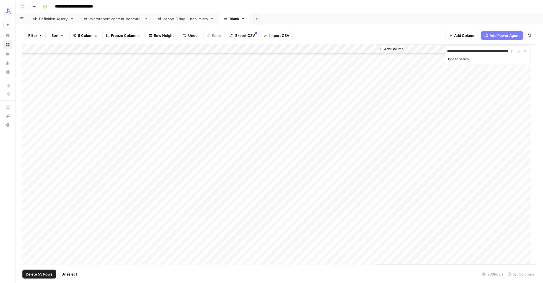
scroll to position [0, 0]
click at [517, 52] on div "**********" at bounding box center [487, 51] width 81 height 7
click at [71, 275] on span "Unselect" at bounding box center [69, 274] width 16 height 6
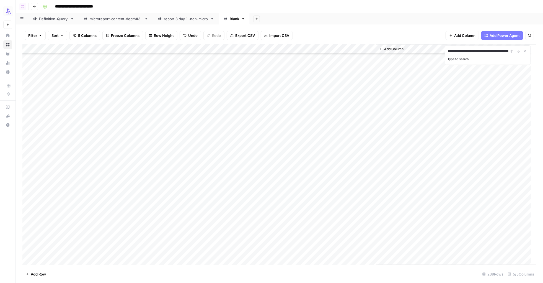
click at [29, 117] on div "Add Column" at bounding box center [279, 154] width 514 height 220
click at [27, 250] on div "Add Column" at bounding box center [279, 154] width 514 height 220
click at [481, 52] on input "**********" at bounding box center [477, 51] width 61 height 7
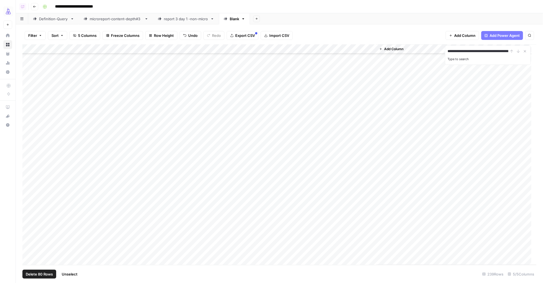
click at [481, 52] on input "**********" at bounding box center [477, 51] width 61 height 7
click at [67, 273] on span "Unselect" at bounding box center [70, 274] width 16 height 6
click at [32, 277] on button "Add Row" at bounding box center [35, 273] width 27 height 9
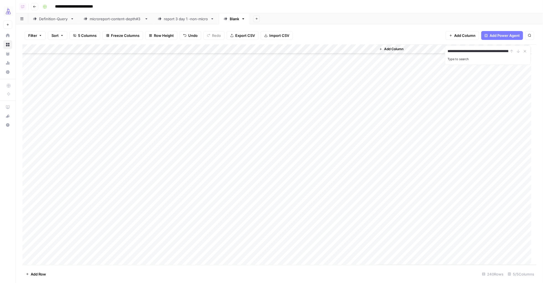
click at [48, 261] on div "Add Column" at bounding box center [279, 154] width 514 height 220
click at [133, 259] on div "Add Column" at bounding box center [279, 154] width 514 height 220
click at [162, 259] on div "Add Column" at bounding box center [279, 154] width 514 height 220
click at [463, 52] on input "**********" at bounding box center [477, 51] width 61 height 7
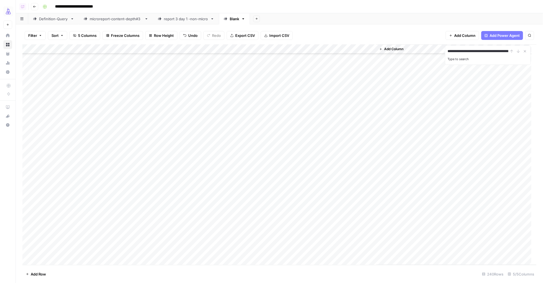
click at [463, 52] on input "**********" at bounding box center [477, 51] width 61 height 7
paste input
type input "**********"
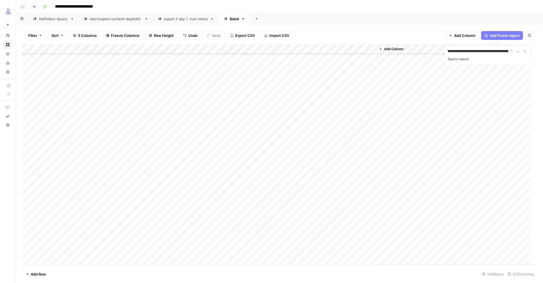
click at [516, 53] on div "**********" at bounding box center [487, 51] width 81 height 7
click at [376, 27] on div "Filter Sort 5 Columns Freeze Columns Row Height Undo Redo Export CSV Import CSV…" at bounding box center [279, 36] width 514 height 18
click at [111, 121] on div "Add Column" at bounding box center [279, 154] width 514 height 220
type input "**********"
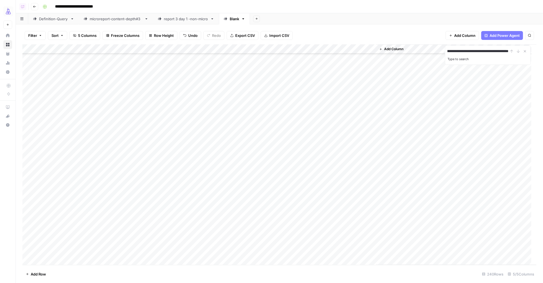
scroll to position [1668, 0]
drag, startPoint x: 150, startPoint y: 49, endPoint x: 262, endPoint y: 60, distance: 112.7
click at [262, 60] on div "Add Column" at bounding box center [279, 154] width 514 height 220
click at [149, 167] on div "Add Column" at bounding box center [279, 154] width 514 height 220
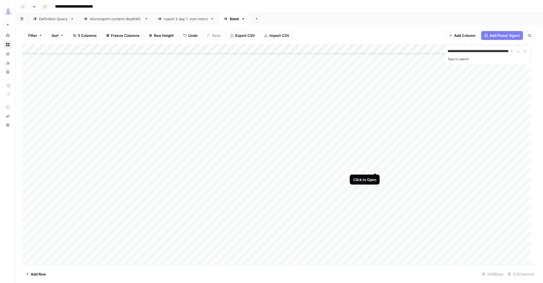
click at [374, 167] on div "Add Column" at bounding box center [279, 154] width 514 height 220
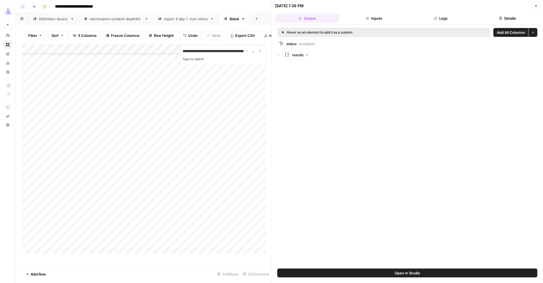
click at [454, 20] on button "Logs" at bounding box center [440, 18] width 64 height 9
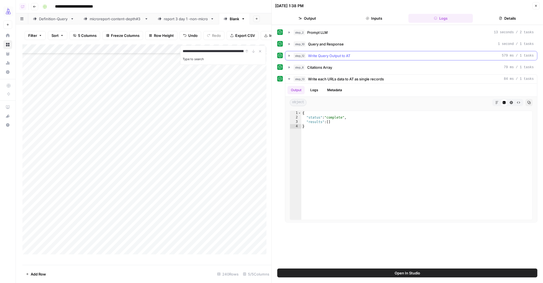
click at [289, 55] on icon "button" at bounding box center [289, 55] width 4 height 4
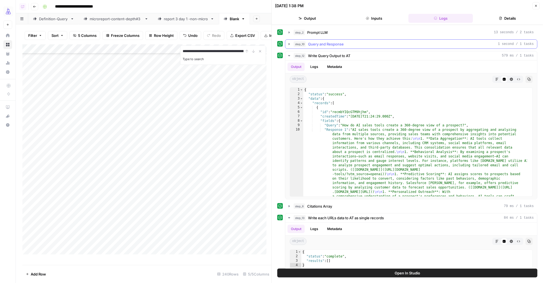
click at [288, 43] on icon "button" at bounding box center [289, 44] width 4 height 4
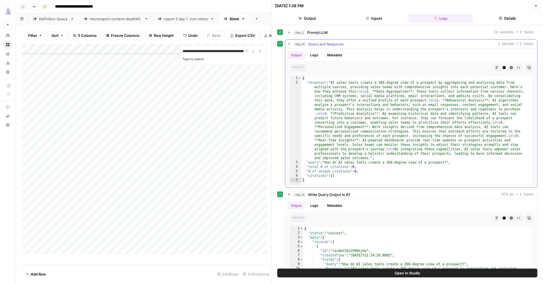
type textarea "**********"
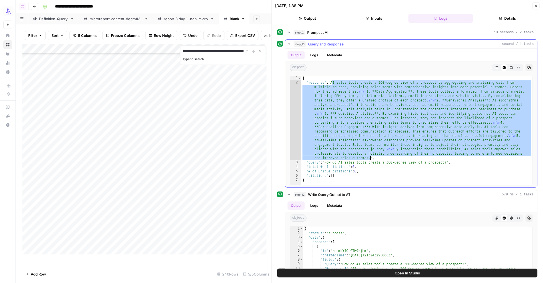
drag, startPoint x: 332, startPoint y: 83, endPoint x: 370, endPoint y: 159, distance: 84.2
click at [370, 159] on div "{ "response" : "AI sales tools create a 360-degree view of a prospect by aggreg…" at bounding box center [416, 134] width 231 height 117
click at [39, 272] on span "Add Row" at bounding box center [38, 274] width 15 height 6
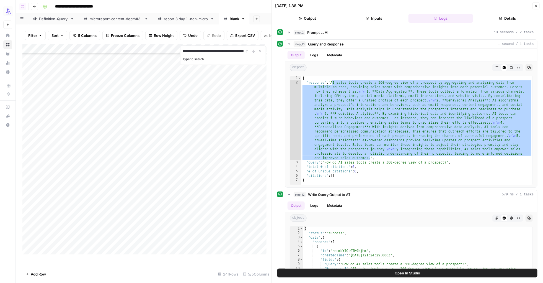
click at [86, 254] on div "Add Column" at bounding box center [146, 151] width 249 height 215
click at [61, 254] on div "Add Column" at bounding box center [146, 151] width 249 height 215
type textarea "*******"
click at [149, 256] on div "Add Column" at bounding box center [146, 151] width 249 height 215
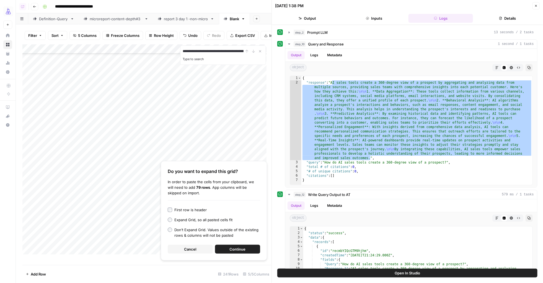
click at [231, 247] on span "Continue" at bounding box center [238, 249] width 16 height 6
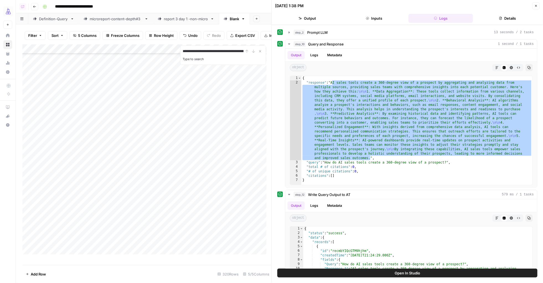
scroll to position [2125, 0]
drag, startPoint x: 534, startPoint y: 5, endPoint x: 529, endPoint y: 6, distance: 5.1
click at [534, 5] on icon "button" at bounding box center [535, 5] width 3 height 3
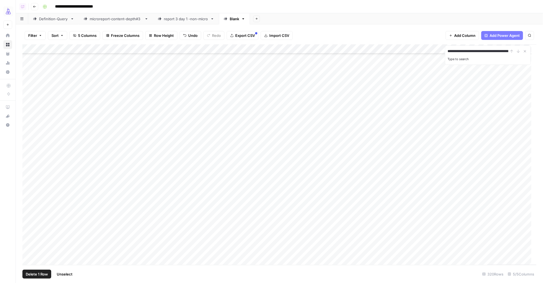
click at [28, 201] on div "Add Column" at bounding box center [279, 154] width 514 height 220
click at [27, 127] on div "Add Column" at bounding box center [279, 154] width 514 height 220
click at [376, 49] on div "Add Column" at bounding box center [279, 154] width 514 height 220
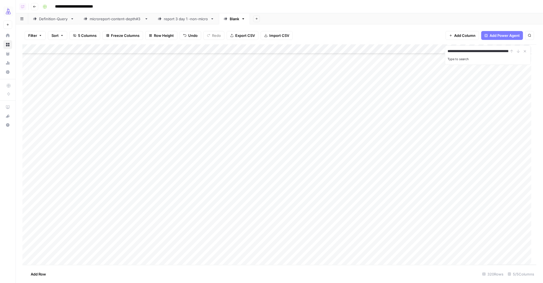
click at [58, 130] on div "Add Column" at bounding box center [279, 154] width 514 height 220
click at [405, 17] on div "Add Sheet" at bounding box center [396, 18] width 293 height 11
type input "**********"
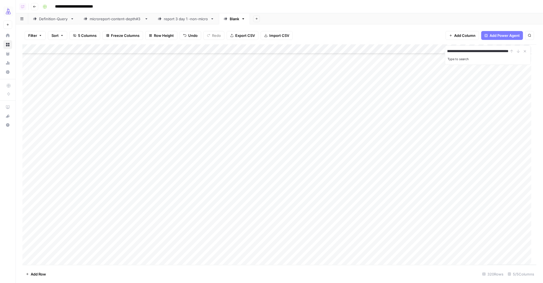
scroll to position [0, 0]
click at [36, 38] on span "Filter" at bounding box center [32, 36] width 9 height 6
drag, startPoint x: 145, startPoint y: 180, endPoint x: 139, endPoint y: 176, distance: 6.8
click at [144, 180] on div "Add Column" at bounding box center [279, 154] width 514 height 220
click at [58, 205] on div "Add Column" at bounding box center [279, 154] width 514 height 220
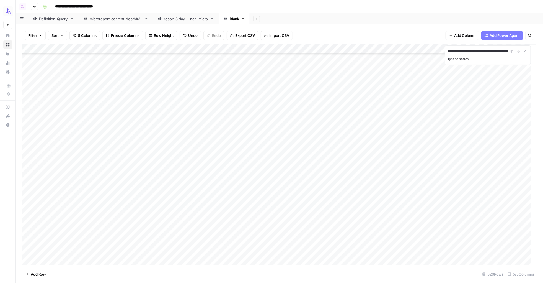
scroll to position [2809, 0]
drag, startPoint x: 70, startPoint y: 206, endPoint x: 65, endPoint y: 248, distance: 42.1
click at [65, 248] on div "Add Column" at bounding box center [279, 154] width 514 height 220
click at [51, 248] on div "Add Column" at bounding box center [279, 154] width 514 height 220
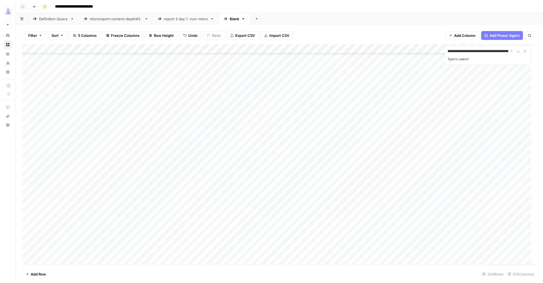
scroll to position [2078, 0]
click at [57, 68] on div "Add Column" at bounding box center [279, 154] width 514 height 220
drag, startPoint x: 70, startPoint y: 73, endPoint x: 56, endPoint y: 227, distance: 154.8
click at [56, 227] on div "Add Column" at bounding box center [279, 154] width 514 height 220
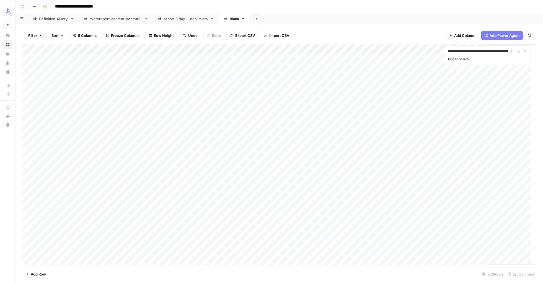
click at [31, 35] on span "Filter" at bounding box center [32, 36] width 9 height 6
click at [49, 58] on div "Delete Add Filter" at bounding box center [149, 69] width 245 height 29
click at [48, 63] on input "text" at bounding box center [65, 65] width 61 height 6
click at [59, 80] on span "New Column" at bounding box center [65, 79] width 47 height 6
click at [123, 66] on input "text" at bounding box center [151, 65] width 67 height 6
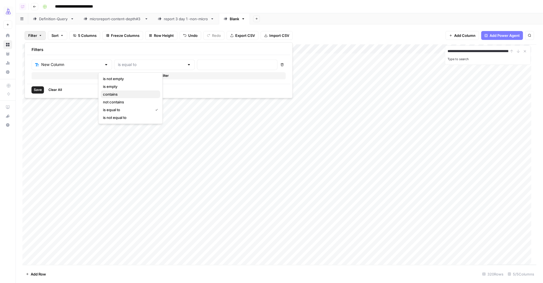
click at [114, 93] on span "contains" at bounding box center [129, 94] width 53 height 6
type input "contains"
click at [201, 66] on input "text" at bounding box center [237, 65] width 73 height 6
type input "apollo"
click at [38, 93] on button "Save" at bounding box center [38, 89] width 12 height 7
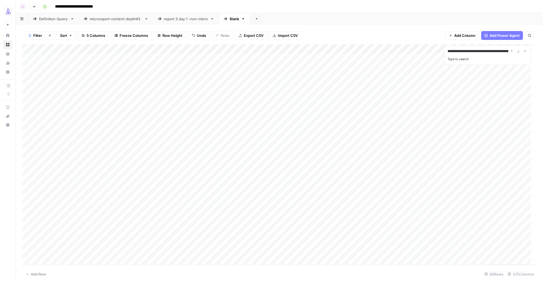
click at [459, 52] on input "**********" at bounding box center [477, 51] width 61 height 7
click at [258, 49] on div "Add Column" at bounding box center [279, 154] width 514 height 220
click at [89, 90] on span "Sort Ascending" at bounding box center [105, 88] width 48 height 6
click at [391, 13] on header "**********" at bounding box center [279, 6] width 527 height 13
click at [227, 19] on div "Blank" at bounding box center [231, 19] width 15 height 6
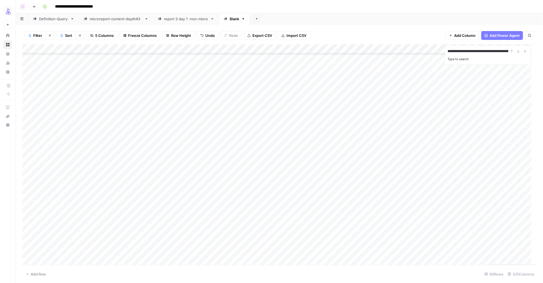
scroll to position [541, 0]
click at [181, 18] on div "report 3 day 1 -non-micro" at bounding box center [186, 19] width 44 height 6
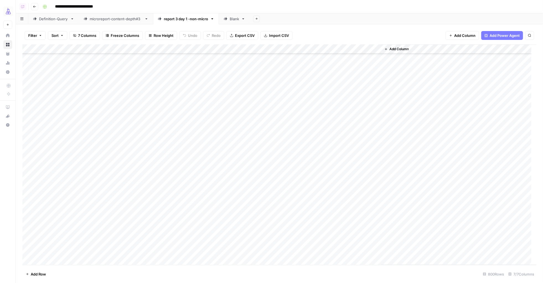
scroll to position [7325, 0]
click at [232, 20] on div "Blank" at bounding box center [234, 19] width 9 height 6
click at [27, 166] on div "Add Column" at bounding box center [279, 154] width 514 height 220
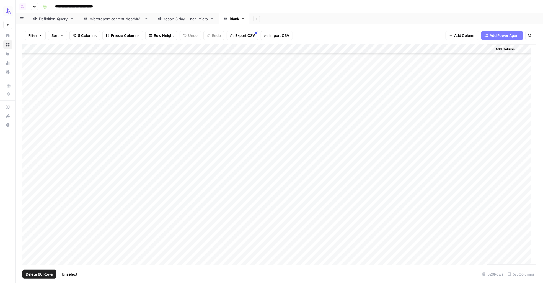
click at [30, 252] on div "Add Column" at bounding box center [279, 154] width 514 height 220
click at [376, 49] on div "Add Column" at bounding box center [279, 154] width 514 height 220
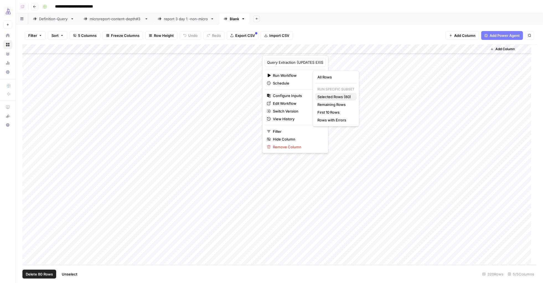
click at [343, 97] on span "Selected Rows (80)" at bounding box center [334, 97] width 35 height 6
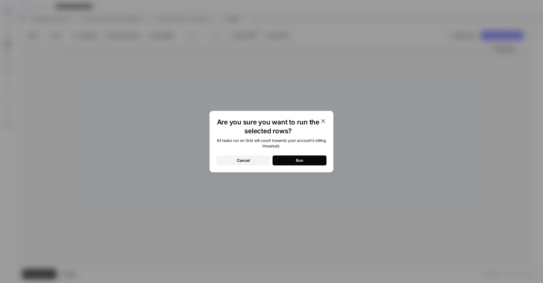
click at [303, 160] on button "Run" at bounding box center [300, 160] width 54 height 10
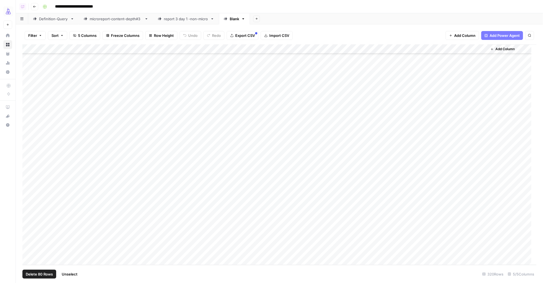
click at [39, 261] on div "Add Column" at bounding box center [279, 154] width 514 height 220
type textarea "***"
click at [157, 250] on div "Add Column" at bounding box center [279, 154] width 514 height 220
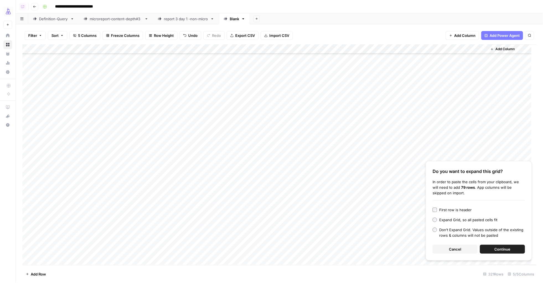
click at [457, 209] on div "First row is header" at bounding box center [455, 210] width 32 height 6
click at [488, 247] on button "Continue" at bounding box center [502, 248] width 45 height 9
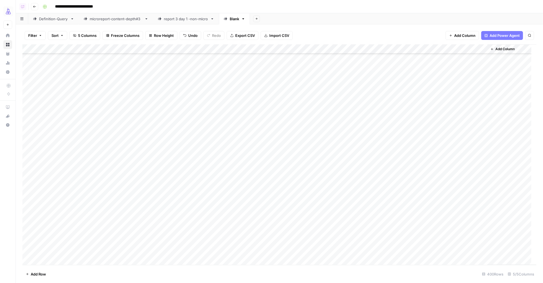
scroll to position [2988, 0]
click at [134, 96] on div "Add Column" at bounding box center [279, 154] width 514 height 220
click at [122, 98] on div "Add Column" at bounding box center [279, 154] width 514 height 220
click at [122, 98] on textarea at bounding box center [167, 99] width 192 height 8
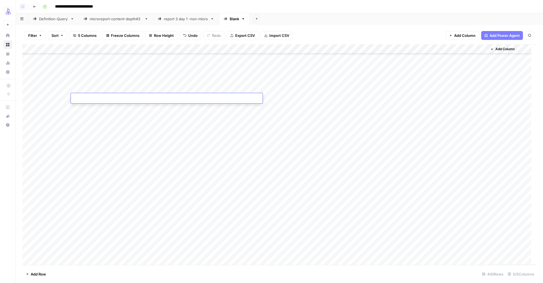
drag, startPoint x: 131, startPoint y: 120, endPoint x: 128, endPoint y: 117, distance: 4.9
click at [131, 120] on div "Add Column" at bounding box center [279, 154] width 514 height 220
click at [112, 77] on div "Add Column" at bounding box center [279, 154] width 514 height 220
drag, startPoint x: 30, startPoint y: 79, endPoint x: 31, endPoint y: 83, distance: 3.9
click at [30, 79] on div "Add Column" at bounding box center [279, 154] width 514 height 220
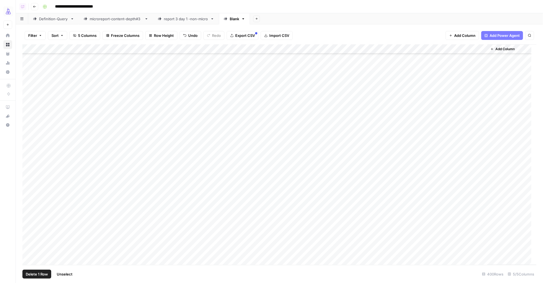
scroll to position [3333, 0]
click at [29, 178] on div "Add Column" at bounding box center [279, 154] width 514 height 220
click at [376, 49] on div "Add Column" at bounding box center [279, 154] width 514 height 220
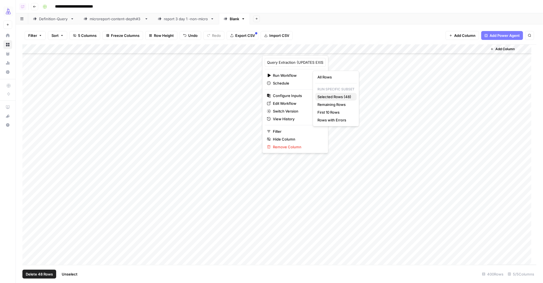
click at [332, 97] on span "Selected Rows (48)" at bounding box center [334, 97] width 35 height 6
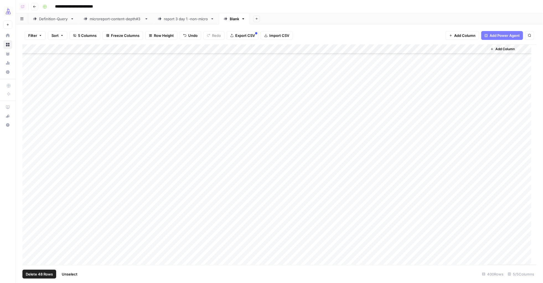
scroll to position [3308, 0]
click at [481, 108] on div "Add Column" at bounding box center [279, 154] width 514 height 220
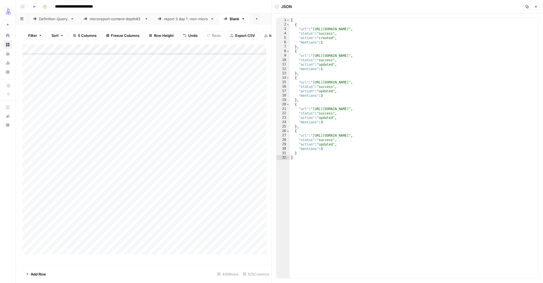
drag, startPoint x: 535, startPoint y: 7, endPoint x: 527, endPoint y: 10, distance: 9.0
click at [535, 7] on icon "button" at bounding box center [535, 6] width 3 height 3
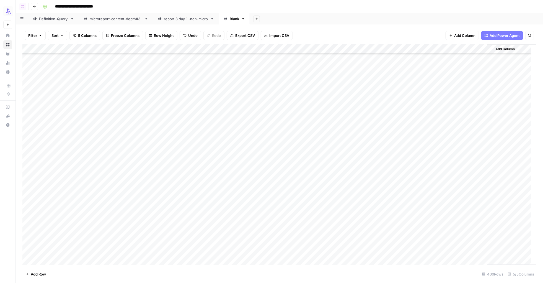
click at [28, 212] on div "Add Column" at bounding box center [279, 154] width 514 height 220
click at [27, 250] on div "Add Column" at bounding box center [279, 154] width 514 height 220
click at [9, 242] on div "AirOps Growth New Home Browse Your Data Usage Settings Recent Grids Micro-Repor…" at bounding box center [7, 141] width 15 height 283
drag, startPoint x: 28, startPoint y: 243, endPoint x: 31, endPoint y: 249, distance: 6.9
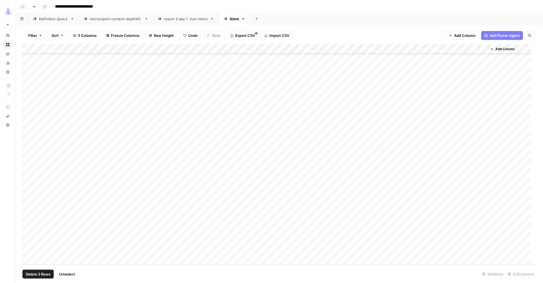
click at [28, 243] on div "Add Column" at bounding box center [279, 154] width 514 height 220
click at [29, 251] on div "Add Column" at bounding box center [279, 154] width 514 height 220
click at [27, 239] on div "Add Column" at bounding box center [279, 154] width 514 height 220
click at [29, 250] on div "Add Column" at bounding box center [279, 154] width 514 height 220
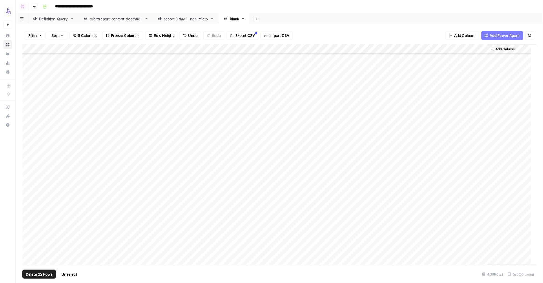
click at [27, 200] on div "Add Column" at bounding box center [279, 154] width 514 height 220
click at [377, 48] on div "Add Column" at bounding box center [279, 154] width 514 height 220
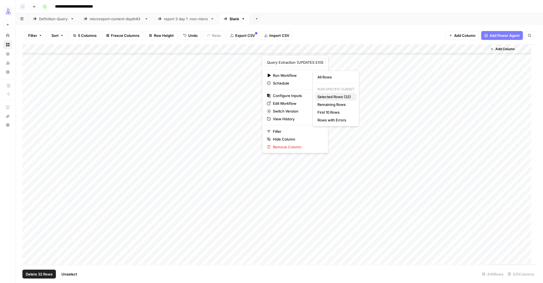
click at [333, 98] on span "Selected Rows (32)" at bounding box center [334, 97] width 35 height 6
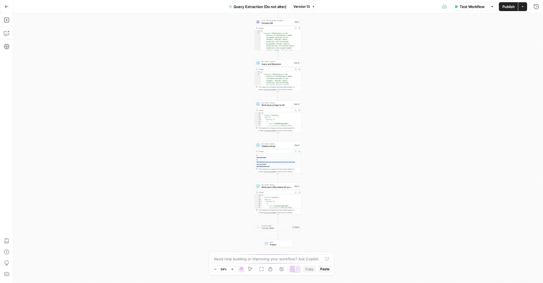
click at [273, 146] on span "Citations Array" at bounding box center [276, 145] width 31 height 3
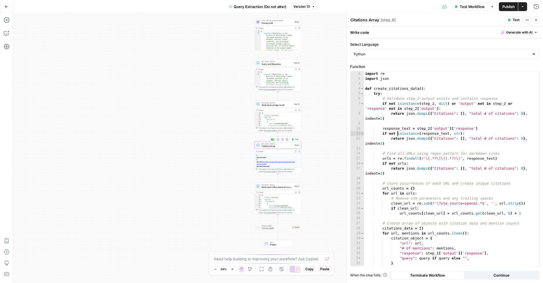
click at [397, 134] on div "import re import json def create_citations_data ( ) : try : # Validate step_2 o…" at bounding box center [449, 173] width 170 height 204
type textarea "**********"
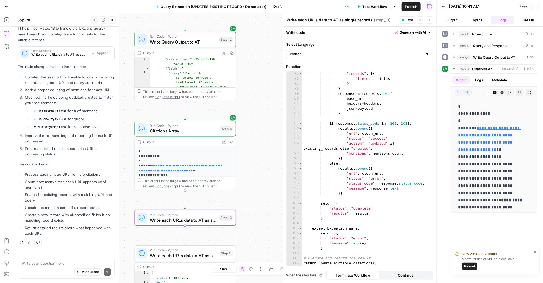
scroll to position [27, 0]
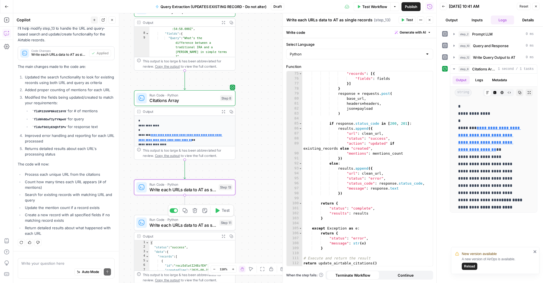
click at [172, 210] on div at bounding box center [174, 210] width 8 height 5
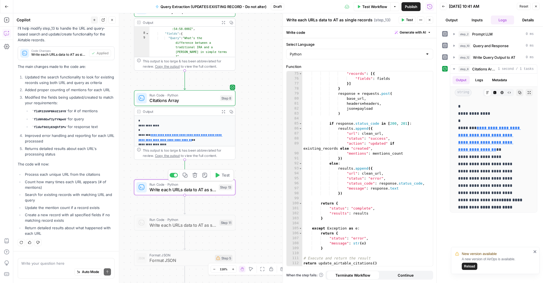
click at [224, 175] on span "Test" at bounding box center [226, 175] width 8 height 6
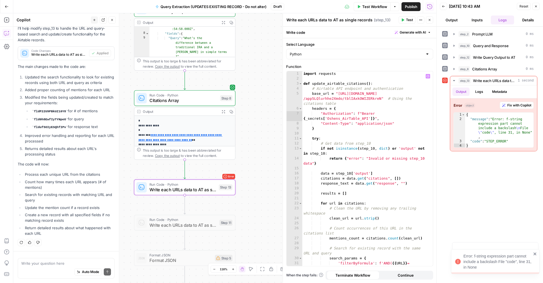
scroll to position [0, 0]
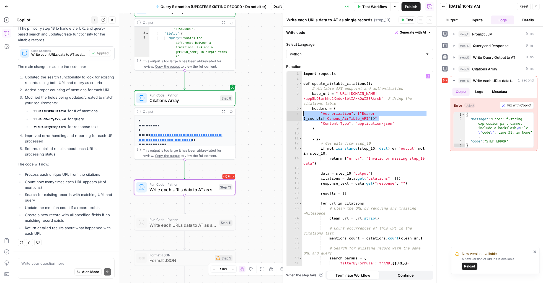
drag, startPoint x: 369, startPoint y: 118, endPoint x: 292, endPoint y: 114, distance: 76.5
click at [292, 114] on div "**********" at bounding box center [360, 168] width 146 height 195
click at [512, 107] on span "Fix with Copilot" at bounding box center [519, 105] width 24 height 5
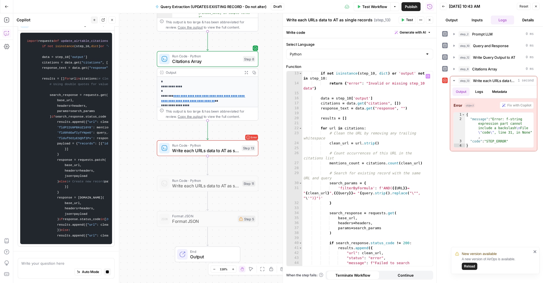
scroll to position [72, 0]
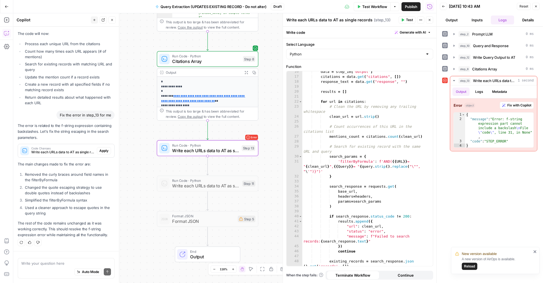
click at [102, 150] on span "Apply" at bounding box center [103, 150] width 9 height 5
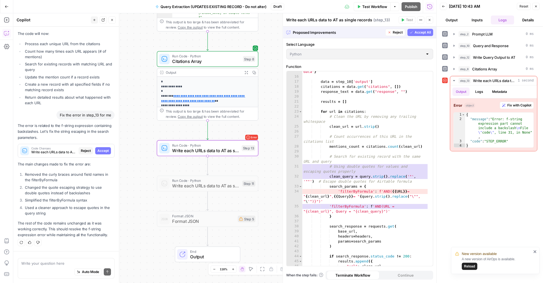
click at [102, 150] on span "Accept" at bounding box center [102, 150] width 11 height 5
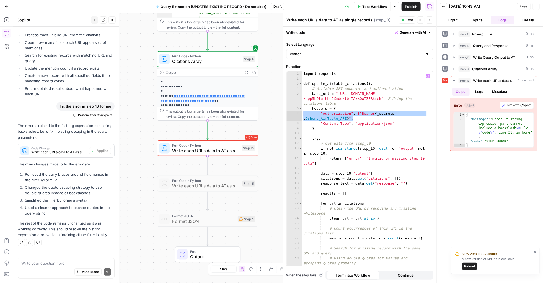
click at [352, 119] on div "import requests def update_airtable_citations ( ) : # Airtable API endpoint and…" at bounding box center [364, 175] width 125 height 209
drag, startPoint x: 357, startPoint y: 118, endPoint x: 286, endPoint y: 113, distance: 71.0
click at [287, 113] on div "**********" at bounding box center [360, 168] width 146 height 195
paste textarea "***"
click at [410, 22] on span "Test" at bounding box center [409, 19] width 7 height 5
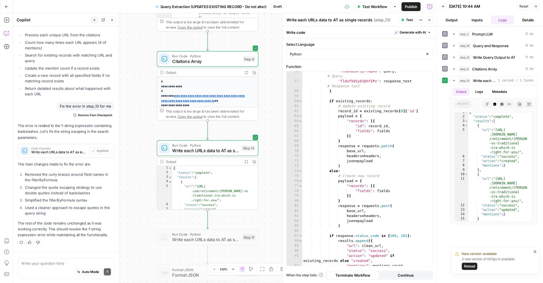
scroll to position [351, 0]
click at [412, 6] on span "Publish" at bounding box center [411, 7] width 12 height 6
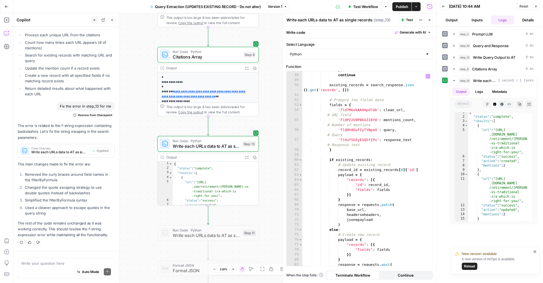
scroll to position [292, 0]
click at [408, 143] on div "}) continue existing_records = search_response . json ( ) . get ( 'records' , […" at bounding box center [364, 170] width 125 height 204
drag, startPoint x: 401, startPoint y: 130, endPoint x: 328, endPoint y: 127, distance: 73.1
click at [326, 127] on div "}) continue existing_records = search_response . json ( ) . get ( 'records' , […" at bounding box center [364, 170] width 125 height 204
drag, startPoint x: 339, startPoint y: 133, endPoint x: 302, endPoint y: 131, distance: 36.3
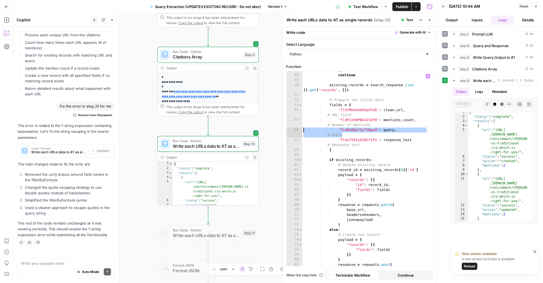
click at [302, 131] on div "**********" at bounding box center [360, 168] width 146 height 195
type textarea "**********"
click at [350, 135] on div "}) continue existing_records = search_response . json ( ) . get ( 'records' , […" at bounding box center [364, 170] width 125 height 204
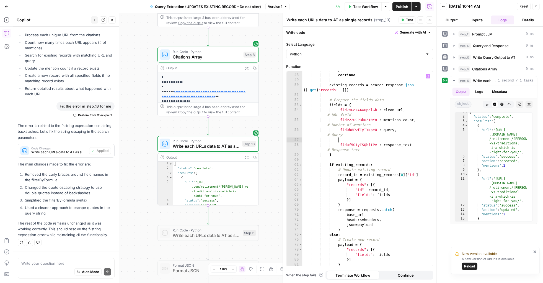
scroll to position [0, 26]
paste textarea "**********"
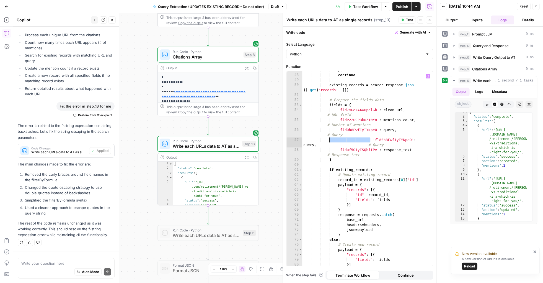
drag, startPoint x: 370, startPoint y: 139, endPoint x: 329, endPoint y: 140, distance: 40.4
click at [329, 140] on div "}) continue existing_records = search_response . json ( ) . get ( 'records' , […" at bounding box center [364, 170] width 125 height 204
click at [336, 135] on div "}) continue existing_records = search_response . json ( ) . get ( 'records' , […" at bounding box center [364, 170] width 125 height 204
click at [332, 144] on div "}) continue existing_records = search_response . json ( ) . get ( 'records' , […" at bounding box center [364, 170] width 125 height 204
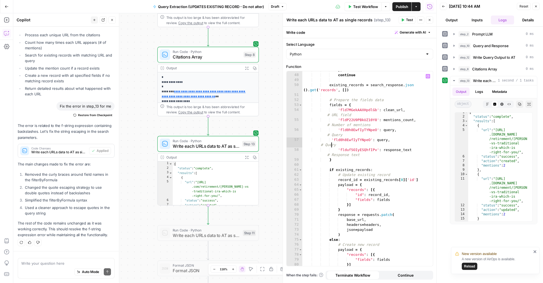
click at [332, 144] on div "}) continue existing_records = search_response . json ( ) . get ( 'records' , […" at bounding box center [364, 170] width 125 height 204
click at [380, 140] on div "}) continue existing_records = search_response . json ( ) . get ( 'records' , […" at bounding box center [364, 170] width 125 height 204
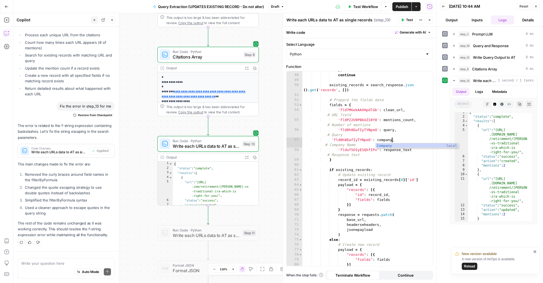
click at [358, 139] on div "}) continue existing_records = search_response . json ( ) . get ( 'records' , […" at bounding box center [364, 170] width 125 height 204
paste textarea
type textarea "**********"
click at [229, 54] on span "Citations Array" at bounding box center [207, 57] width 68 height 7
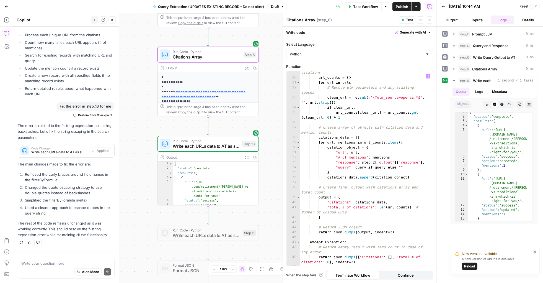
scroll to position [134, 0]
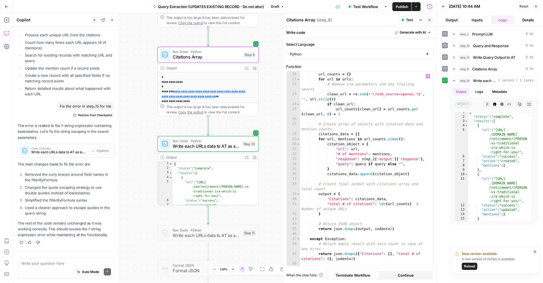
type textarea "**********"
click at [413, 163] on div "# Count occurrences of each URL and create unique citations url_counts = { } fo…" at bounding box center [364, 166] width 128 height 209
click at [196, 220] on div at bounding box center [195, 220] width 3 height 3
click at [206, 238] on div "Run Code · Python Write each URLs data to AT as single records Step 11 Copy ste…" at bounding box center [208, 233] width 102 height 16
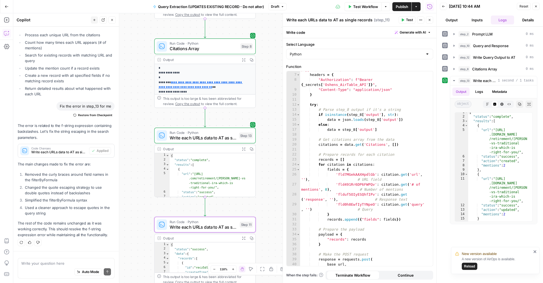
scroll to position [0, 0]
click at [193, 213] on div at bounding box center [194, 212] width 8 height 5
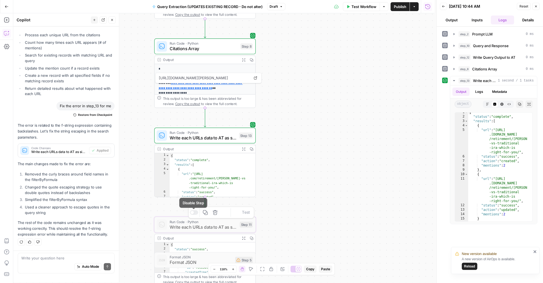
scroll to position [1054, 0]
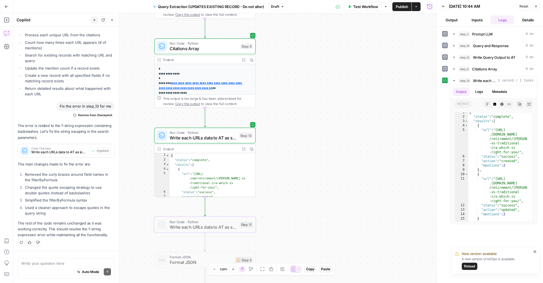
click at [195, 50] on span "Citations Array" at bounding box center [204, 48] width 68 height 7
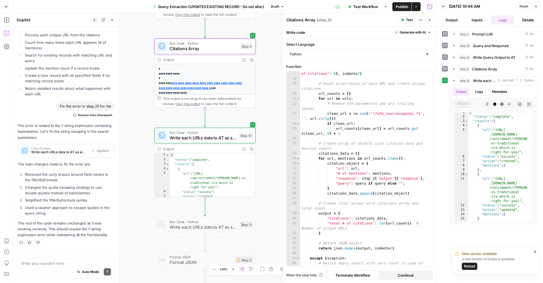
scroll to position [0, 0]
click at [194, 139] on span "Write each URLs data to AT as single records" at bounding box center [203, 137] width 67 height 7
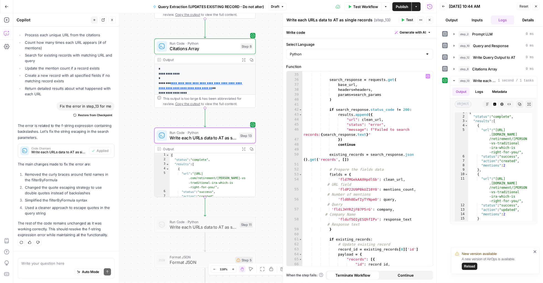
scroll to position [223, 0]
type textarea "**********"
drag, startPoint x: 336, startPoint y: 212, endPoint x: 301, endPoint y: 208, distance: 34.6
click at [301, 208] on div "**********" at bounding box center [360, 168] width 146 height 195
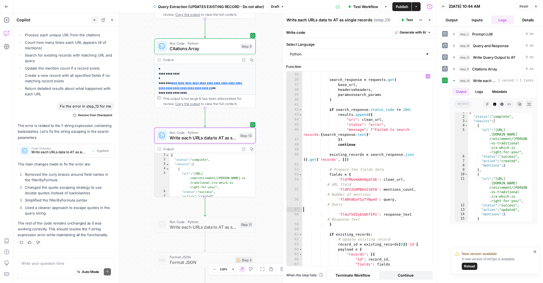
type textarea "**********"
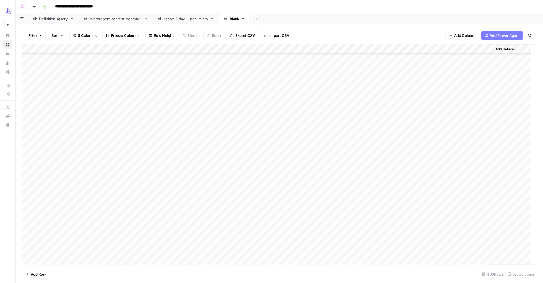
scroll to position [3561, 0]
click at [50, 259] on div "Add Column" at bounding box center [279, 154] width 514 height 220
click at [152, 251] on div "Add Column" at bounding box center [279, 154] width 514 height 220
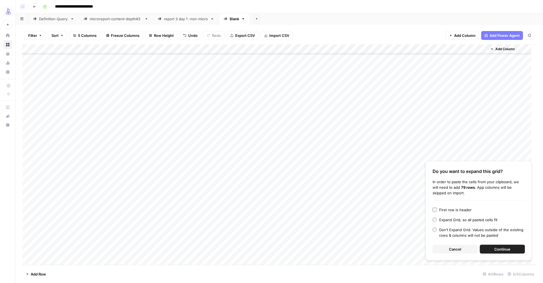
click at [458, 209] on div "First row is header" at bounding box center [455, 210] width 32 height 6
click at [506, 250] on span "Continue" at bounding box center [502, 249] width 16 height 6
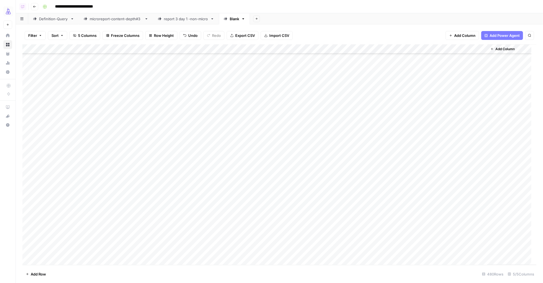
scroll to position [3656, 0]
click at [45, 157] on div "Add Column" at bounding box center [279, 154] width 514 height 220
type textarea "***"
click at [51, 168] on div "Add Column" at bounding box center [279, 154] width 514 height 220
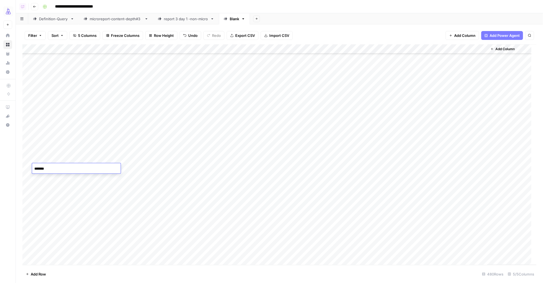
type textarea "********"
click at [49, 182] on div "Add Column" at bounding box center [279, 154] width 514 height 220
click at [51, 167] on div "Add Column" at bounding box center [279, 154] width 514 height 220
drag, startPoint x: 70, startPoint y: 172, endPoint x: 64, endPoint y: 249, distance: 77.5
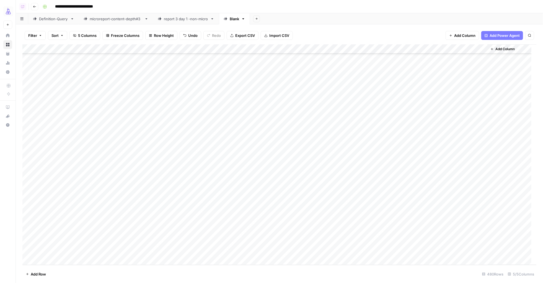
click at [64, 249] on div "Add Column" at bounding box center [279, 154] width 514 height 220
click at [26, 195] on div "Add Column" at bounding box center [279, 154] width 514 height 220
click at [29, 251] on div "Add Column" at bounding box center [279, 154] width 514 height 220
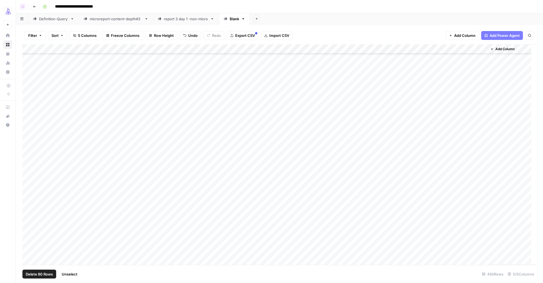
click at [376, 51] on div "Add Column" at bounding box center [279, 154] width 514 height 220
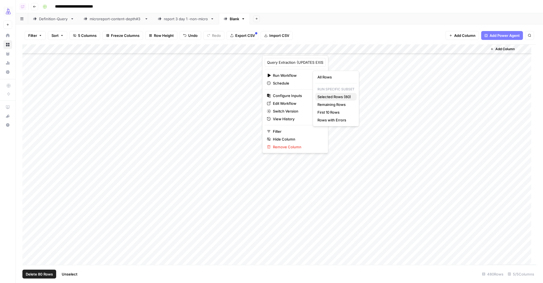
click at [323, 97] on span "Selected Rows (80)" at bounding box center [334, 97] width 35 height 6
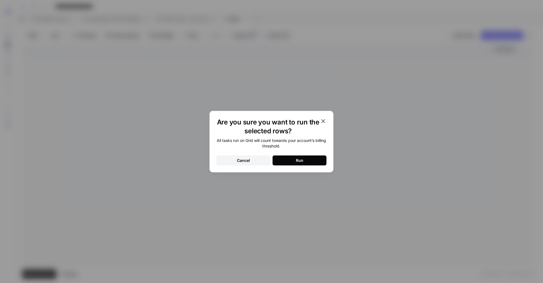
click at [313, 158] on button "Run" at bounding box center [300, 160] width 54 height 10
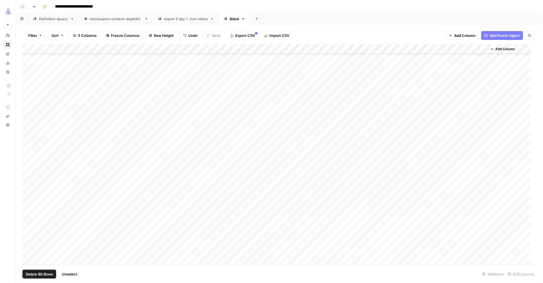
click at [47, 261] on div "Add Column" at bounding box center [279, 154] width 514 height 220
drag, startPoint x: 158, startPoint y: 261, endPoint x: 133, endPoint y: 261, distance: 24.9
click at [158, 261] on div "Add Column" at bounding box center [279, 154] width 514 height 220
click at [46, 262] on div "Add Column" at bounding box center [279, 154] width 514 height 220
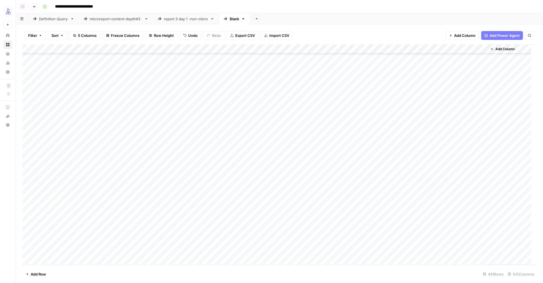
click at [100, 257] on div "Add Column" at bounding box center [279, 154] width 514 height 220
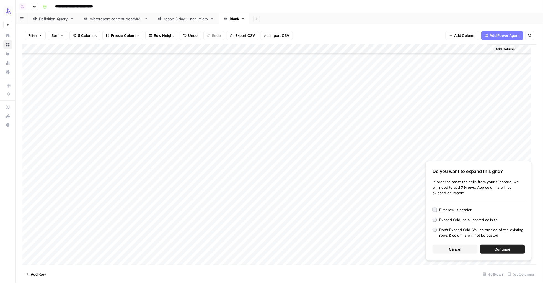
click at [495, 247] on span "Continue" at bounding box center [502, 249] width 16 height 6
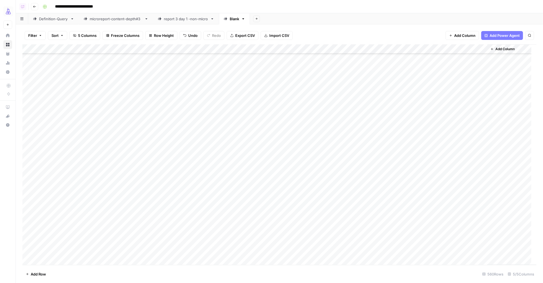
scroll to position [4415, 0]
click at [27, 159] on div "Add Column" at bounding box center [279, 154] width 514 height 220
click at [27, 134] on div "Add Column" at bounding box center [279, 154] width 514 height 220
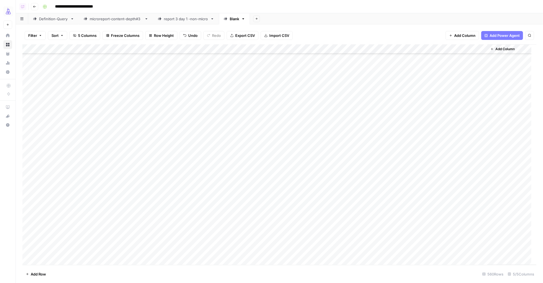
click at [56, 132] on div "Add Column" at bounding box center [279, 154] width 514 height 220
type textarea "******"
drag, startPoint x: 52, startPoint y: 143, endPoint x: 51, endPoint y: 140, distance: 3.5
click at [52, 143] on div "Add Column" at bounding box center [279, 154] width 514 height 220
click at [55, 133] on div "Add Column" at bounding box center [279, 154] width 514 height 220
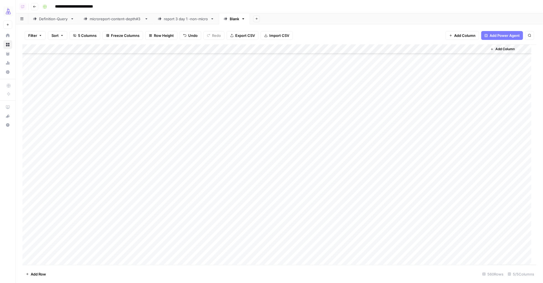
scroll to position [5067, 0]
drag, startPoint x: 71, startPoint y: 136, endPoint x: 50, endPoint y: 248, distance: 113.9
click at [50, 248] on div "Add Column" at bounding box center [279, 154] width 514 height 220
click at [27, 249] on div "Add Column" at bounding box center [279, 154] width 514 height 220
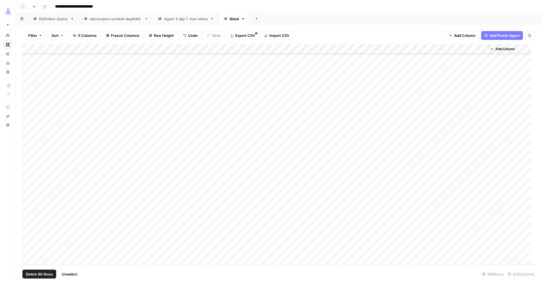
click at [27, 208] on div "Add Column" at bounding box center [279, 154] width 514 height 220
click at [376, 48] on div "Add Column" at bounding box center [279, 154] width 514 height 220
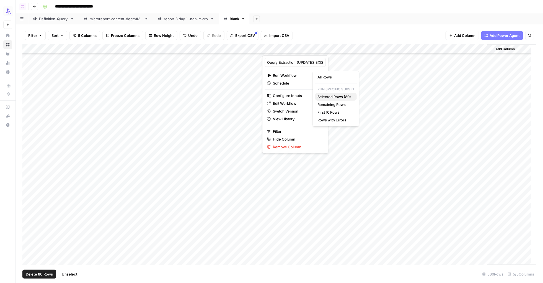
click at [328, 96] on span "Selected Rows (80)" at bounding box center [334, 97] width 35 height 6
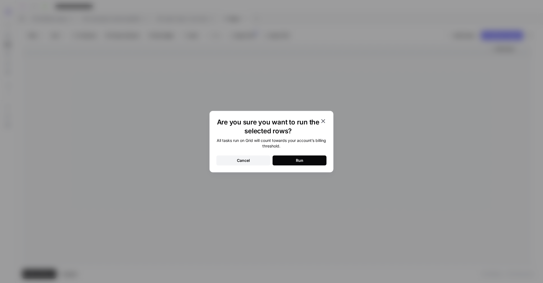
drag, startPoint x: 289, startPoint y: 161, endPoint x: 291, endPoint y: 127, distance: 33.5
click at [291, 127] on div "Are you sure you want to run the selected rows? All tasks run on Grid will coun…" at bounding box center [271, 141] width 124 height 61
click at [310, 161] on button "Run" at bounding box center [300, 160] width 54 height 10
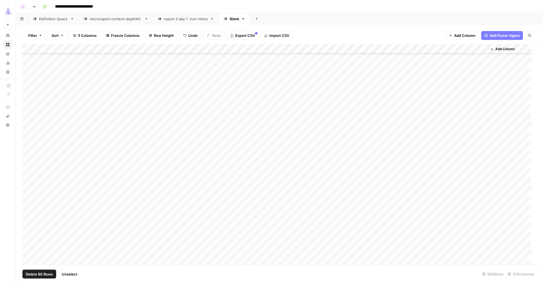
scroll to position [5067, 0]
click at [50, 259] on div "Add Column" at bounding box center [279, 154] width 514 height 220
click at [152, 250] on div "Add Column" at bounding box center [279, 154] width 514 height 220
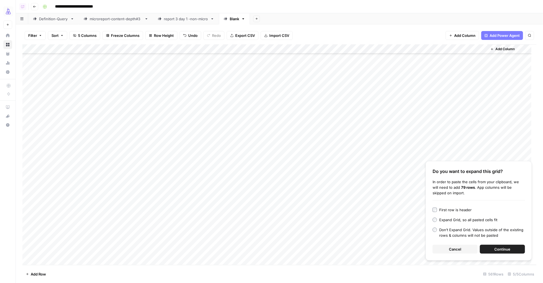
click at [496, 248] on span "Continue" at bounding box center [502, 249] width 16 height 6
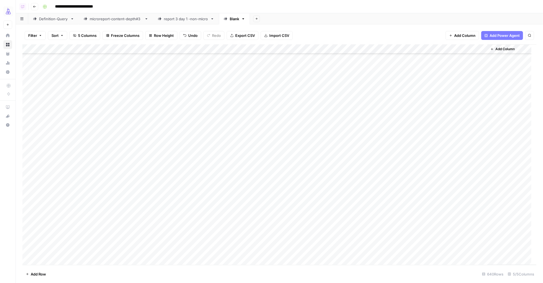
scroll to position [5160, 0]
click at [51, 167] on div "Add Column" at bounding box center [279, 154] width 514 height 220
type textarea "**********"
click at [46, 182] on div "Add Column" at bounding box center [279, 154] width 514 height 220
click at [58, 167] on div "Add Column" at bounding box center [279, 154] width 514 height 220
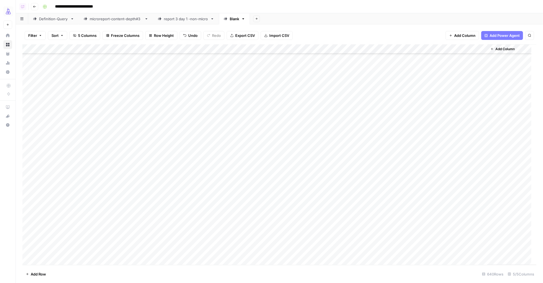
scroll to position [5820, 0]
drag, startPoint x: 70, startPoint y: 170, endPoint x: 60, endPoint y: 249, distance: 80.0
click at [60, 249] on div "Add Column" at bounding box center [279, 154] width 514 height 220
click at [29, 250] on div "Add Column" at bounding box center [279, 154] width 514 height 220
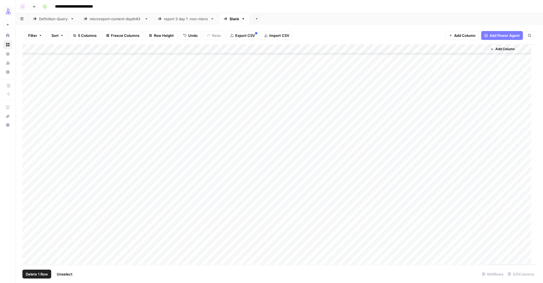
scroll to position [5125, 0]
click at [29, 203] on div "Add Column" at bounding box center [279, 154] width 514 height 220
click at [377, 51] on div "Add Column" at bounding box center [279, 154] width 514 height 220
click at [376, 50] on div "Add Column" at bounding box center [279, 154] width 514 height 220
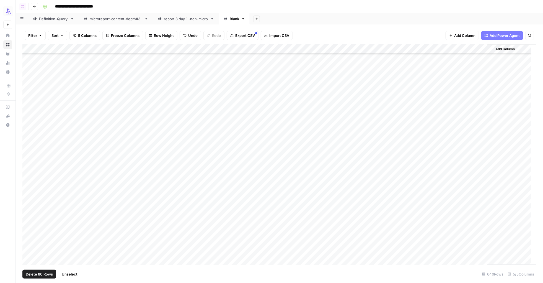
click at [377, 49] on div "Add Column" at bounding box center [279, 154] width 514 height 220
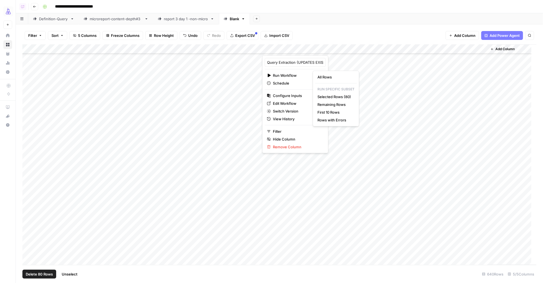
scroll to position [5134, 0]
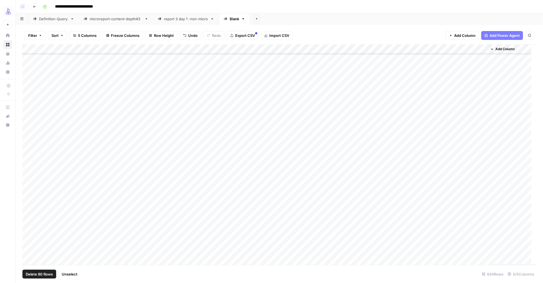
click at [333, 97] on div "Add Column" at bounding box center [279, 154] width 514 height 220
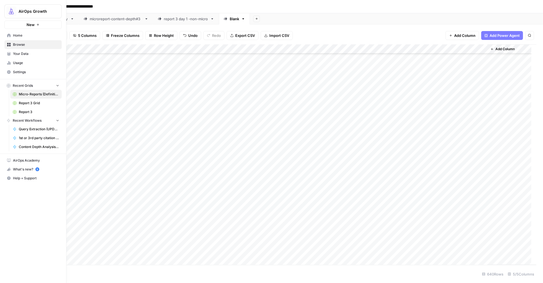
scroll to position [5133, 0]
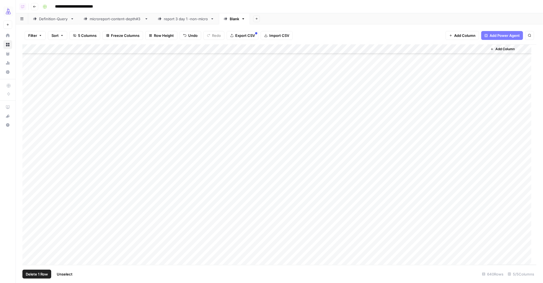
click at [29, 193] on div "Add Column" at bounding box center [279, 154] width 514 height 220
click at [29, 252] on div "Add Column" at bounding box center [279, 154] width 514 height 220
click at [377, 50] on div "Add Column" at bounding box center [279, 154] width 514 height 220
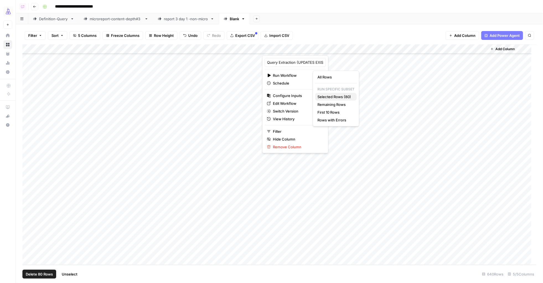
click at [348, 97] on span "Selected Rows (80)" at bounding box center [334, 97] width 35 height 6
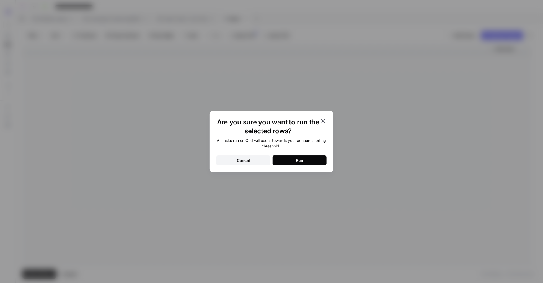
click at [287, 161] on button "Run" at bounding box center [300, 160] width 54 height 10
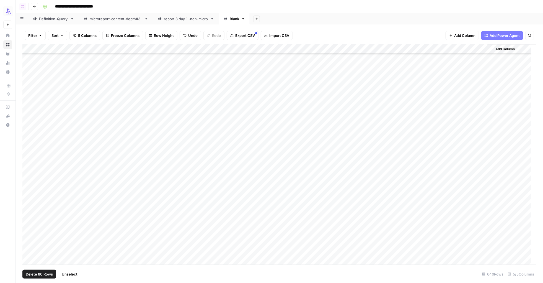
click at [45, 259] on div "Add Column" at bounding box center [279, 154] width 514 height 220
click at [133, 251] on div "Add Column" at bounding box center [279, 154] width 514 height 220
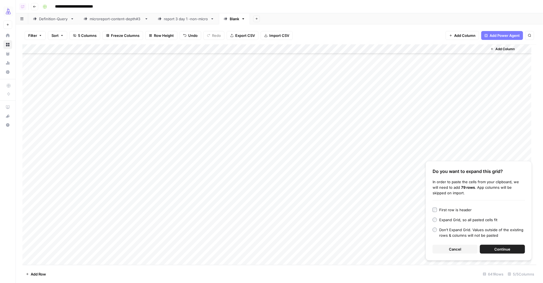
click at [497, 247] on span "Continue" at bounding box center [502, 249] width 16 height 6
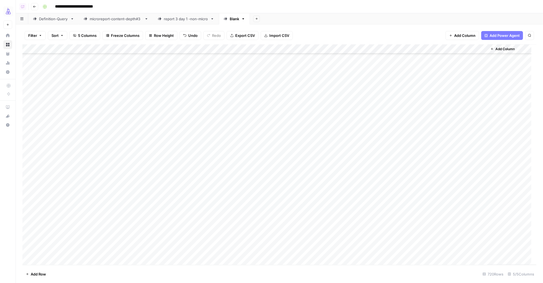
scroll to position [5912, 0]
click at [53, 168] on div "Add Column" at bounding box center [279, 154] width 514 height 220
type textarea "****"
click at [59, 178] on div "Add Column" at bounding box center [279, 154] width 514 height 220
click at [94, 167] on div "Add Column" at bounding box center [279, 154] width 514 height 220
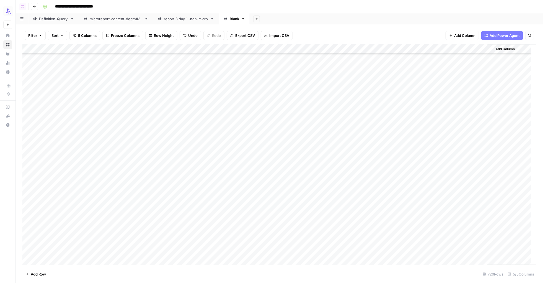
click at [27, 167] on div "Add Column" at bounding box center [279, 154] width 514 height 220
click at [28, 251] on div "Add Column" at bounding box center [279, 154] width 514 height 220
click at [376, 50] on div "Add Column" at bounding box center [279, 154] width 514 height 220
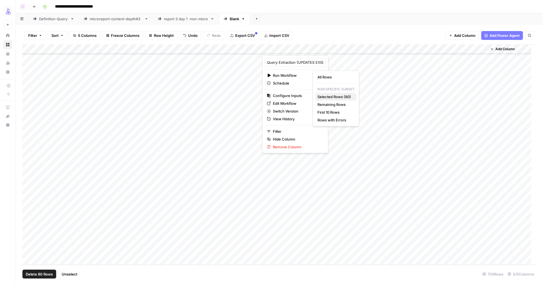
click at [321, 96] on span "Selected Rows (80)" at bounding box center [334, 97] width 35 height 6
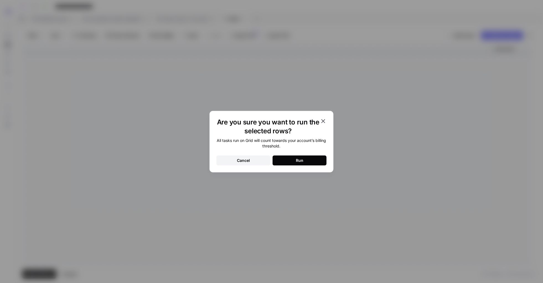
click at [303, 160] on div "Run" at bounding box center [299, 160] width 7 height 6
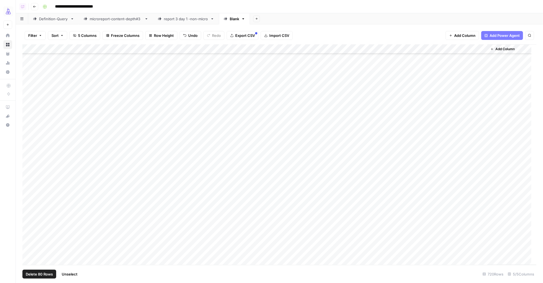
scroll to position [6419, 0]
click at [70, 274] on span "Unselect" at bounding box center [70, 274] width 16 height 6
click at [44, 273] on span "Add Row" at bounding box center [38, 274] width 15 height 6
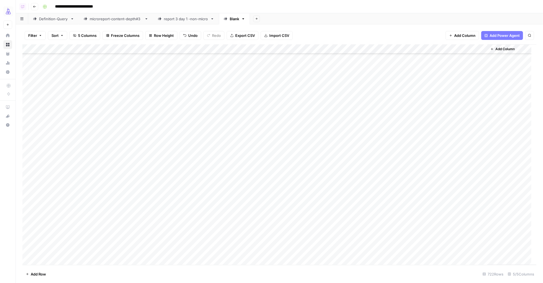
click at [116, 275] on footer "Add Row 722 Rows 5/5 Columns" at bounding box center [279, 274] width 514 height 18
click at [65, 248] on div "Add Column" at bounding box center [279, 154] width 514 height 220
type textarea "********"
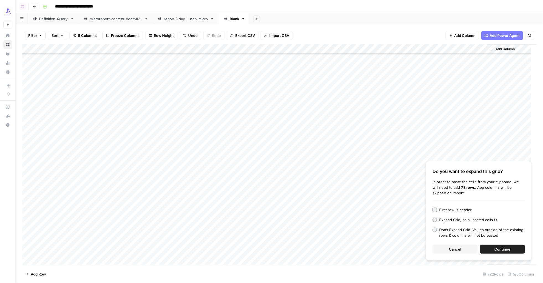
click at [490, 251] on button "Continue" at bounding box center [502, 248] width 45 height 9
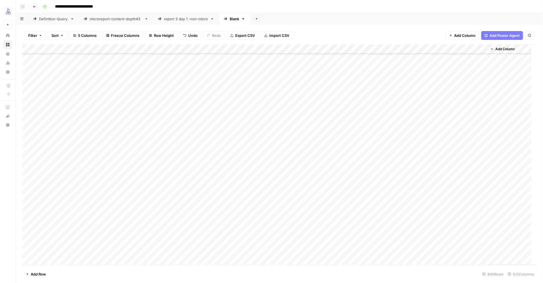
scroll to position [6706, 0]
click at [29, 125] on div "Add Column" at bounding box center [279, 154] width 514 height 220
click at [27, 250] on div "Add Column" at bounding box center [279, 154] width 514 height 220
click at [377, 50] on div "Add Column" at bounding box center [279, 154] width 514 height 220
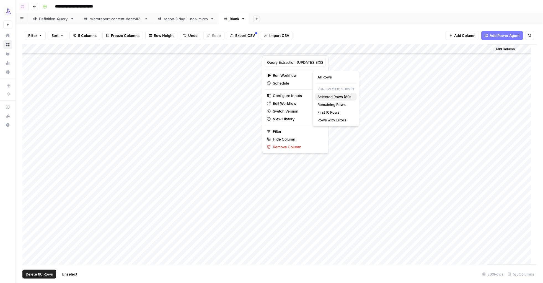
click at [329, 97] on span "Selected Rows (80)" at bounding box center [334, 97] width 35 height 6
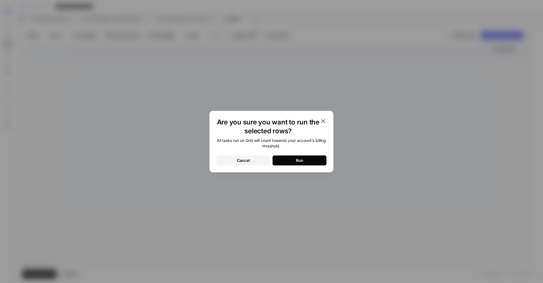
click at [295, 163] on button "Run" at bounding box center [300, 160] width 54 height 10
